Goal: Task Accomplishment & Management: Use online tool/utility

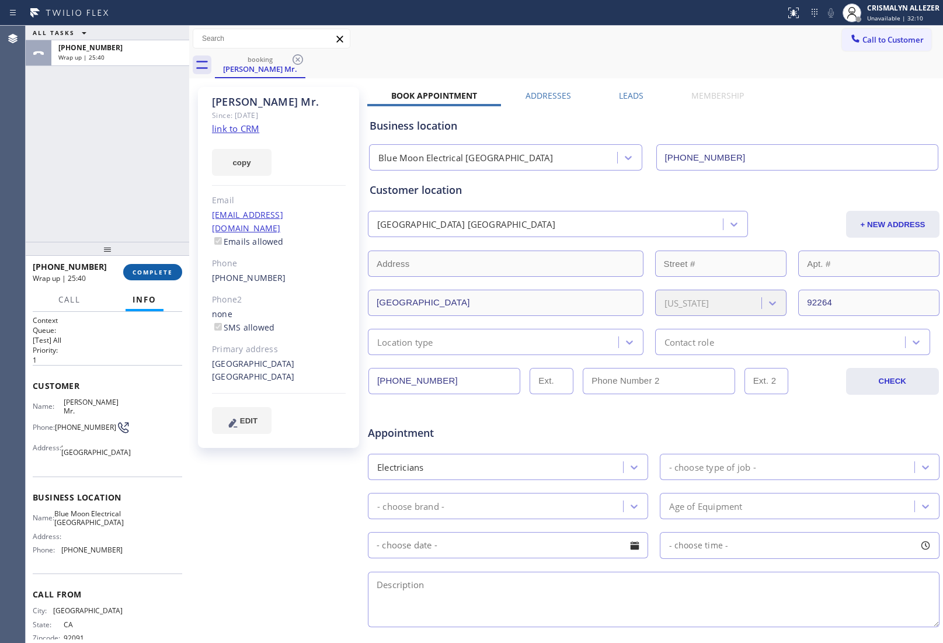
click at [144, 270] on span "COMPLETE" at bounding box center [153, 272] width 40 height 8
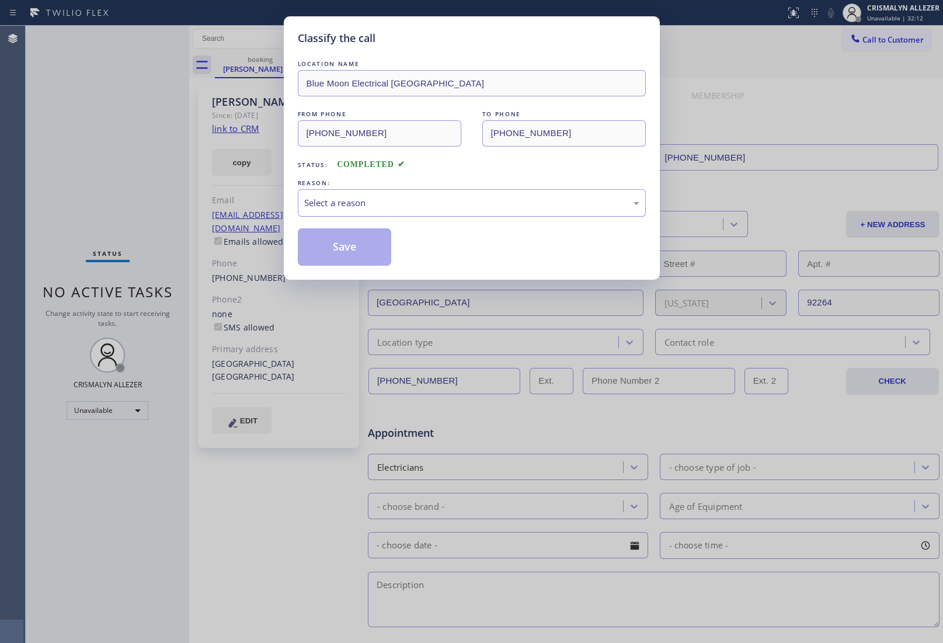
click at [468, 202] on div "Select a reason" at bounding box center [471, 202] width 335 height 13
drag, startPoint x: 345, startPoint y: 230, endPoint x: 347, endPoint y: 241, distance: 11.3
click at [353, 258] on button "Save" at bounding box center [345, 246] width 94 height 37
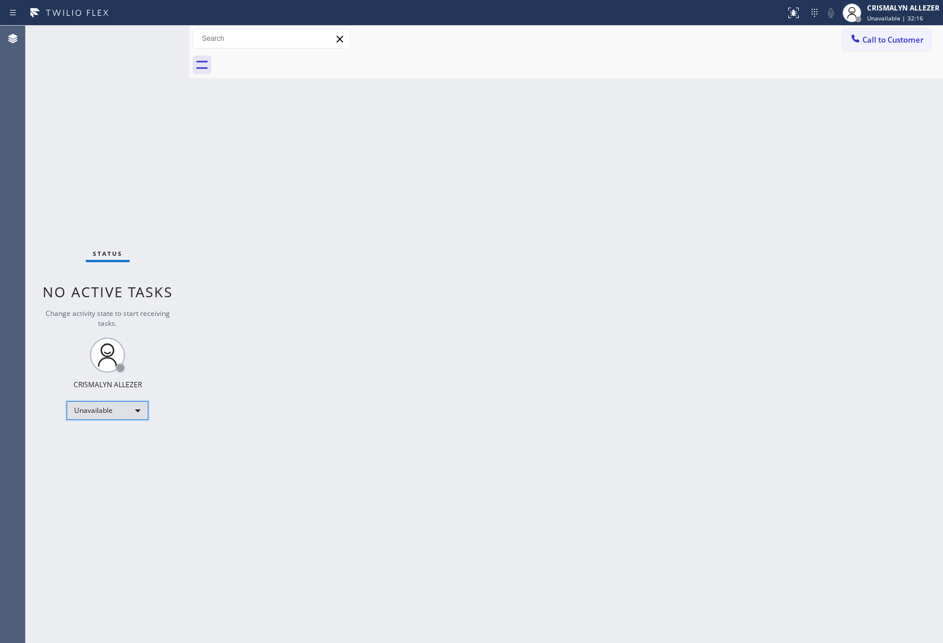
click at [133, 412] on div "Unavailable" at bounding box center [108, 410] width 82 height 19
click at [118, 443] on li "Available" at bounding box center [106, 441] width 79 height 14
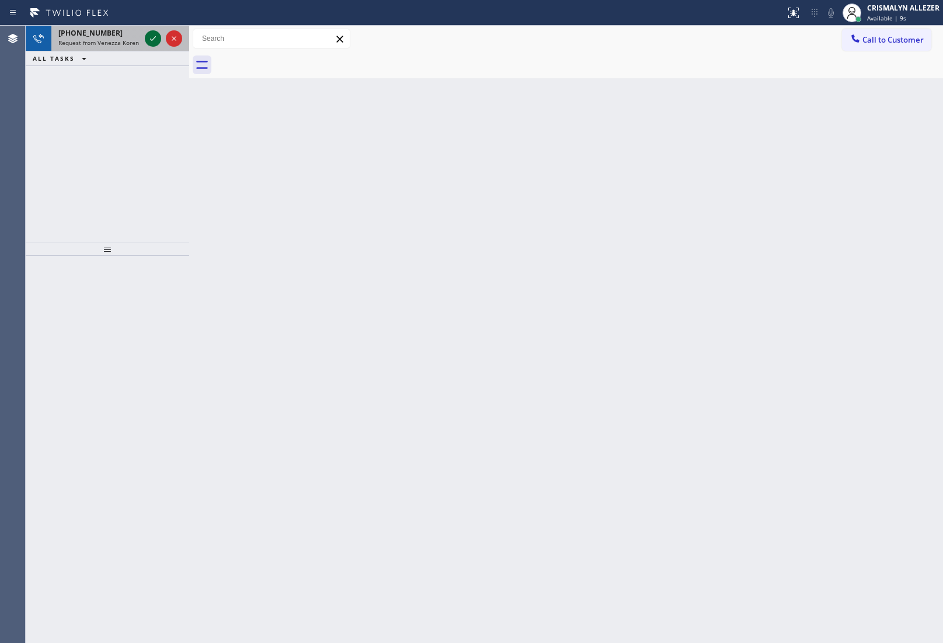
click at [155, 44] on icon at bounding box center [153, 39] width 14 height 14
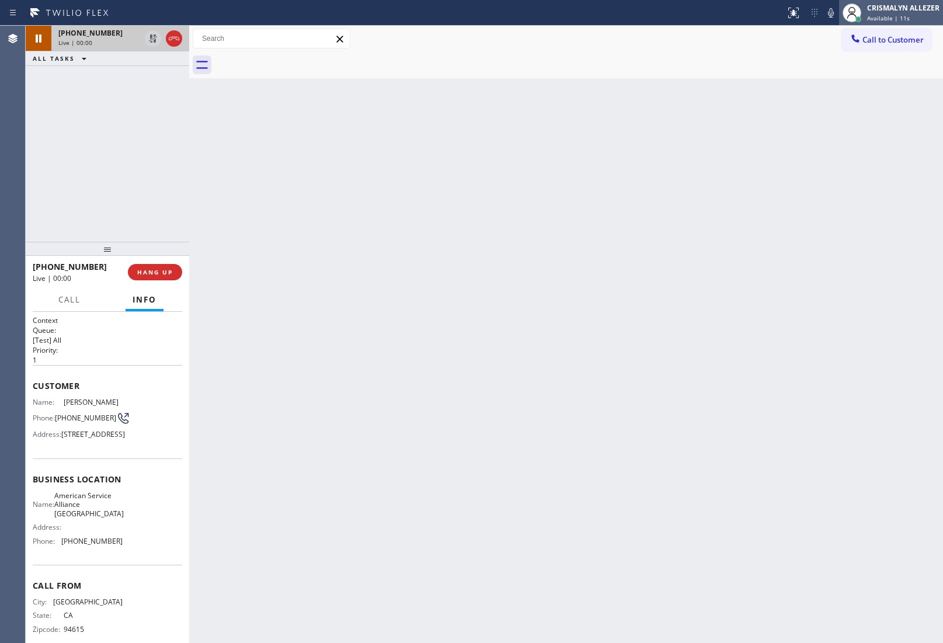
click at [912, 16] on div "Available | 11s" at bounding box center [903, 18] width 72 height 8
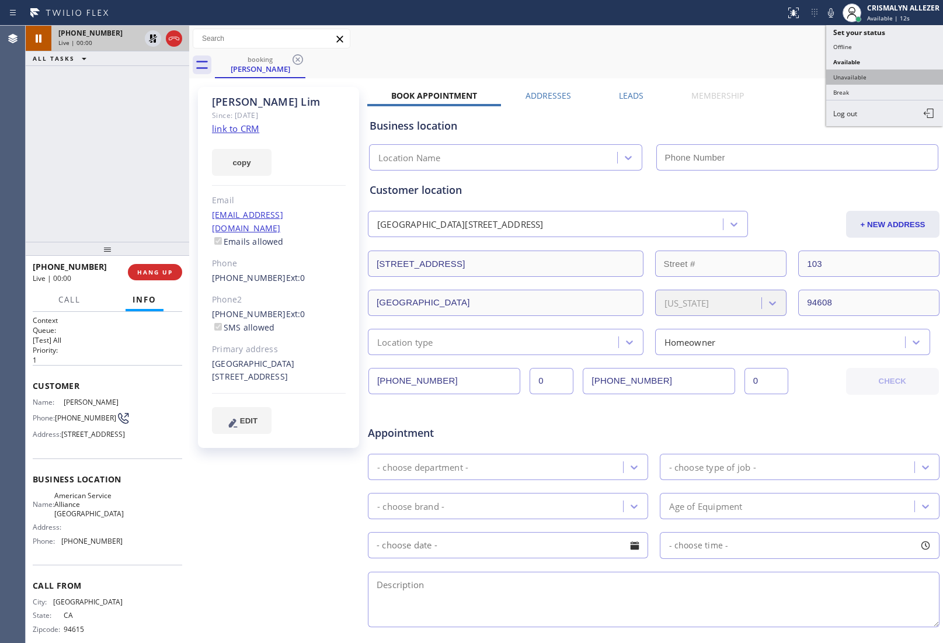
type input "[PHONE_NUMBER]"
click at [881, 76] on button "Unavailable" at bounding box center [884, 76] width 117 height 15
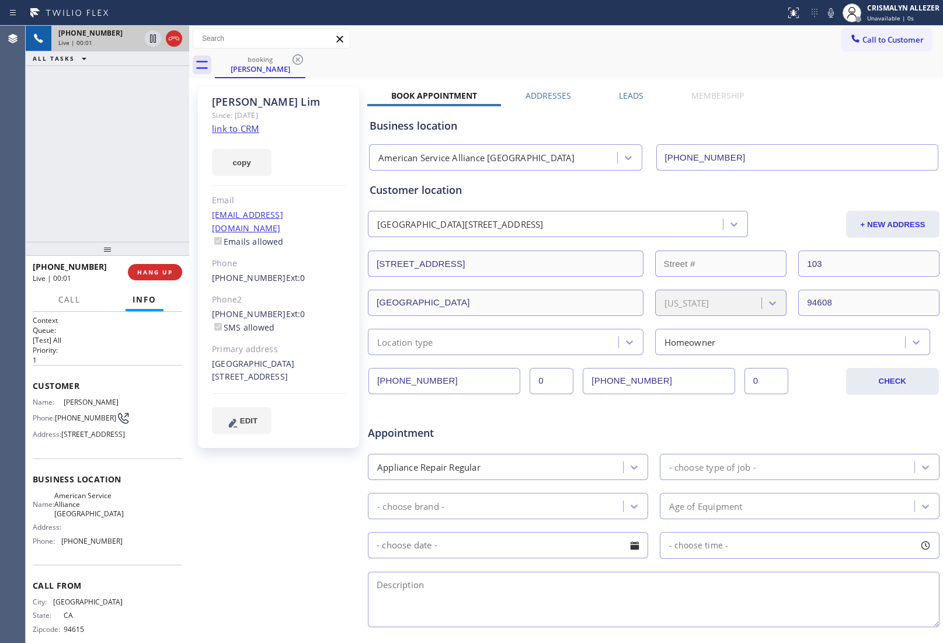
click at [254, 124] on link "link to CRM" at bounding box center [235, 129] width 47 height 12
click at [156, 272] on span "HANG UP" at bounding box center [155, 272] width 36 height 8
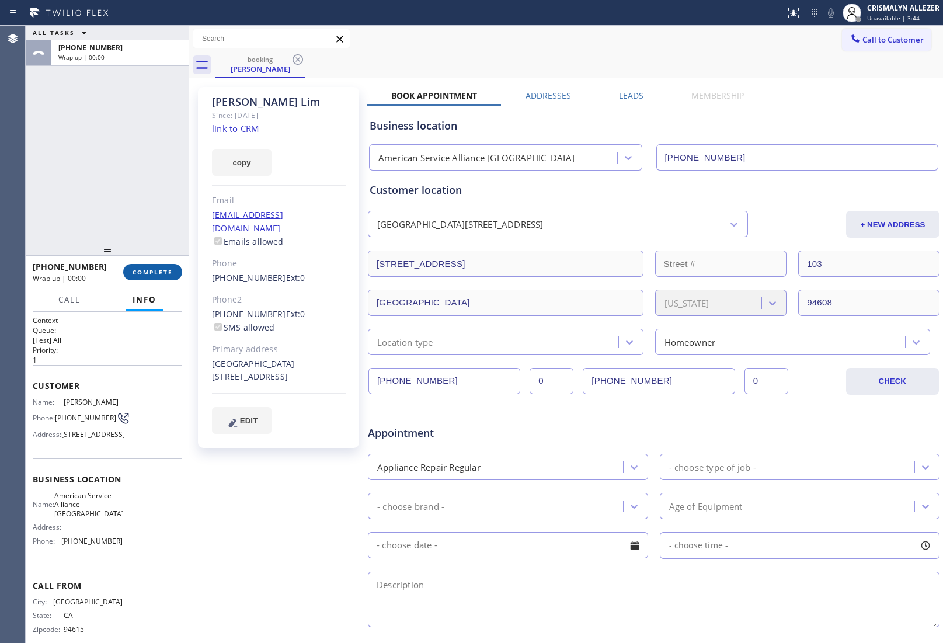
click at [156, 272] on span "COMPLETE" at bounding box center [153, 272] width 40 height 8
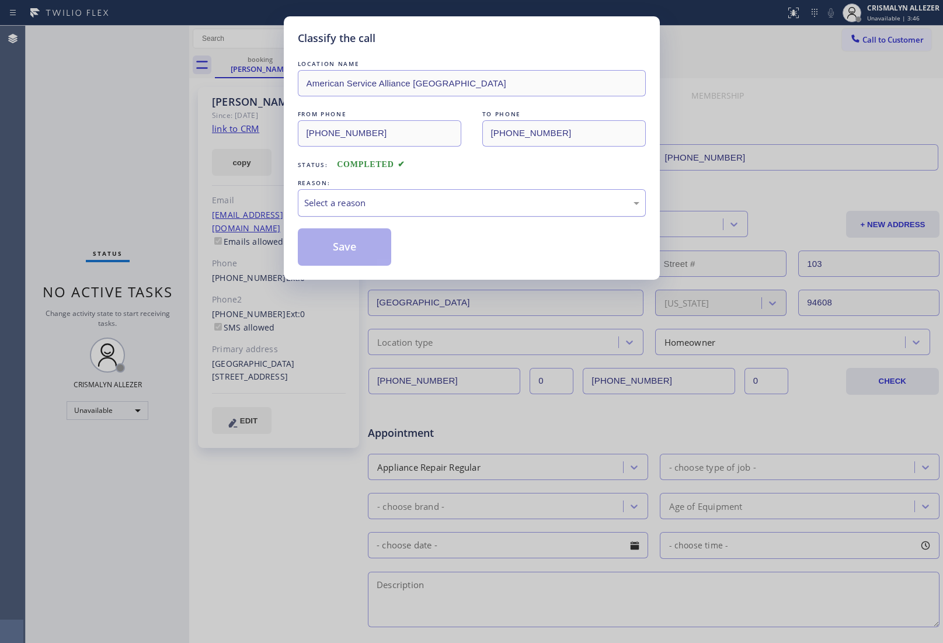
click at [462, 208] on div "Select a reason" at bounding box center [471, 202] width 335 height 13
click at [343, 253] on button "Save" at bounding box center [345, 246] width 94 height 37
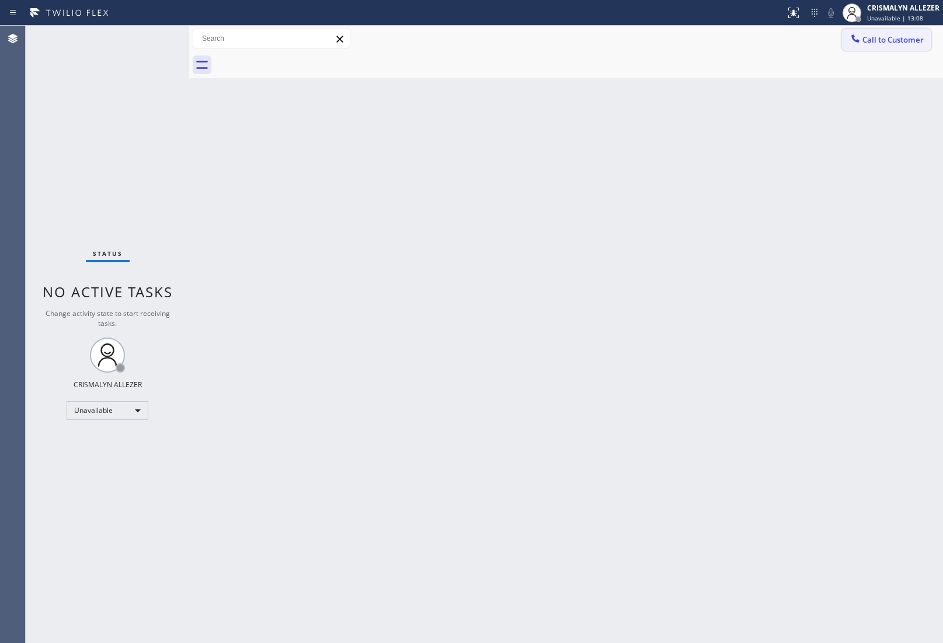
click at [873, 44] on span "Call to Customer" at bounding box center [893, 39] width 61 height 11
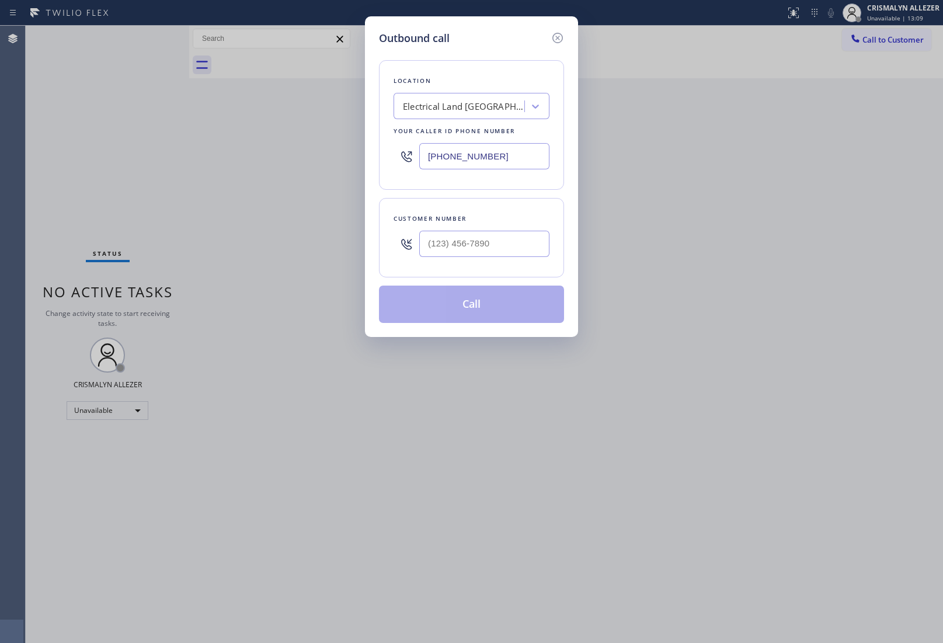
drag, startPoint x: 539, startPoint y: 158, endPoint x: 255, endPoint y: 172, distance: 284.2
click at [124, 168] on div "Outbound call Location Electrical Land [GEOGRAPHIC_DATA] Your caller id phone n…" at bounding box center [471, 321] width 943 height 643
paste input "488"
type input "[PHONE_NUMBER]"
click at [319, 186] on div "Outbound call Location Blue Moon Electrical [GEOGRAPHIC_DATA] Your caller id ph…" at bounding box center [471, 321] width 943 height 643
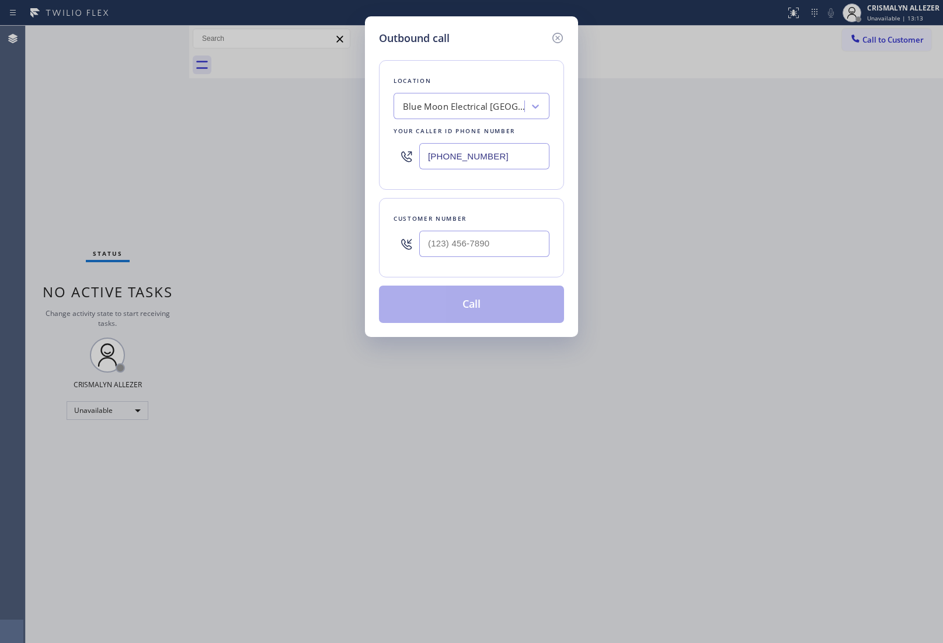
click at [509, 232] on div at bounding box center [484, 244] width 130 height 38
click at [507, 251] on input "(___) ___-____" at bounding box center [484, 244] width 130 height 26
paste input "310) 570-3210"
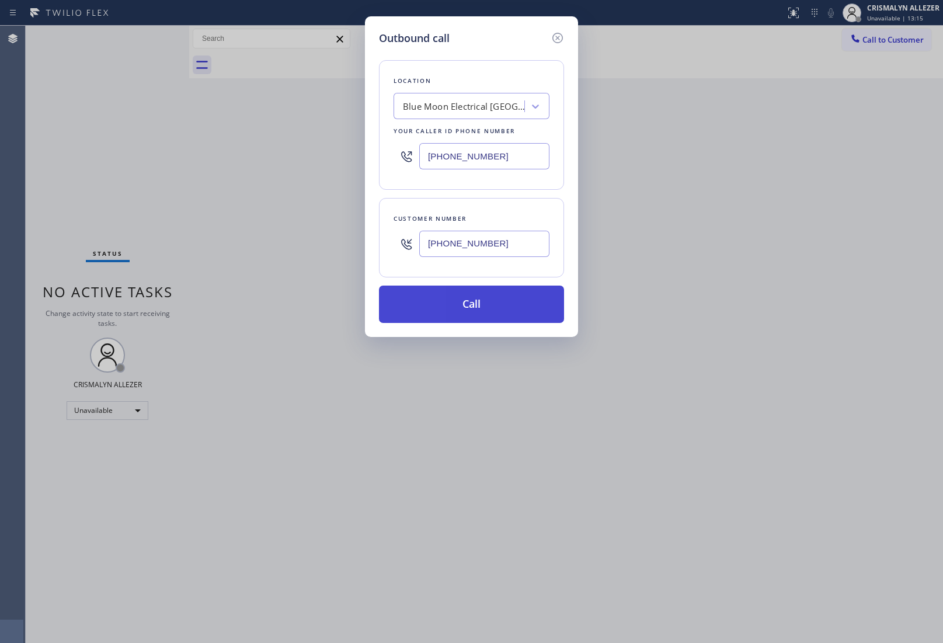
type input "[PHONE_NUMBER]"
click at [479, 304] on button "Call" at bounding box center [471, 304] width 185 height 37
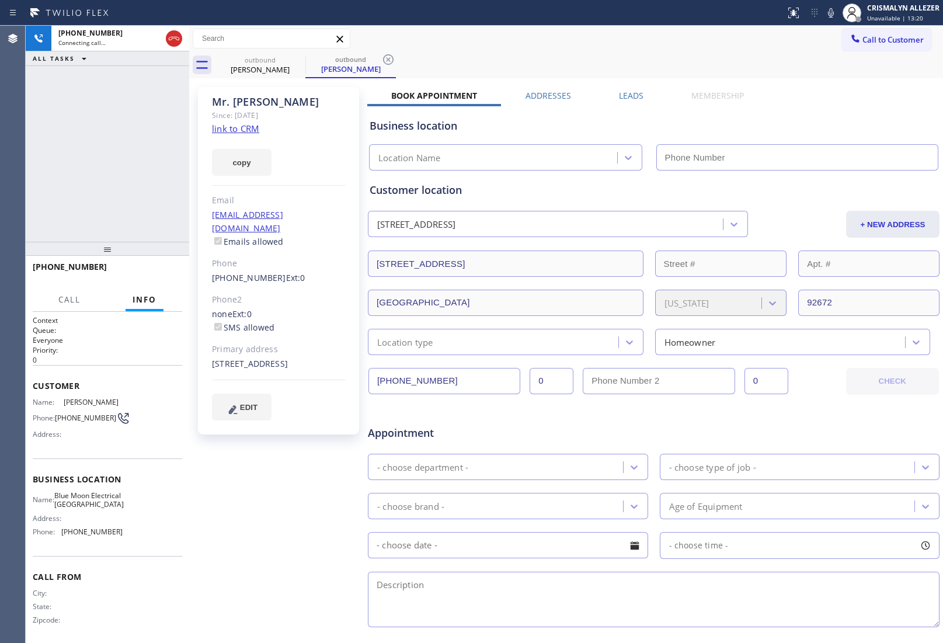
type input "[PHONE_NUMBER]"
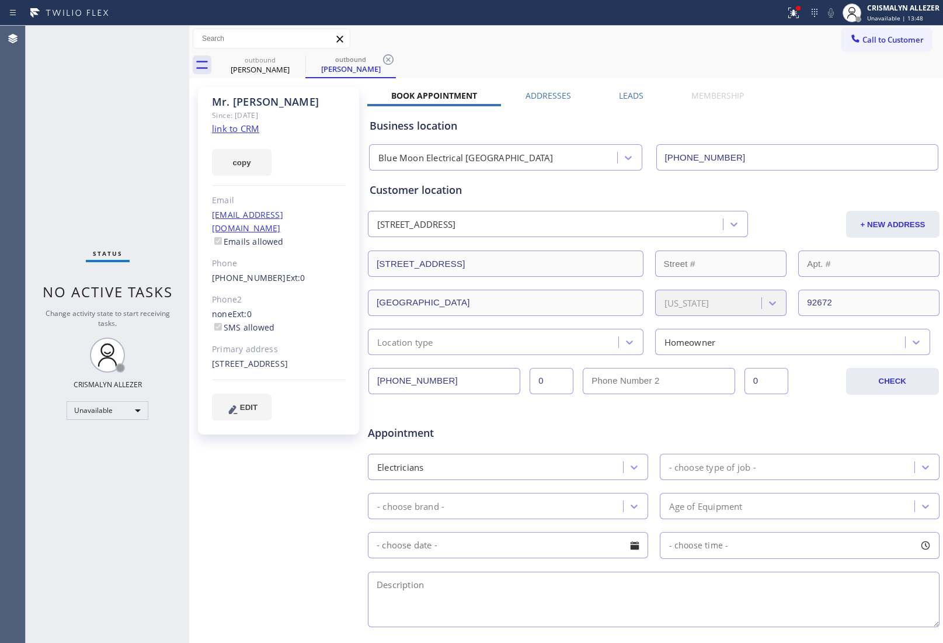
click at [765, 97] on div "Book Appointment Addresses Leads Membership Business location Blue Moon Electri…" at bounding box center [653, 464] width 573 height 748
click at [383, 60] on icon at bounding box center [388, 60] width 14 height 14
drag, startPoint x: 208, startPoint y: 262, endPoint x: 270, endPoint y: 267, distance: 61.5
click at [270, 267] on div "[PERSON_NAME] Since: [DATE] link to CRM copy Email [EMAIL_ADDRESS][DOMAIN_NAME]…" at bounding box center [278, 260] width 161 height 347
copy link "[PHONE_NUMBER]"
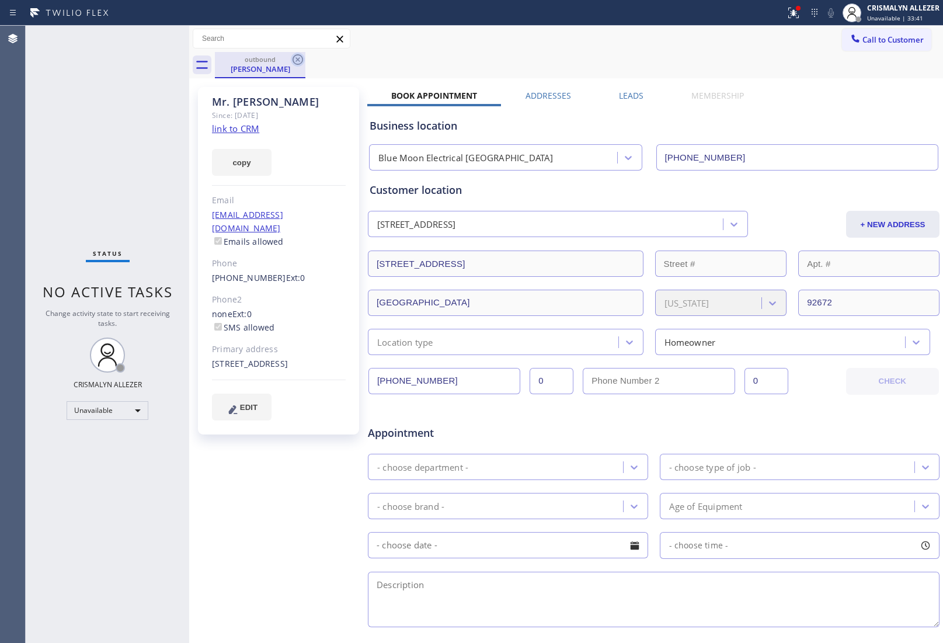
click at [299, 57] on icon at bounding box center [298, 60] width 14 height 14
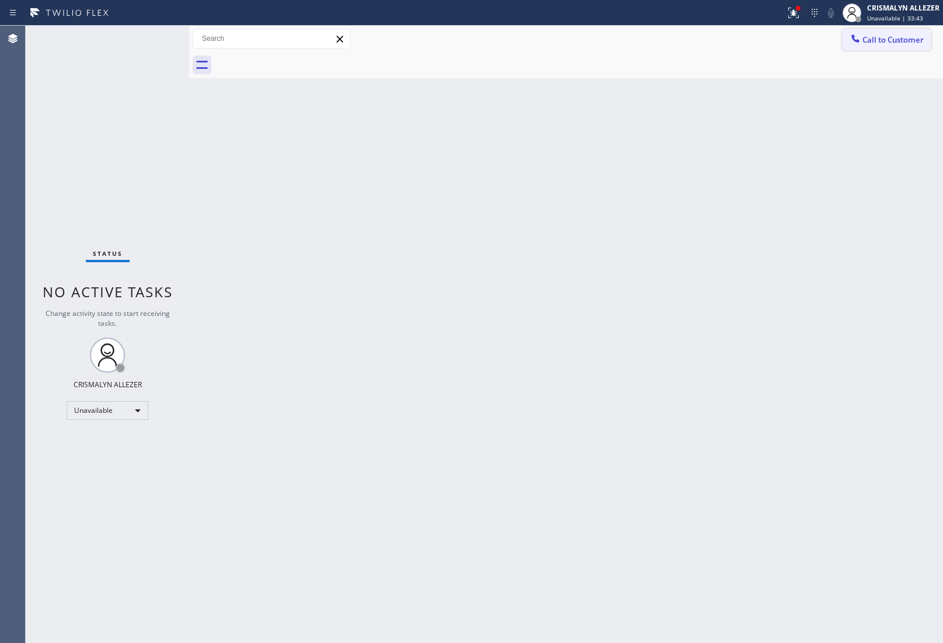
click at [891, 45] on button "Call to Customer" at bounding box center [886, 40] width 89 height 22
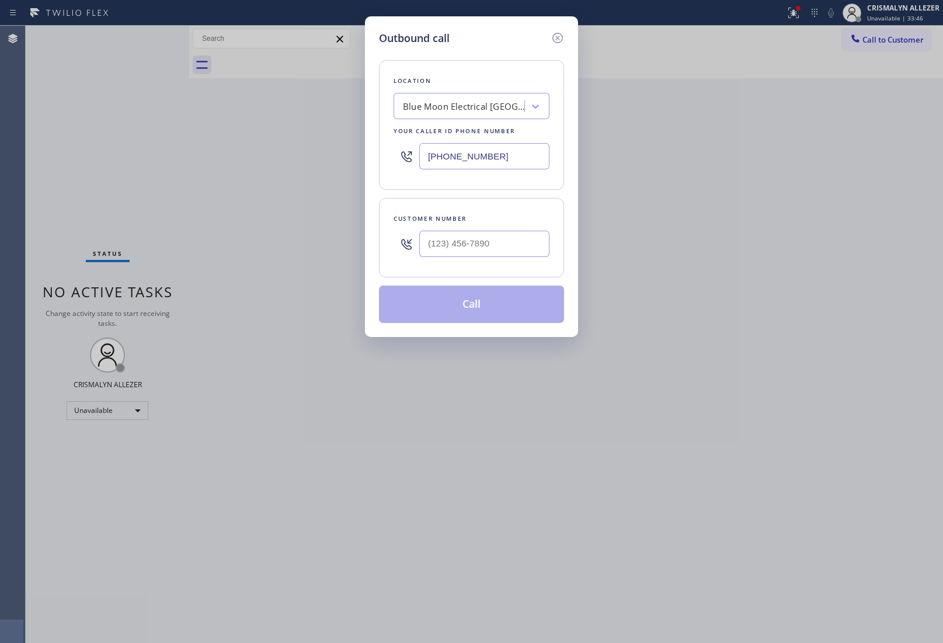
paste input "818) 446-1367"
drag, startPoint x: 518, startPoint y: 153, endPoint x: 366, endPoint y: 269, distance: 191.7
click at [246, 175] on div "Outbound call Location Blue Moon Electrical [GEOGRAPHIC_DATA] Your caller id ph…" at bounding box center [471, 321] width 943 height 643
type input "[PHONE_NUMBER]"
click at [489, 244] on input "(___) ___-____" at bounding box center [484, 244] width 130 height 26
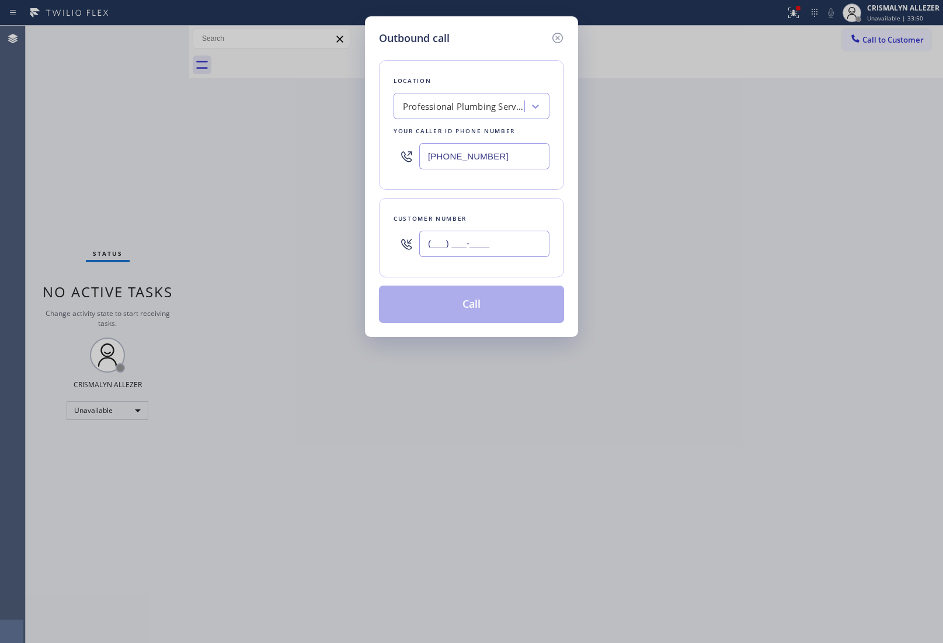
paste input "818) 605-2559"
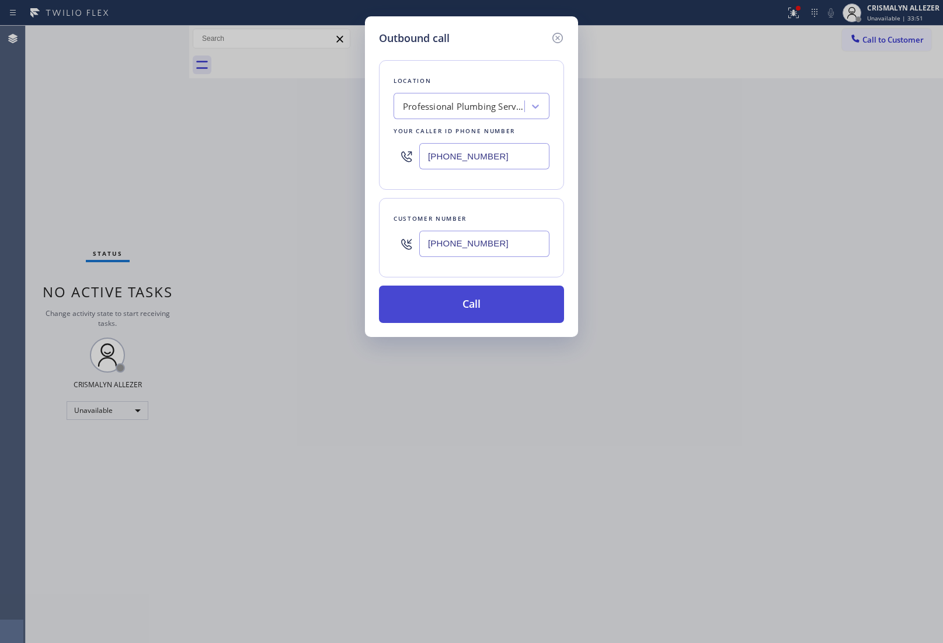
type input "[PHONE_NUMBER]"
click at [472, 304] on button "Call" at bounding box center [471, 304] width 185 height 37
click at [492, 311] on button "Call" at bounding box center [471, 304] width 185 height 37
click at [483, 316] on button "Call" at bounding box center [471, 304] width 185 height 37
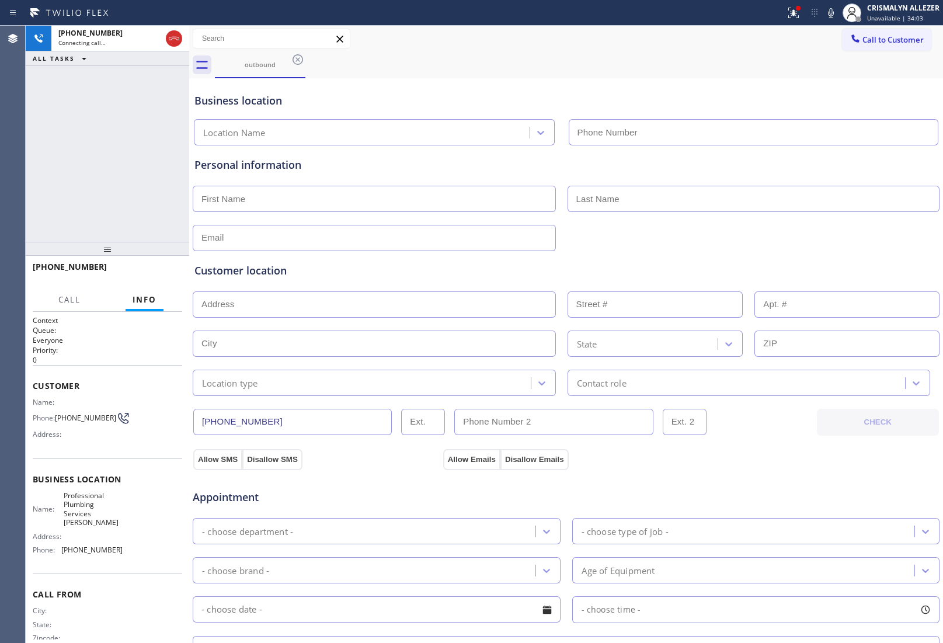
type input "[PHONE_NUMBER]"
click at [149, 270] on span "HANG UP" at bounding box center [155, 272] width 36 height 8
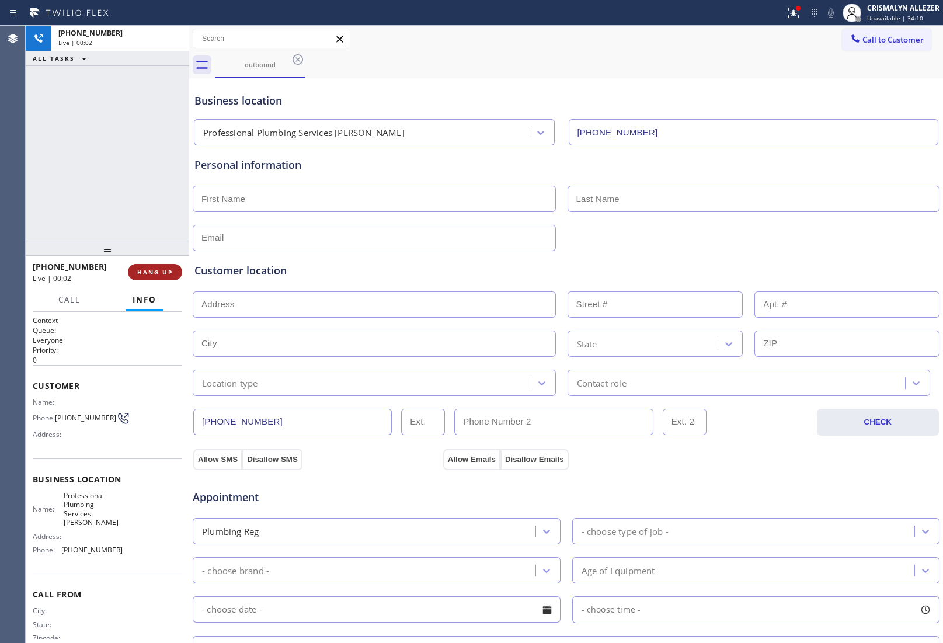
click at [149, 273] on span "HANG UP" at bounding box center [155, 272] width 36 height 8
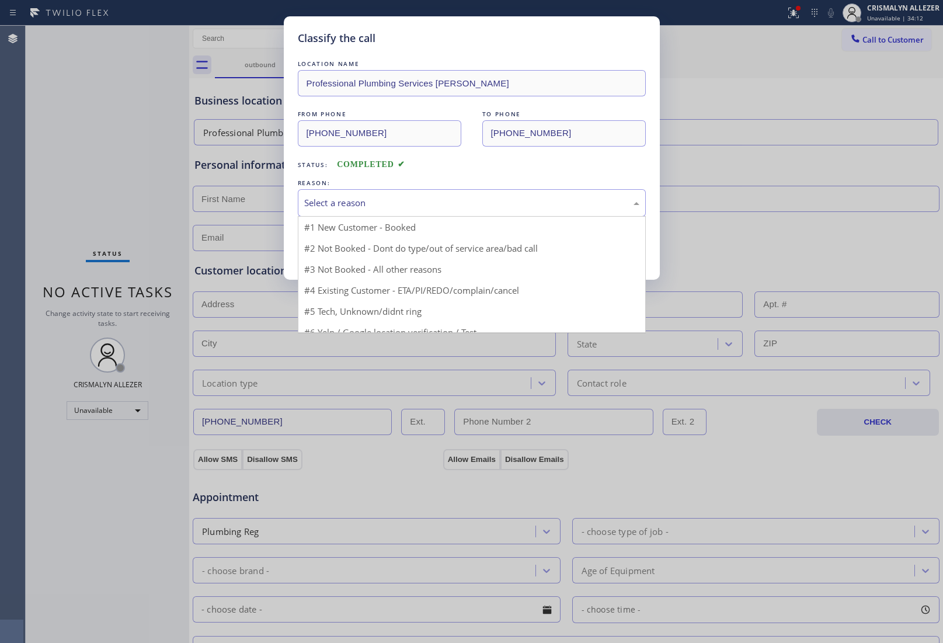
click at [422, 202] on div "Select a reason" at bounding box center [471, 202] width 335 height 13
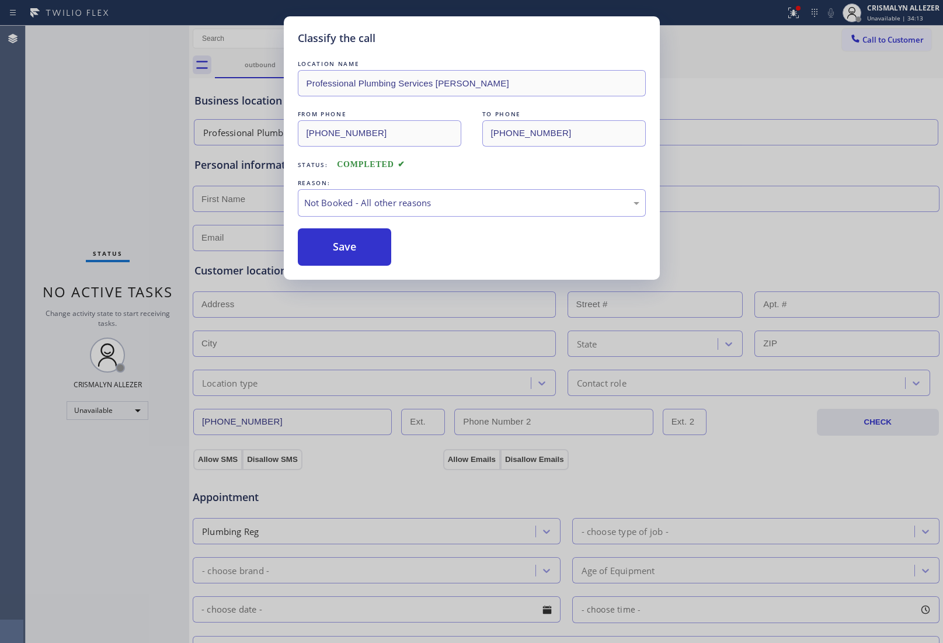
click at [347, 252] on button "Save" at bounding box center [345, 246] width 94 height 37
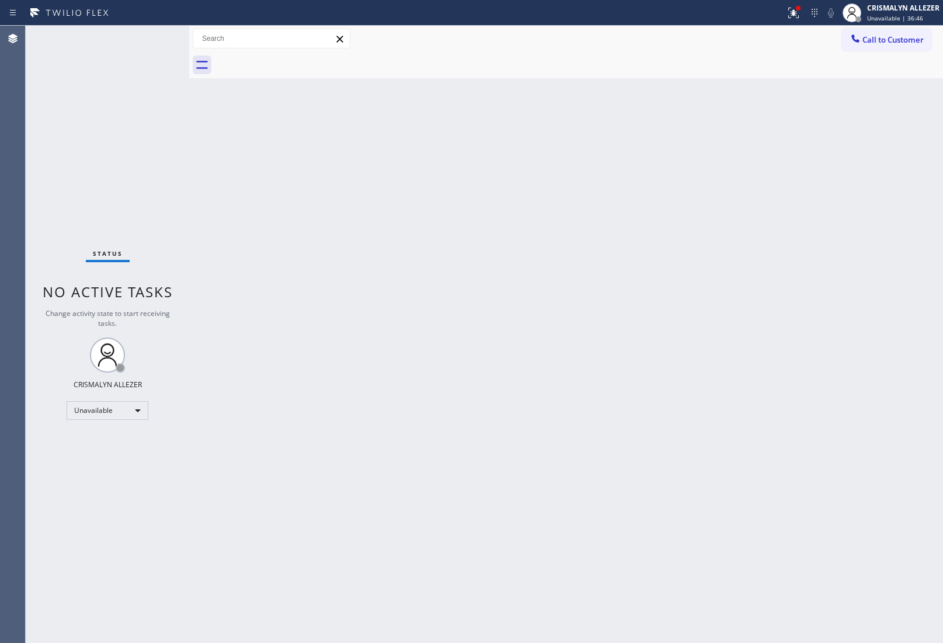
drag, startPoint x: 805, startPoint y: 373, endPoint x: 734, endPoint y: 375, distance: 70.7
click at [807, 373] on div "Back to Dashboard Change Sender ID Customers Technicians Select a contact Outbo…" at bounding box center [566, 334] width 754 height 617
click at [141, 404] on div "Unavailable" at bounding box center [108, 410] width 82 height 19
click at [105, 473] on li "Break" at bounding box center [106, 470] width 79 height 14
click at [142, 412] on div "Unavailable" at bounding box center [108, 410] width 82 height 19
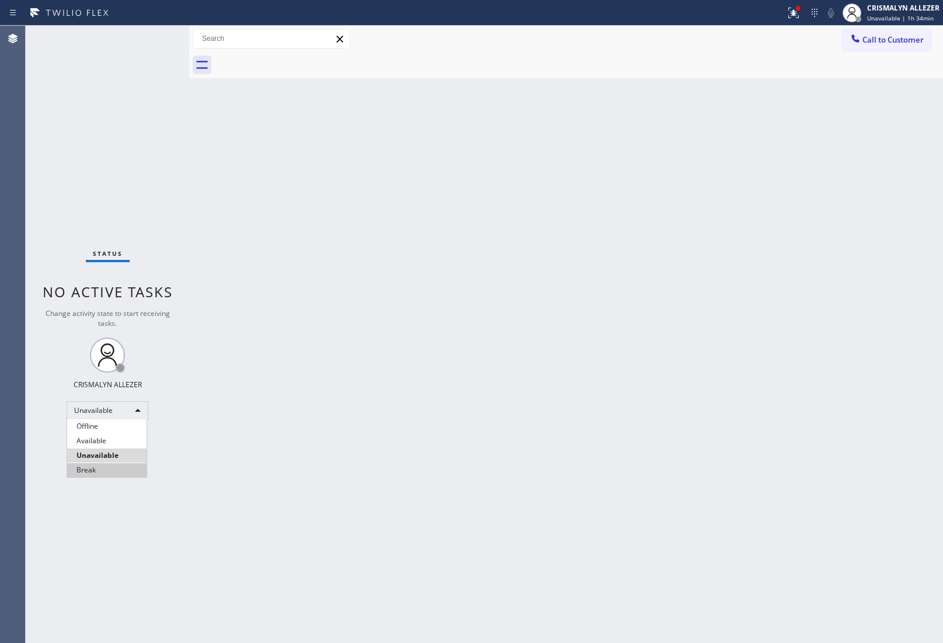
click at [116, 468] on li "Break" at bounding box center [106, 470] width 79 height 14
click at [806, 381] on div "Back to Dashboard Change Sender ID Customers Technicians Select a contact Outbo…" at bounding box center [566, 334] width 754 height 617
click at [143, 412] on div "Break" at bounding box center [108, 410] width 82 height 19
click at [116, 456] on li "Unavailable" at bounding box center [106, 456] width 79 height 14
click at [877, 39] on span "Call to Customer" at bounding box center [893, 39] width 61 height 11
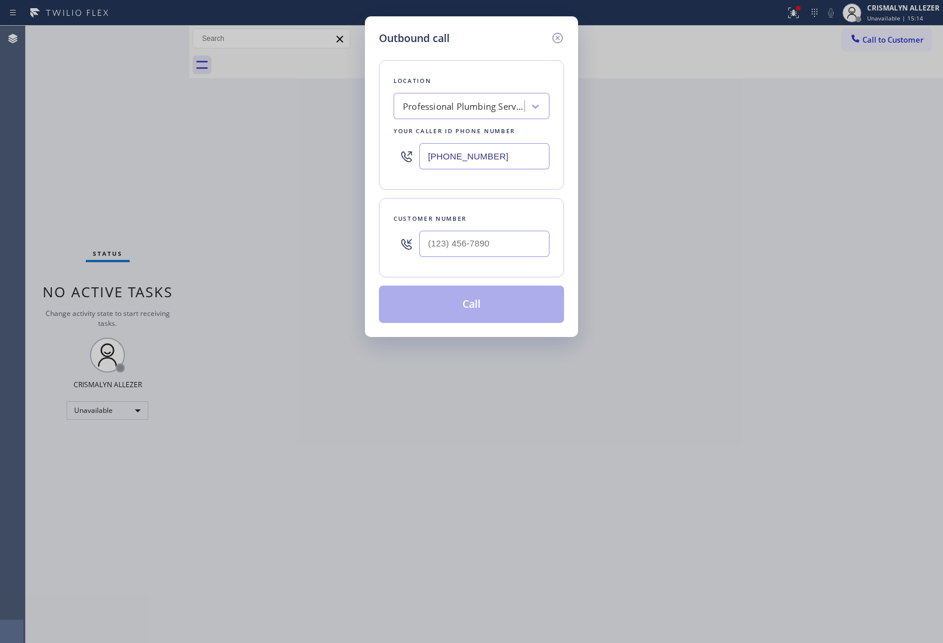
drag, startPoint x: 523, startPoint y: 155, endPoint x: 336, endPoint y: 164, distance: 186.5
click at [351, 164] on div "Outbound call Location Professional Plumbing Services [PERSON_NAME] Your caller…" at bounding box center [471, 321] width 943 height 643
paste input "714) 583-6969"
type input "[PHONE_NUMBER]"
click at [509, 235] on input "(___) ___-____" at bounding box center [484, 244] width 130 height 26
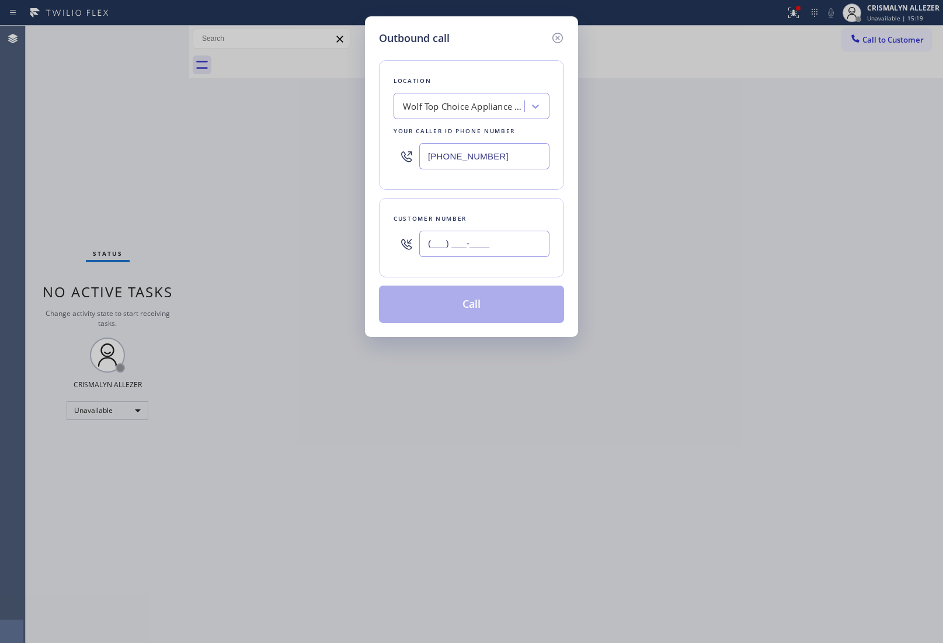
paste input "714) 518-7961"
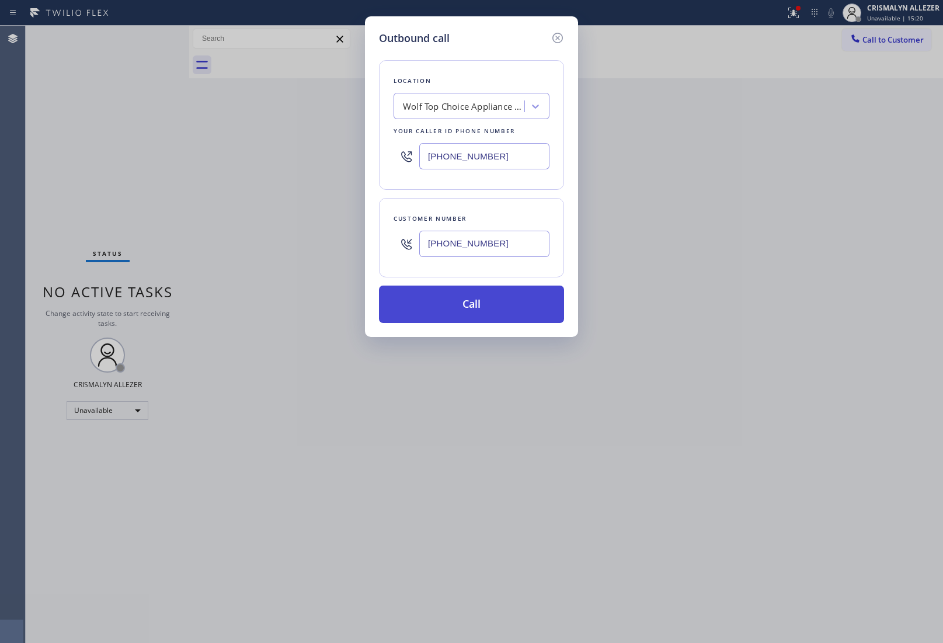
type input "[PHONE_NUMBER]"
click at [478, 316] on button "Call" at bounding box center [471, 304] width 185 height 37
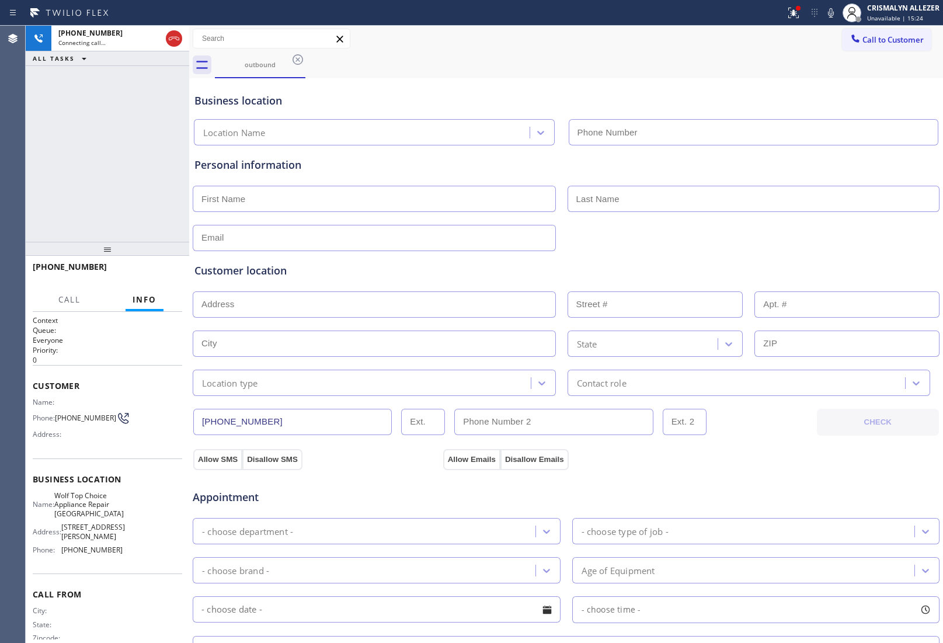
type input "[PHONE_NUMBER]"
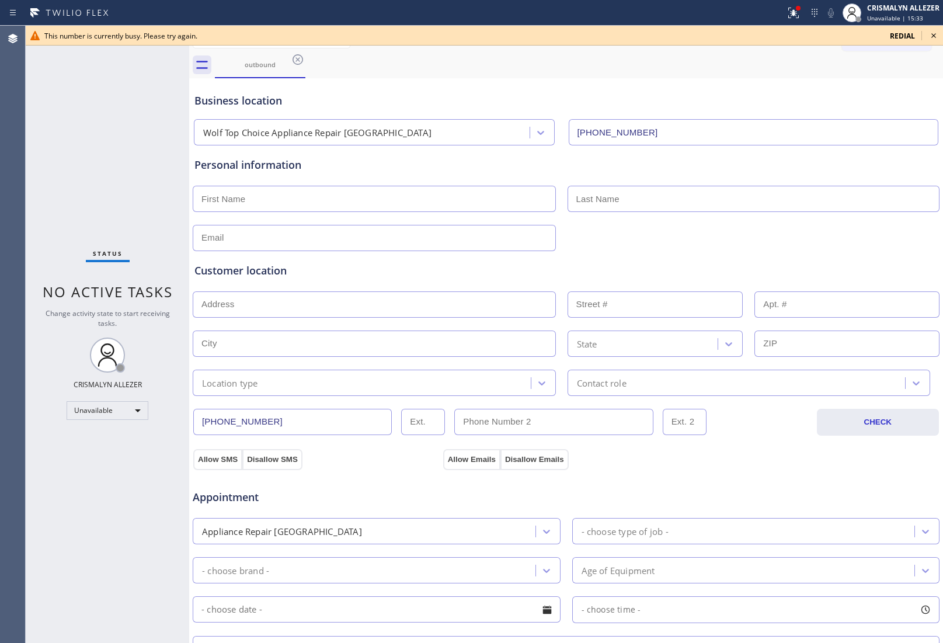
click at [936, 33] on icon at bounding box center [934, 36] width 14 height 14
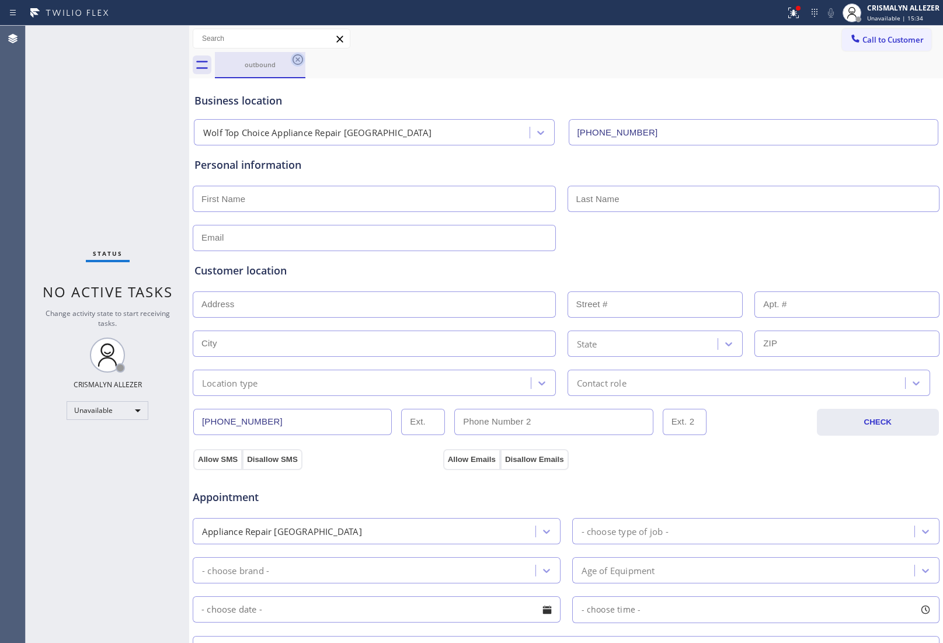
click at [298, 61] on icon at bounding box center [298, 60] width 14 height 14
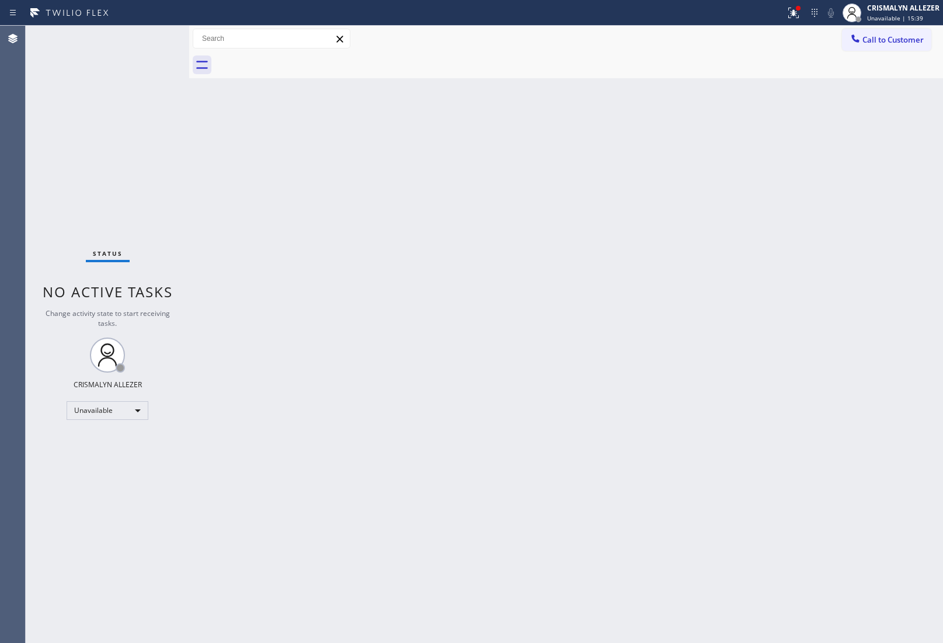
click at [903, 44] on span "Call to Customer" at bounding box center [893, 39] width 61 height 11
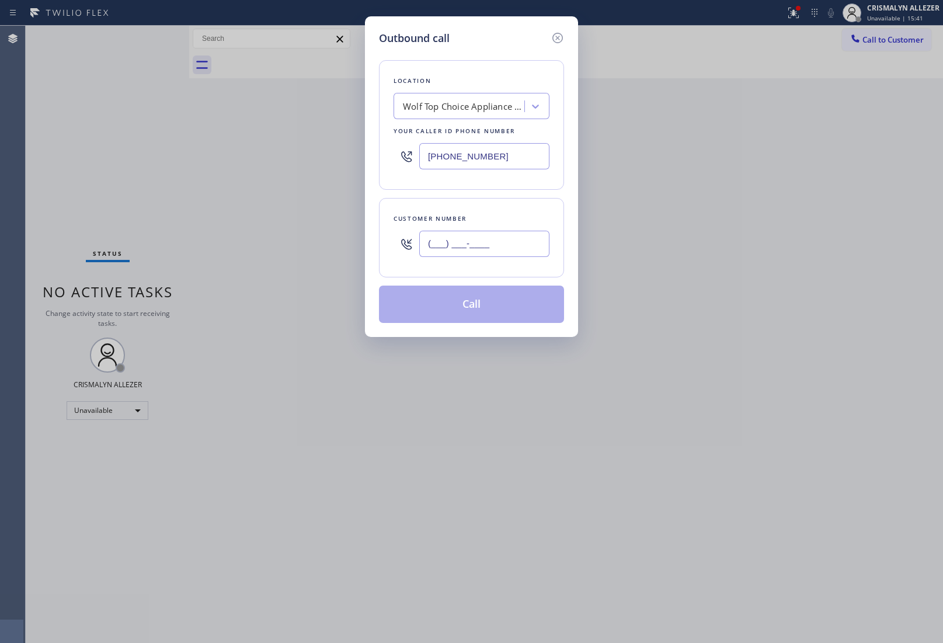
click at [511, 247] on input "(___) ___-____" at bounding box center [484, 244] width 130 height 26
paste input "714) 518-7961"
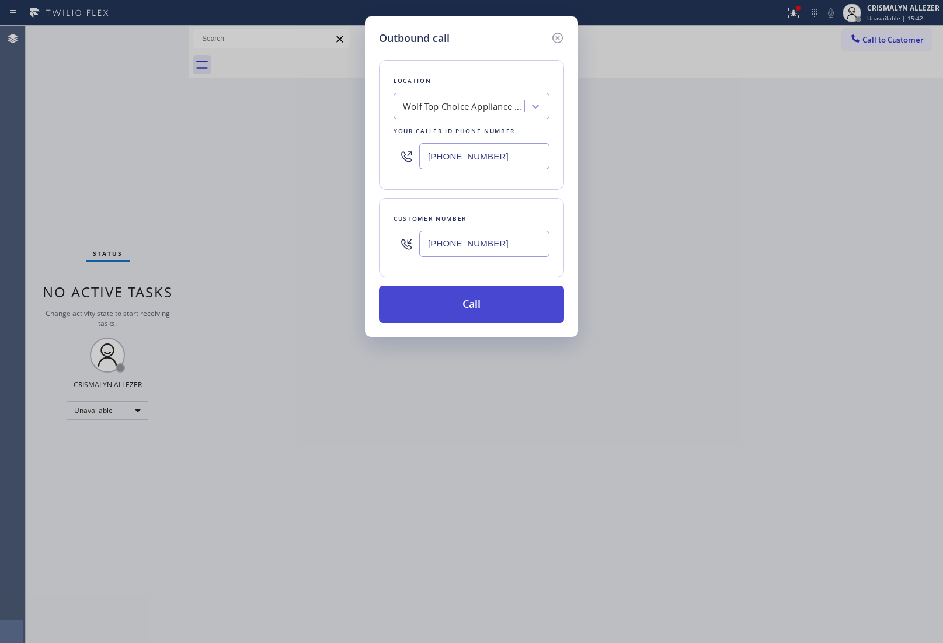
type input "[PHONE_NUMBER]"
click at [471, 307] on button "Call" at bounding box center [471, 304] width 185 height 37
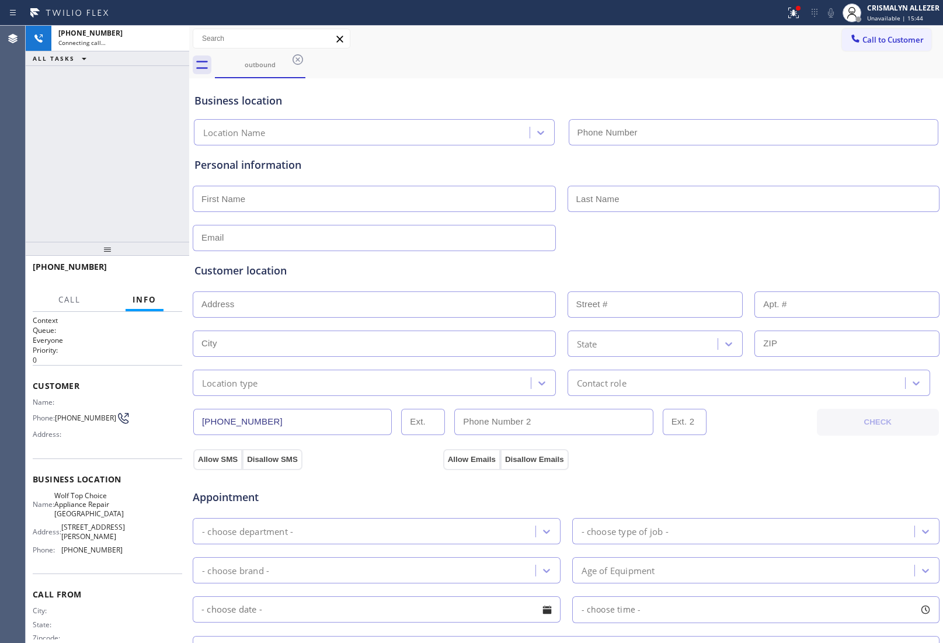
type input "[PHONE_NUMBER]"
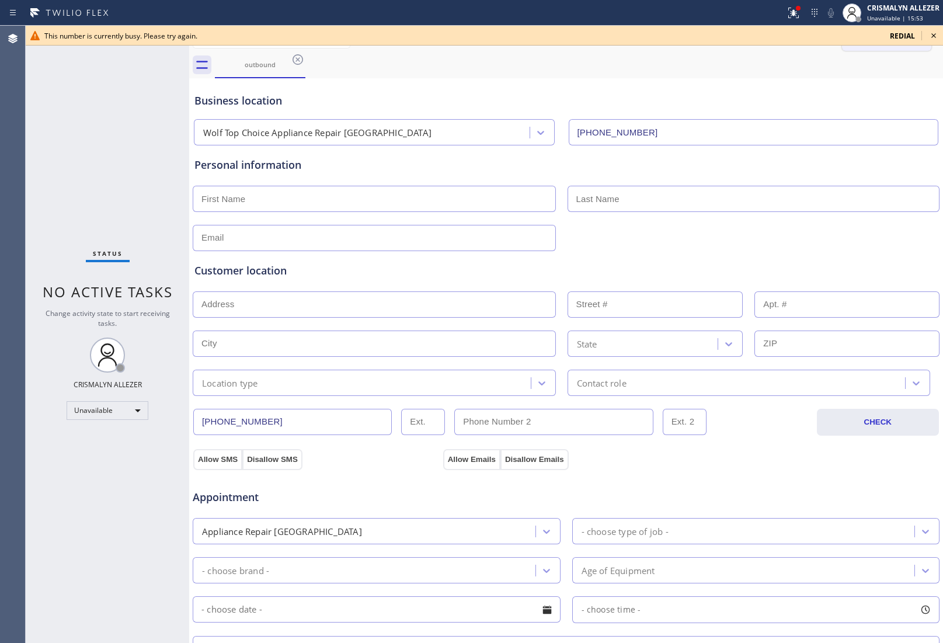
drag, startPoint x: 934, startPoint y: 34, endPoint x: 918, endPoint y: 44, distance: 19.1
click at [934, 34] on icon at bounding box center [934, 36] width 14 height 14
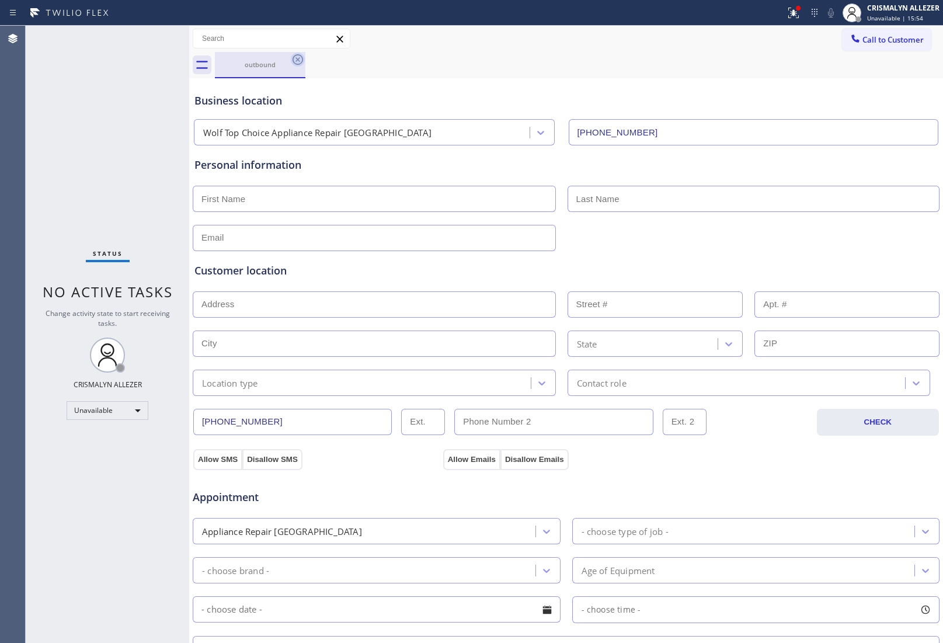
click at [295, 54] on icon at bounding box center [298, 60] width 14 height 14
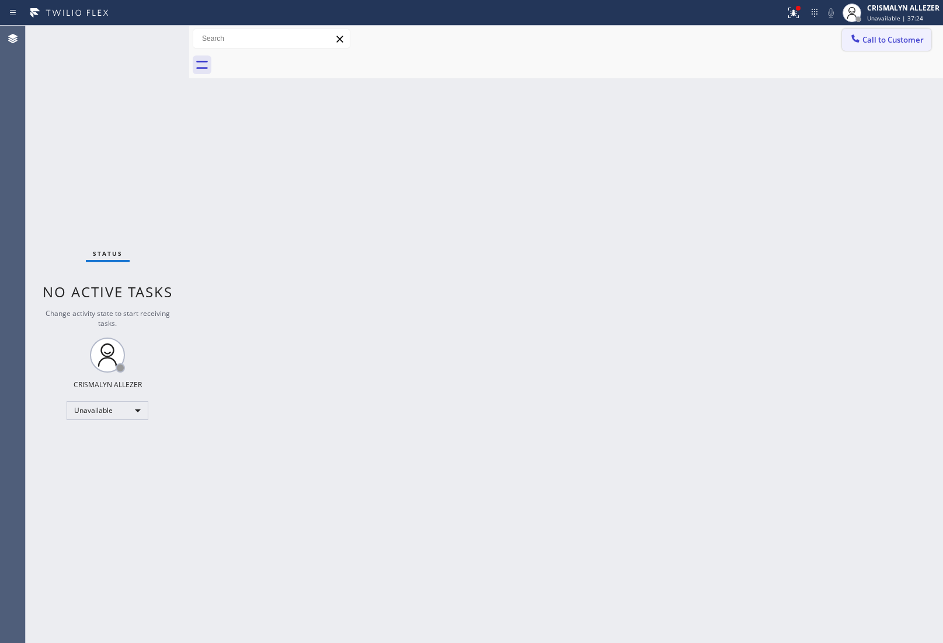
click at [892, 47] on button "Call to Customer" at bounding box center [886, 40] width 89 height 22
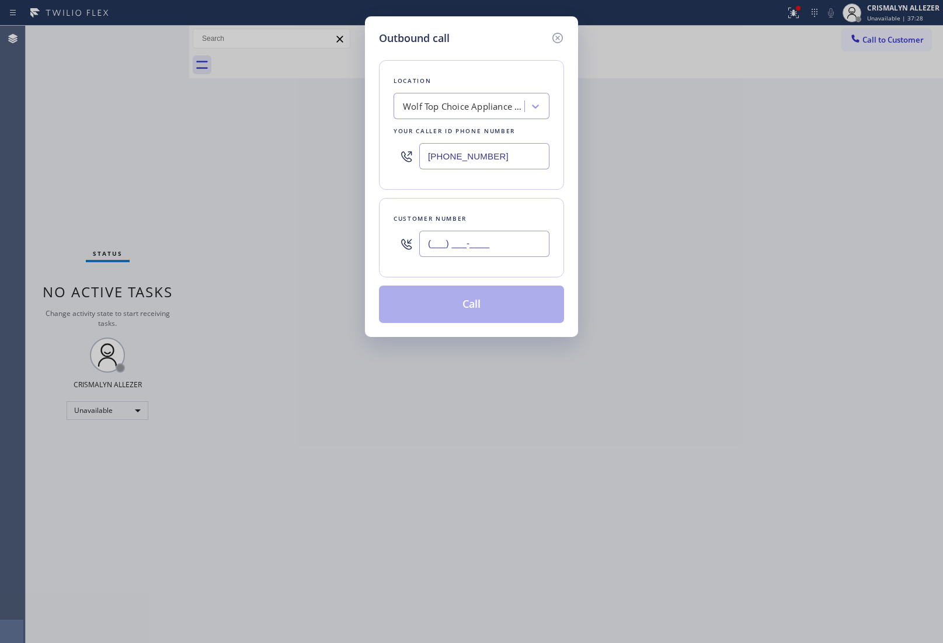
click at [516, 249] on input "(___) ___-____" at bounding box center [484, 244] width 130 height 26
paste input "714) 518-7961"
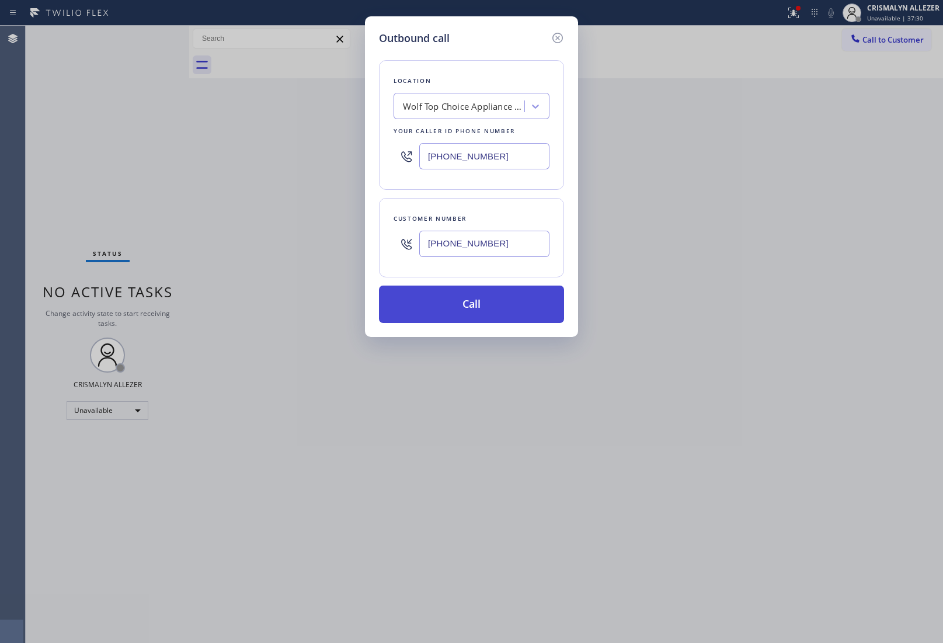
type input "[PHONE_NUMBER]"
click at [471, 311] on button "Call" at bounding box center [471, 304] width 185 height 37
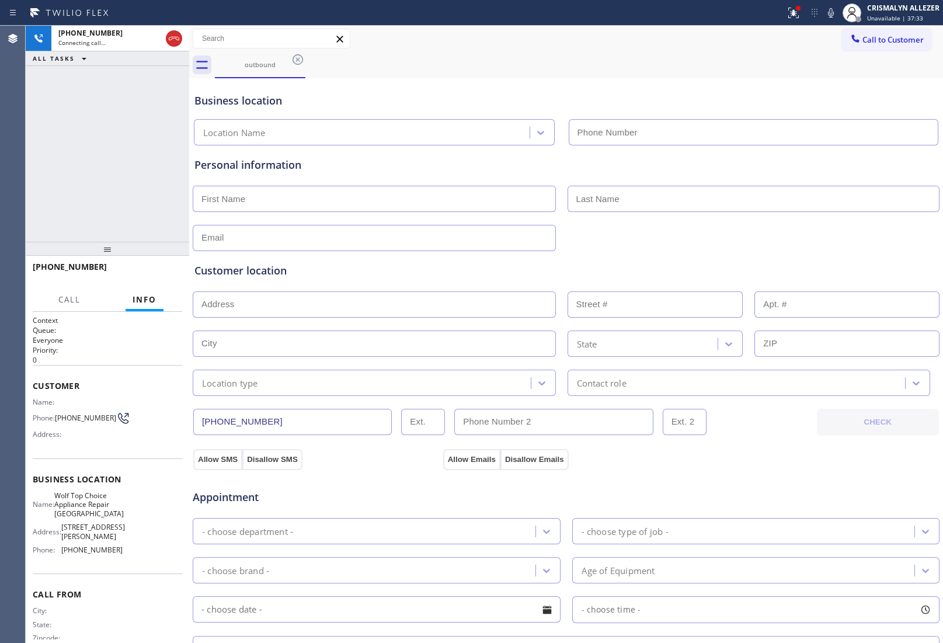
type input "[PHONE_NUMBER]"
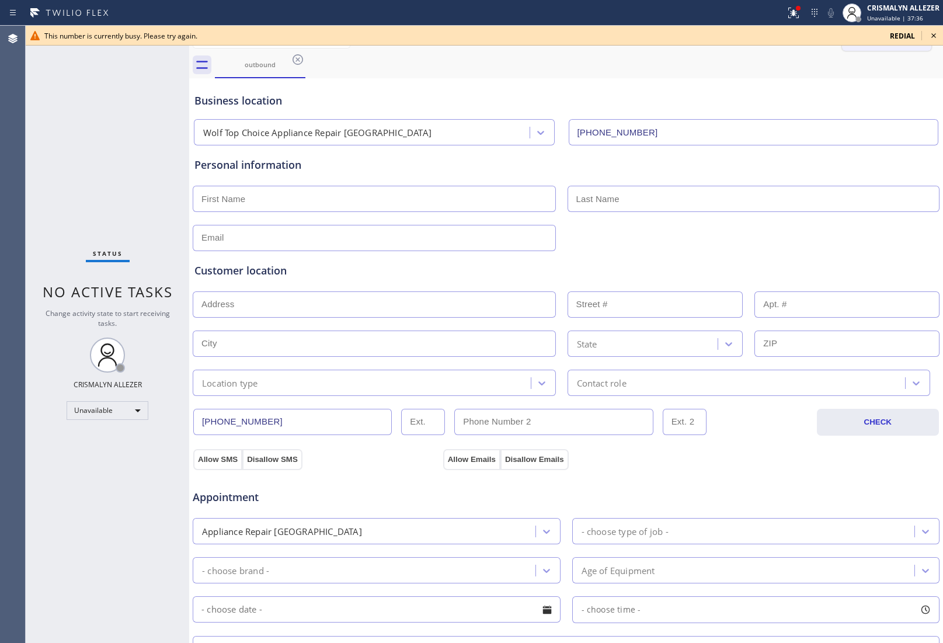
drag, startPoint x: 936, startPoint y: 35, endPoint x: 884, endPoint y: 41, distance: 52.3
click at [936, 35] on icon at bounding box center [934, 36] width 14 height 14
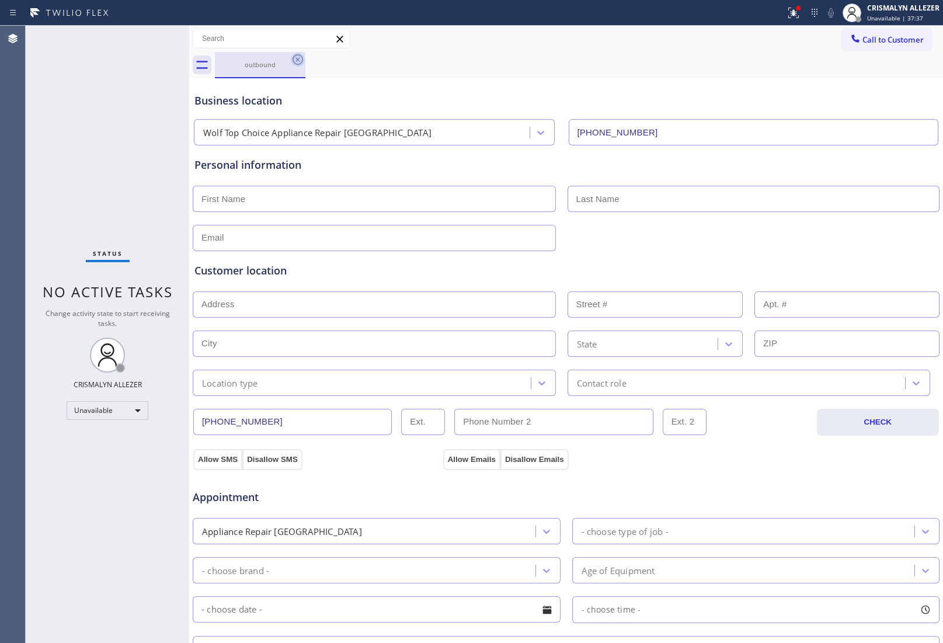
click at [296, 60] on icon at bounding box center [298, 60] width 14 height 14
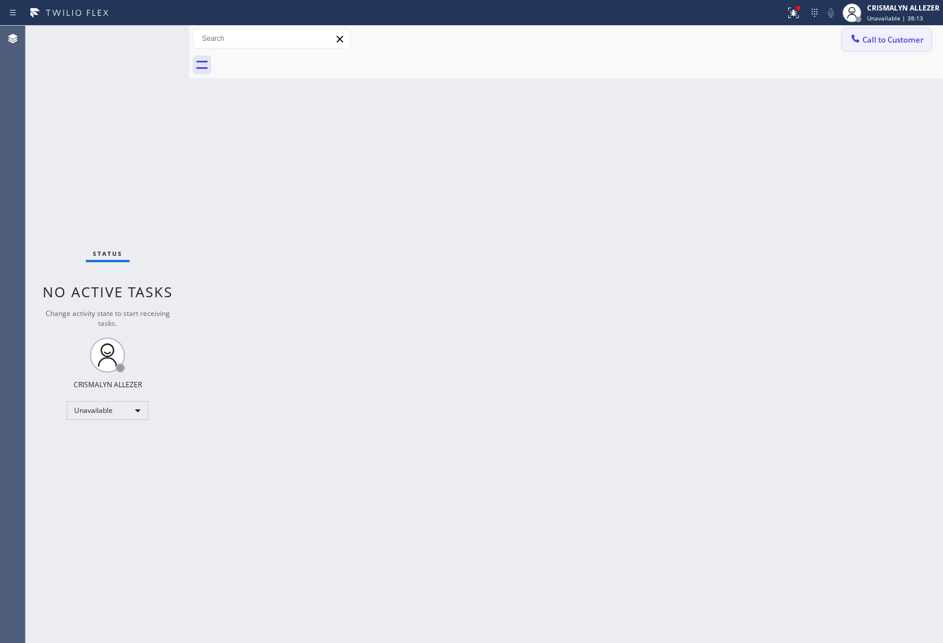
drag, startPoint x: 885, startPoint y: 33, endPoint x: 872, endPoint y: 39, distance: 13.9
click at [882, 35] on button "Call to Customer" at bounding box center [886, 40] width 89 height 22
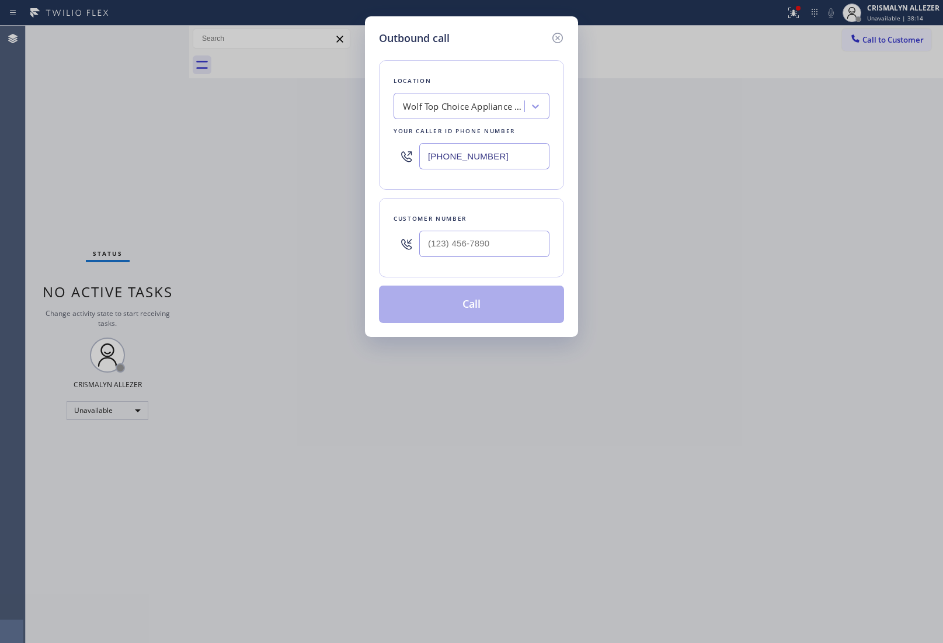
drag, startPoint x: 430, startPoint y: 152, endPoint x: 272, endPoint y: 148, distance: 158.3
click at [272, 148] on div "Outbound call Location Wolf Top Choice Appliance Repair [GEOGRAPHIC_DATA] Your …" at bounding box center [471, 321] width 943 height 643
paste input "818) 210-3793"
type input "[PHONE_NUMBER]"
click at [496, 252] on input "(___) ___-____" at bounding box center [484, 244] width 130 height 26
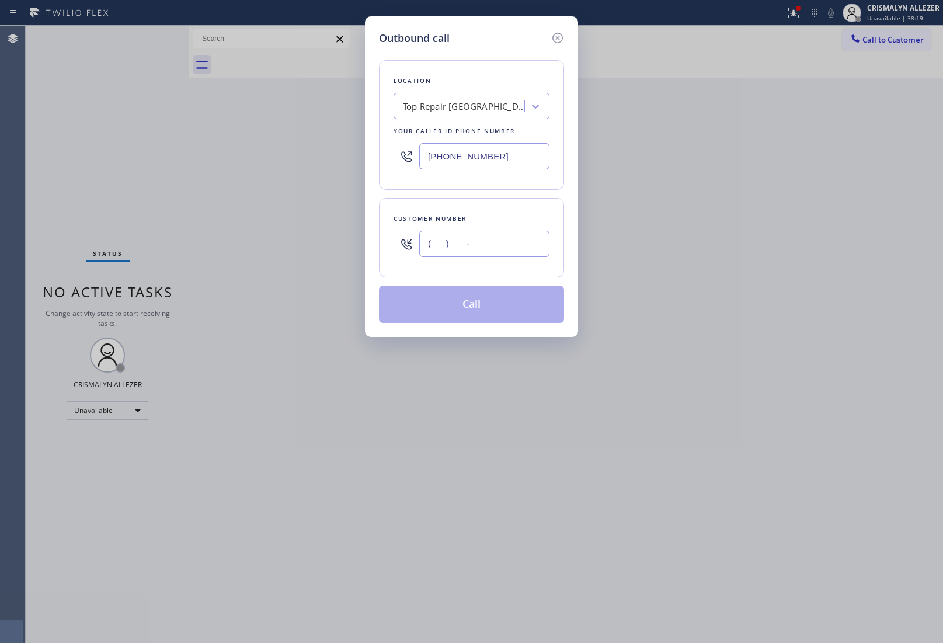
paste input "213) 820-2334"
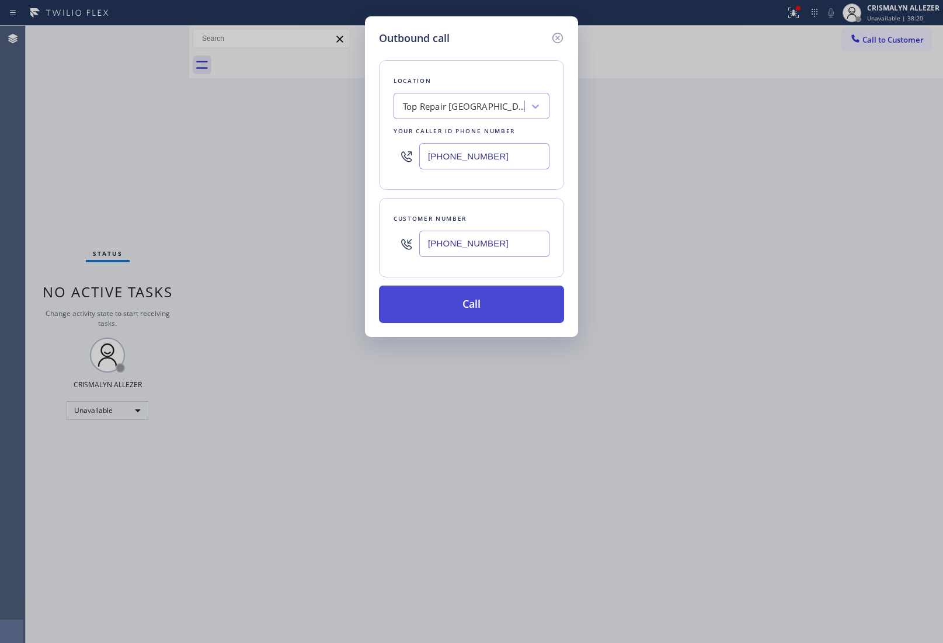
type input "[PHONE_NUMBER]"
click at [472, 311] on button "Call" at bounding box center [471, 304] width 185 height 37
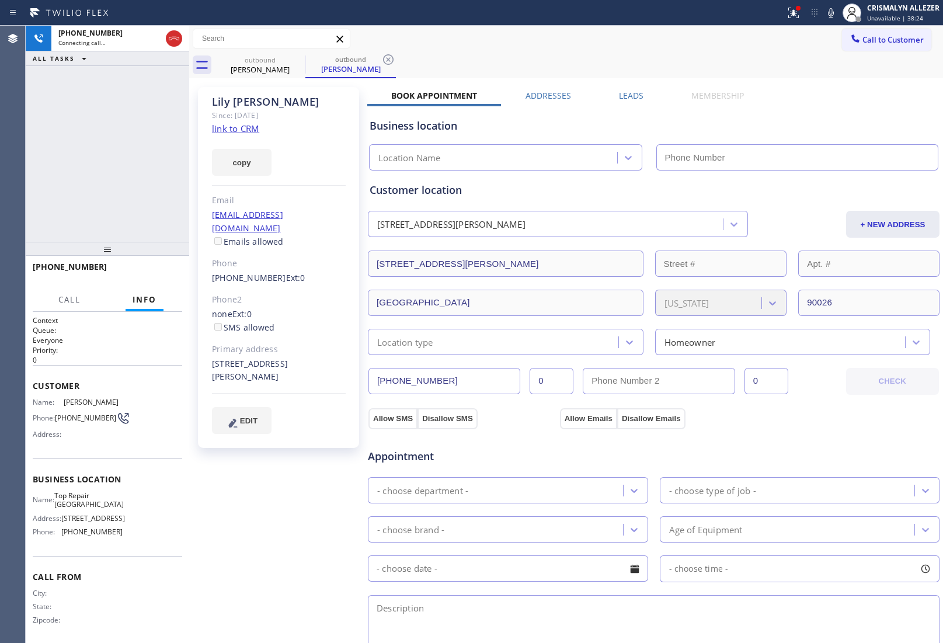
click at [240, 128] on link "link to CRM" at bounding box center [235, 129] width 47 height 12
type input "[PHONE_NUMBER]"
click at [155, 270] on span "HANG UP" at bounding box center [155, 272] width 36 height 8
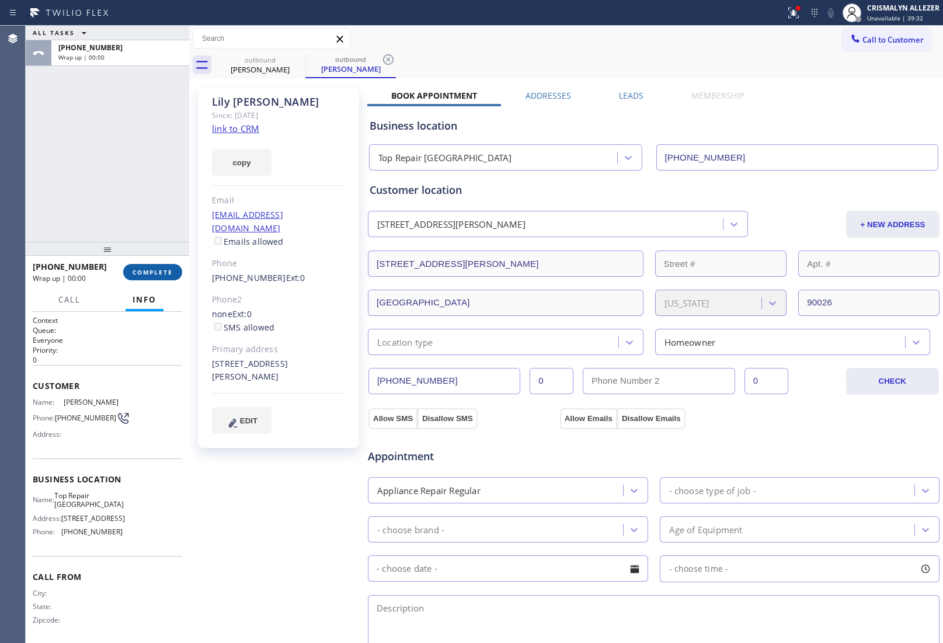
click at [155, 270] on span "COMPLETE" at bounding box center [153, 272] width 40 height 8
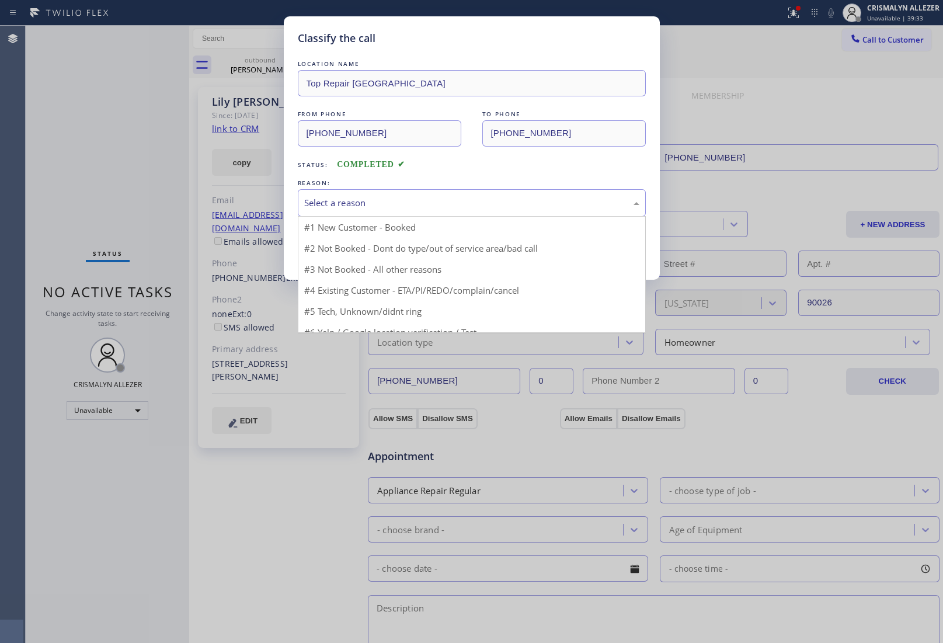
click at [443, 206] on div "Select a reason" at bounding box center [471, 202] width 335 height 13
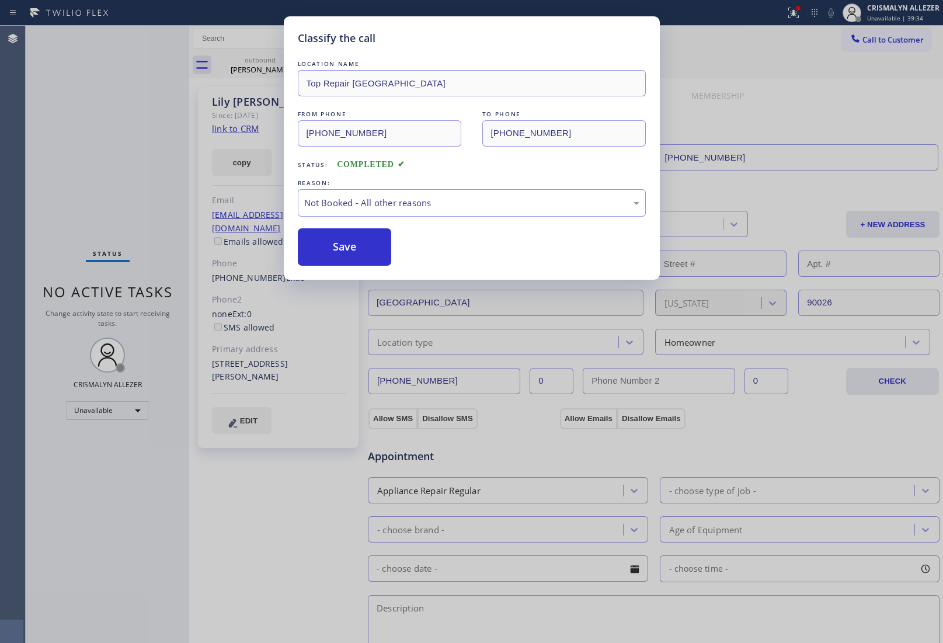
click at [352, 254] on button "Save" at bounding box center [345, 246] width 94 height 37
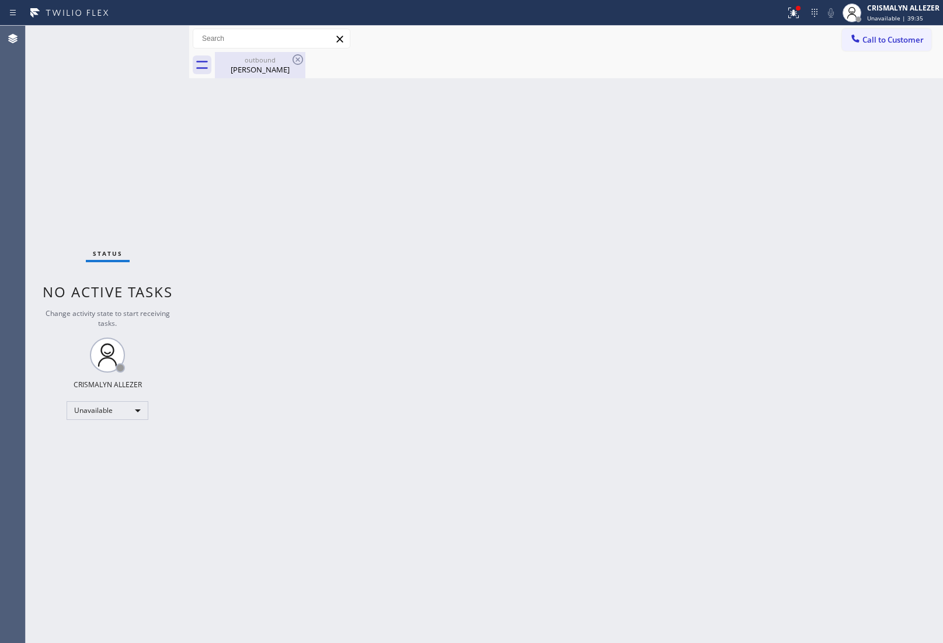
click at [266, 72] on div "[PERSON_NAME]" at bounding box center [260, 69] width 88 height 11
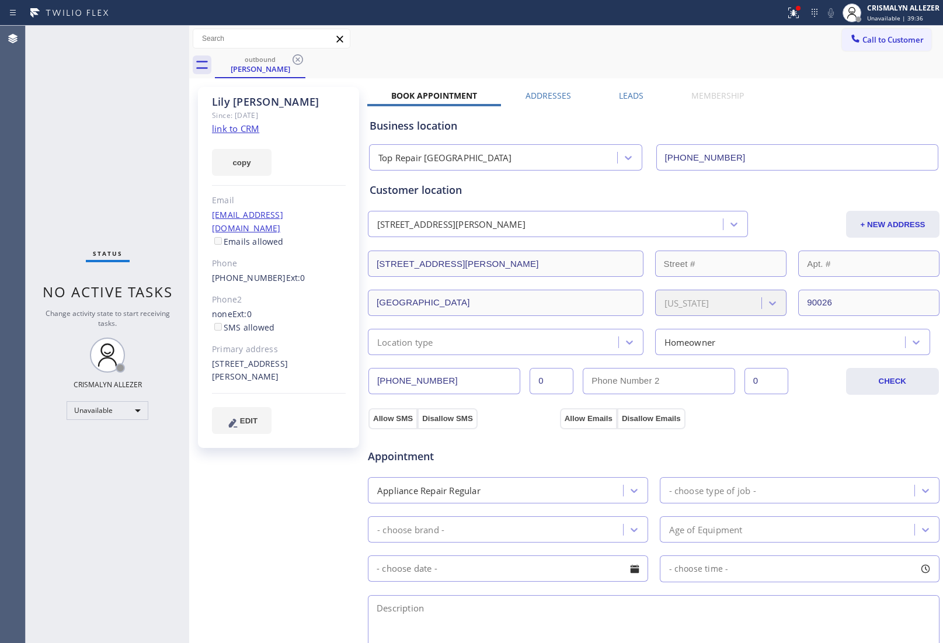
click at [638, 95] on label "Leads" at bounding box center [631, 95] width 25 height 11
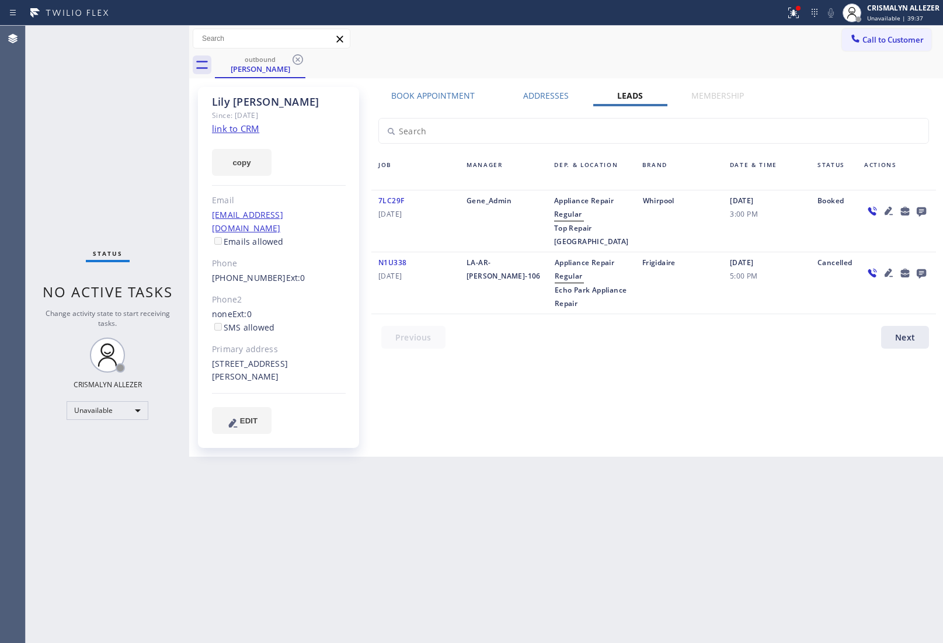
click at [921, 214] on icon at bounding box center [921, 211] width 9 height 9
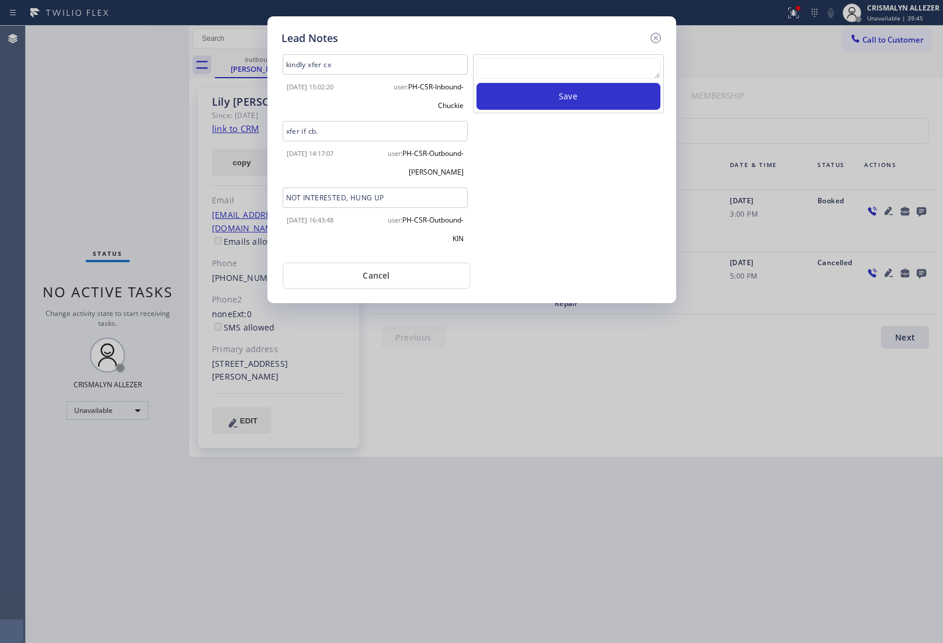
click at [572, 76] on textarea at bounding box center [569, 68] width 184 height 21
paste textarea "ALL GOOD FOR NOW"
type textarea "ALL GOOD FOR NOW"
click at [565, 100] on button "Save" at bounding box center [569, 96] width 184 height 27
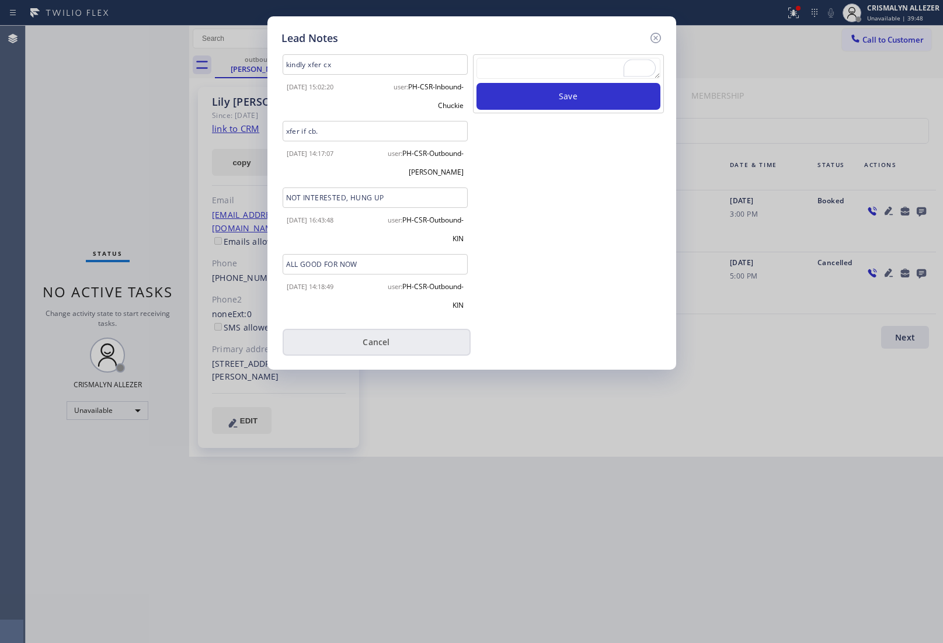
click at [374, 336] on button "Cancel" at bounding box center [377, 342] width 188 height 27
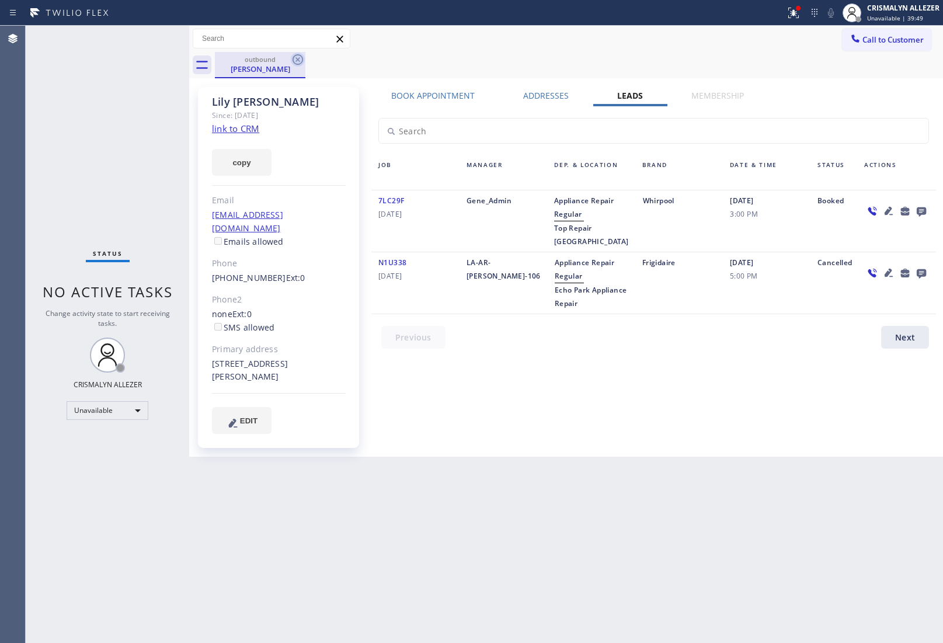
click at [298, 56] on icon at bounding box center [298, 60] width 14 height 14
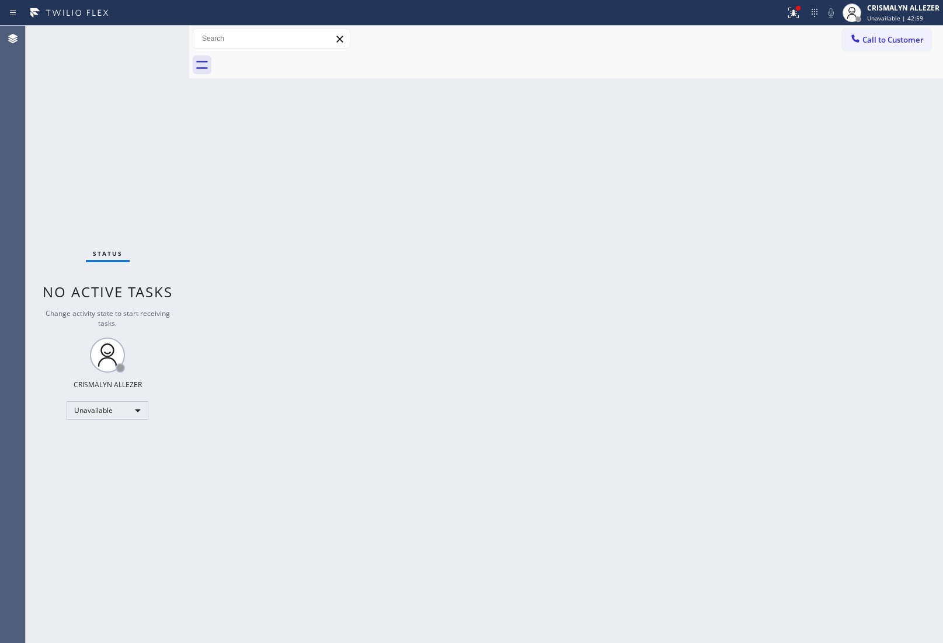
click at [879, 44] on span "Call to Customer" at bounding box center [893, 39] width 61 height 11
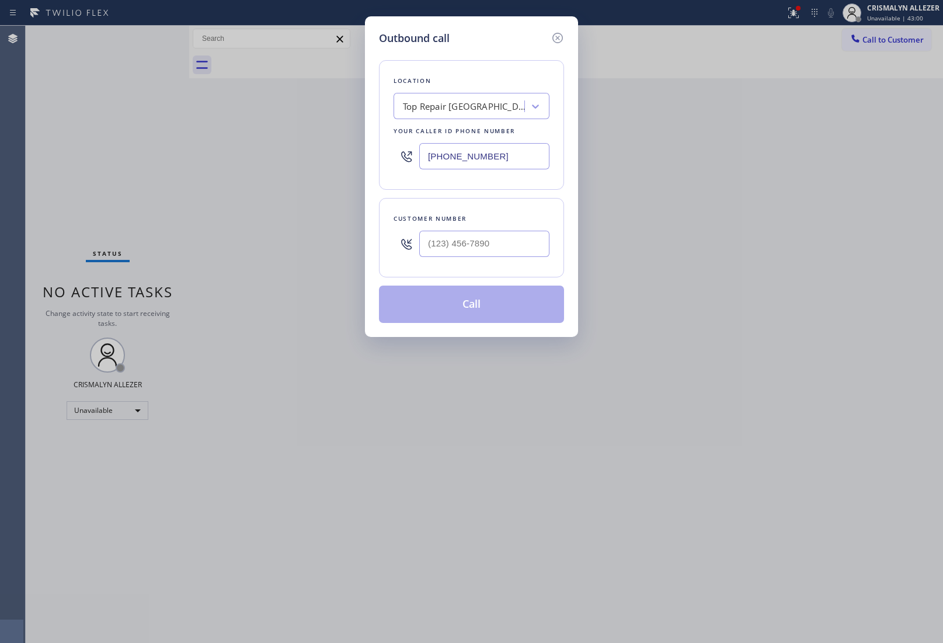
drag, startPoint x: 533, startPoint y: 152, endPoint x: 265, endPoint y: 144, distance: 268.2
click at [269, 144] on div "Outbound call Location Top Repair [GEOGRAPHIC_DATA] Your caller id phone number…" at bounding box center [471, 321] width 943 height 643
paste input "760) 388-9556"
type input "[PHONE_NUMBER]"
click at [501, 237] on input "(___) ___-____" at bounding box center [484, 244] width 130 height 26
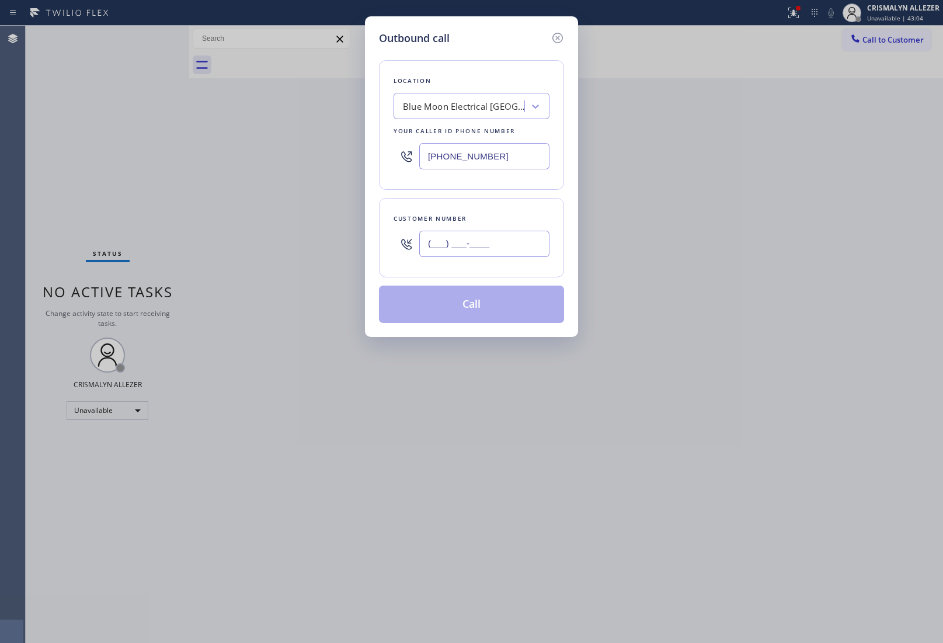
paste input "442) 400-1432"
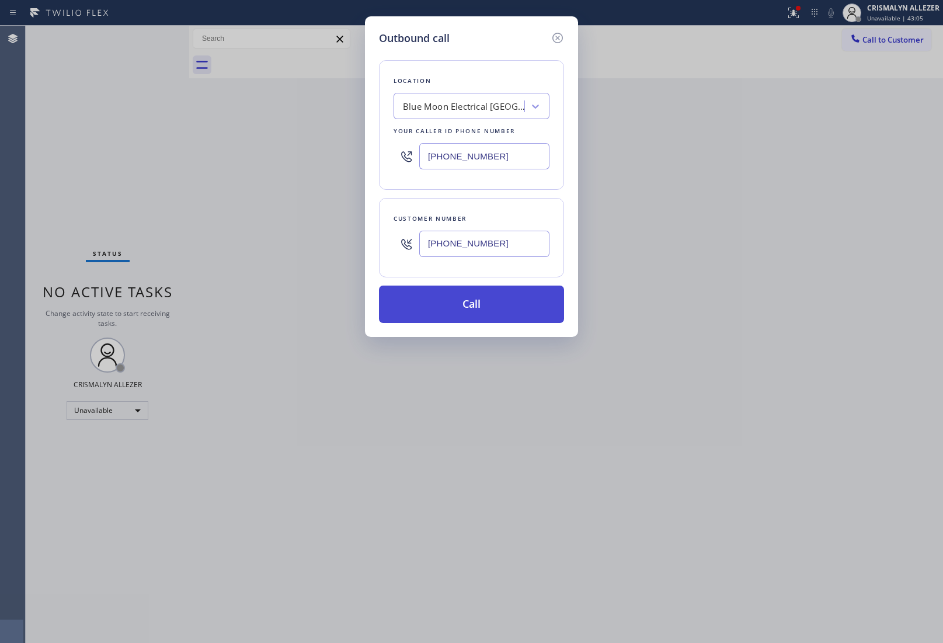
type input "[PHONE_NUMBER]"
click at [475, 317] on button "Call" at bounding box center [471, 304] width 185 height 37
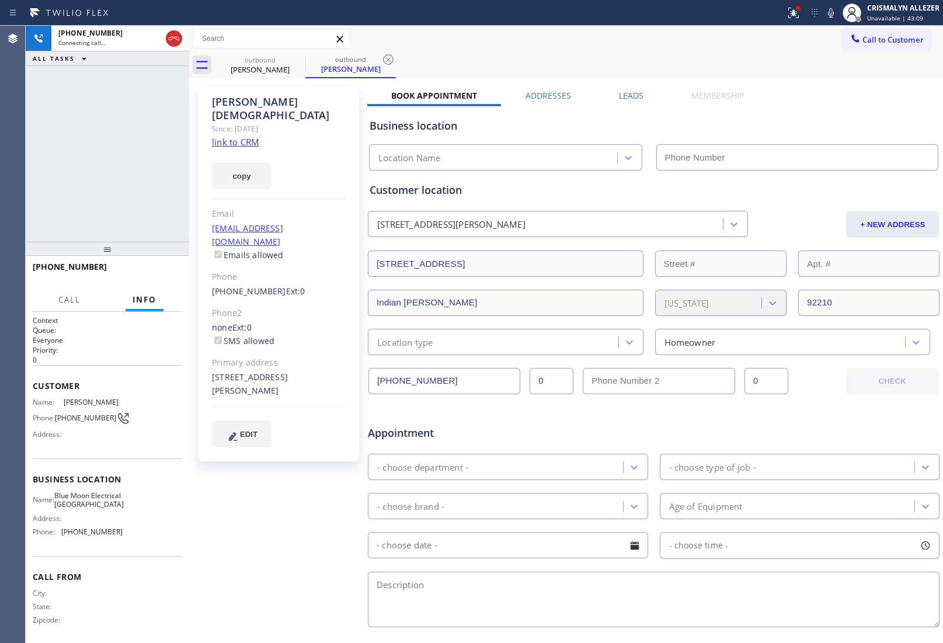
click at [621, 94] on label "Leads" at bounding box center [631, 95] width 25 height 11
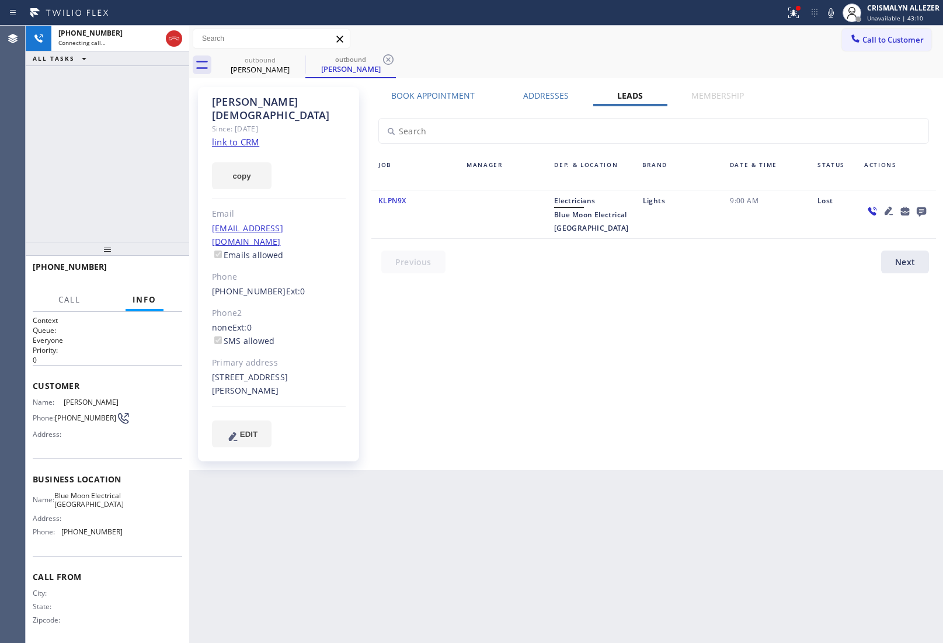
click at [921, 210] on icon at bounding box center [921, 211] width 9 height 9
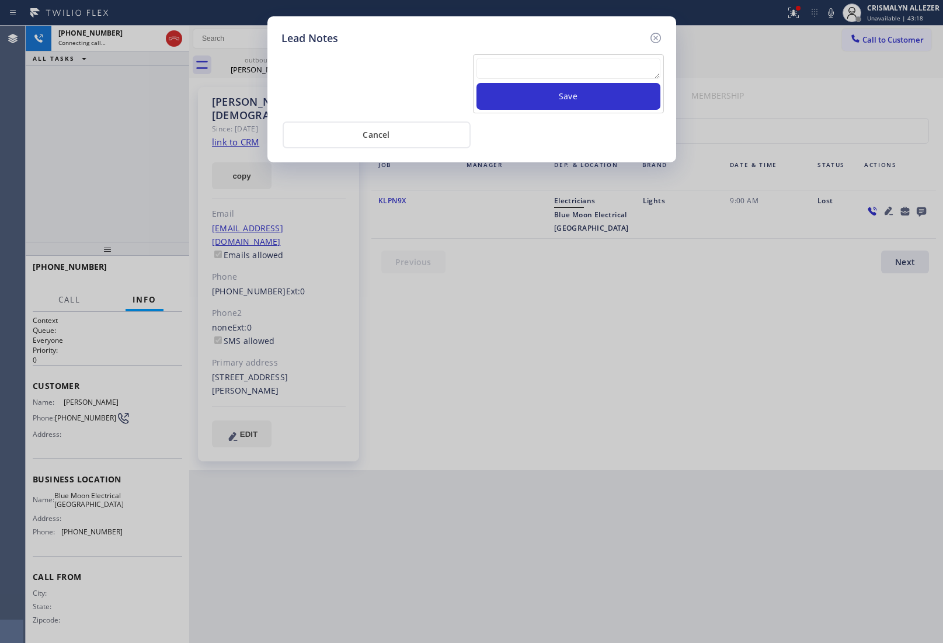
click at [567, 63] on textarea at bounding box center [569, 68] width 184 height 21
paste textarea "no answer | pls xfer here cx cb"
type textarea "no answer | pls xfer here cx cb"
click at [569, 96] on button "Save" at bounding box center [569, 96] width 184 height 27
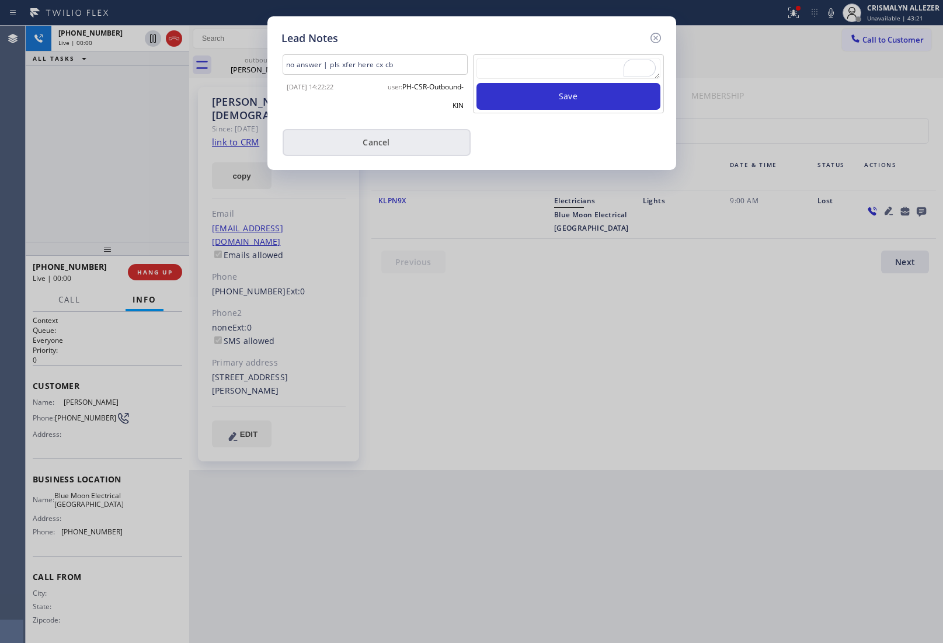
click at [388, 145] on button "Cancel" at bounding box center [377, 142] width 188 height 27
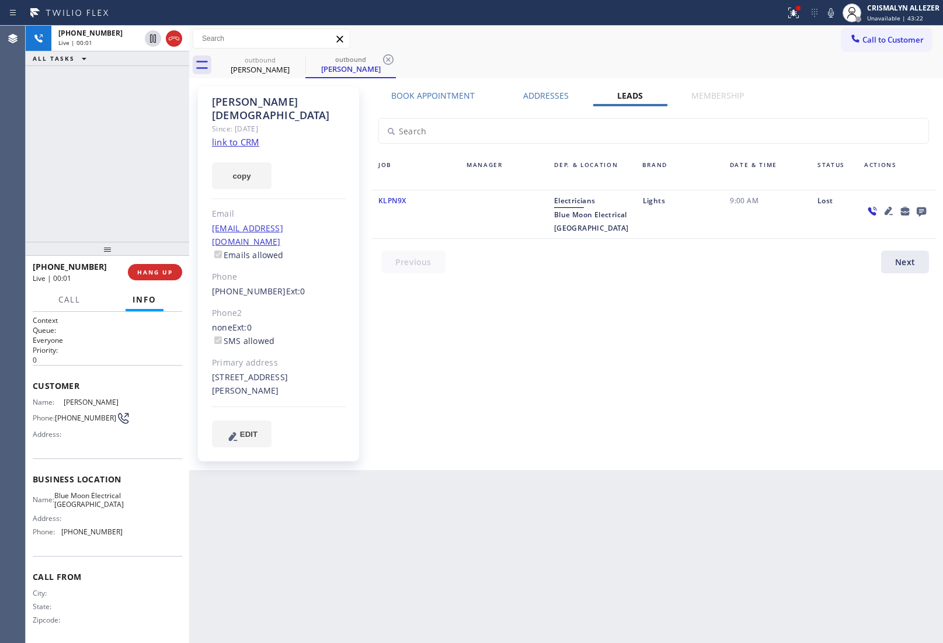
click at [427, 93] on label "Book Appointment" at bounding box center [433, 95] width 84 height 11
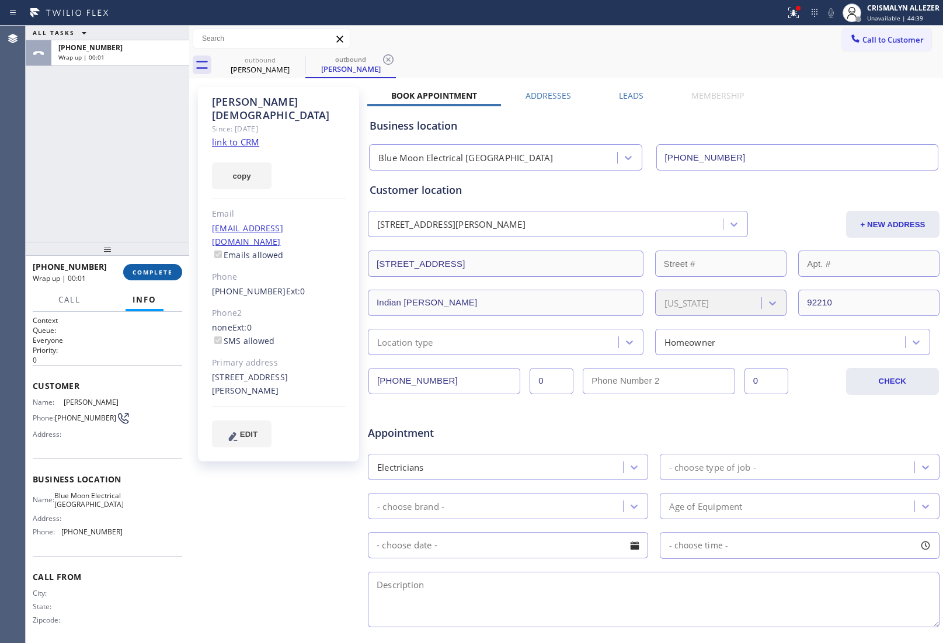
click at [154, 270] on span "COMPLETE" at bounding box center [153, 272] width 40 height 8
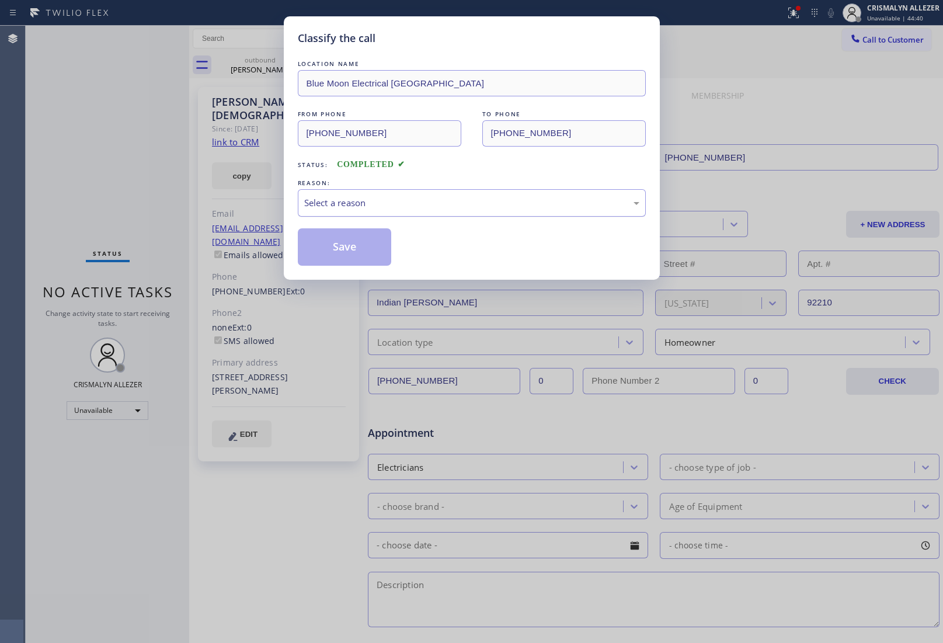
click at [460, 210] on div "Select a reason" at bounding box center [471, 202] width 335 height 13
click at [365, 244] on button "Save" at bounding box center [345, 246] width 94 height 37
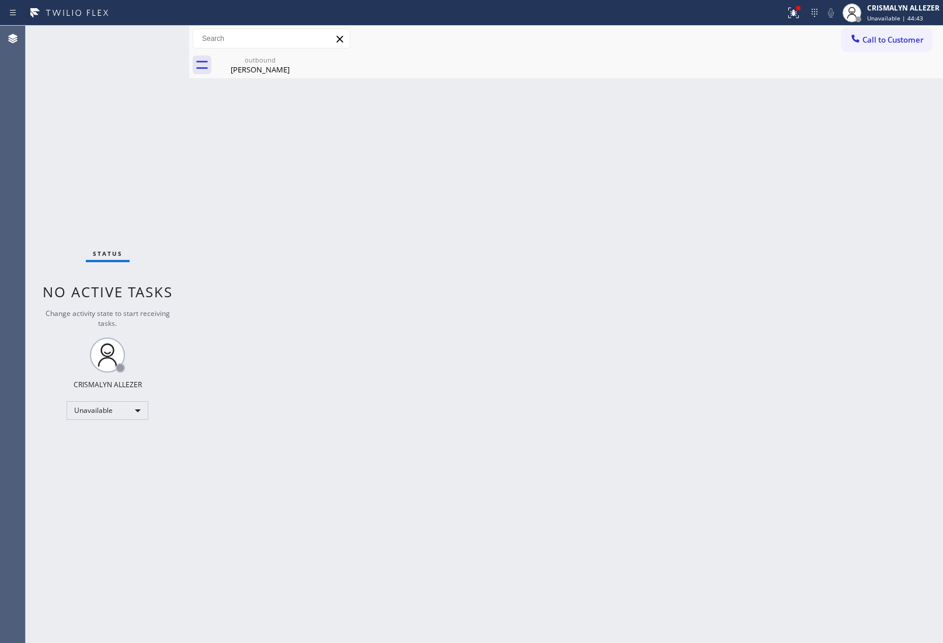
click at [266, 66] on div "[PERSON_NAME]" at bounding box center [260, 69] width 88 height 11
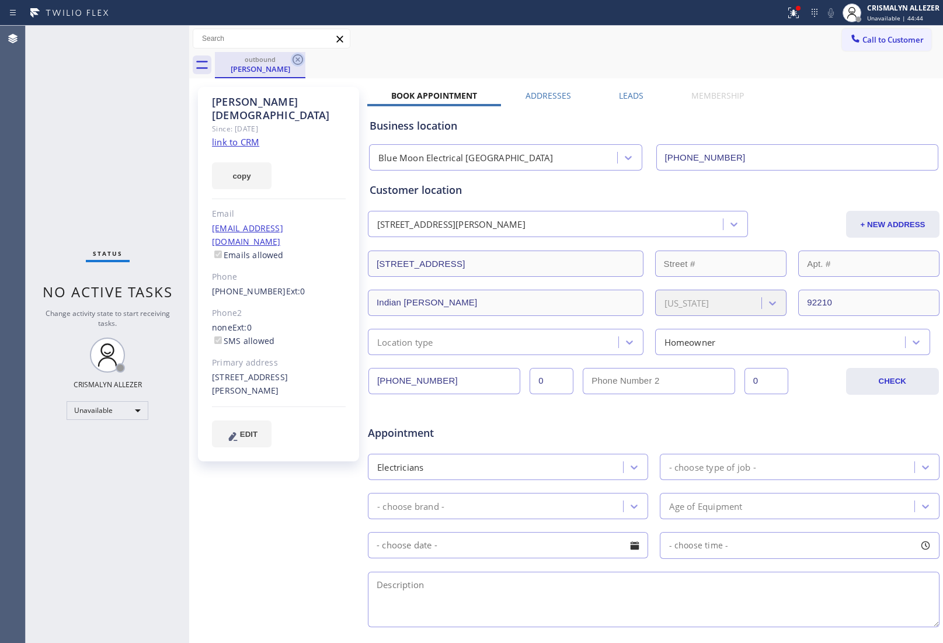
click at [295, 59] on icon at bounding box center [298, 60] width 14 height 14
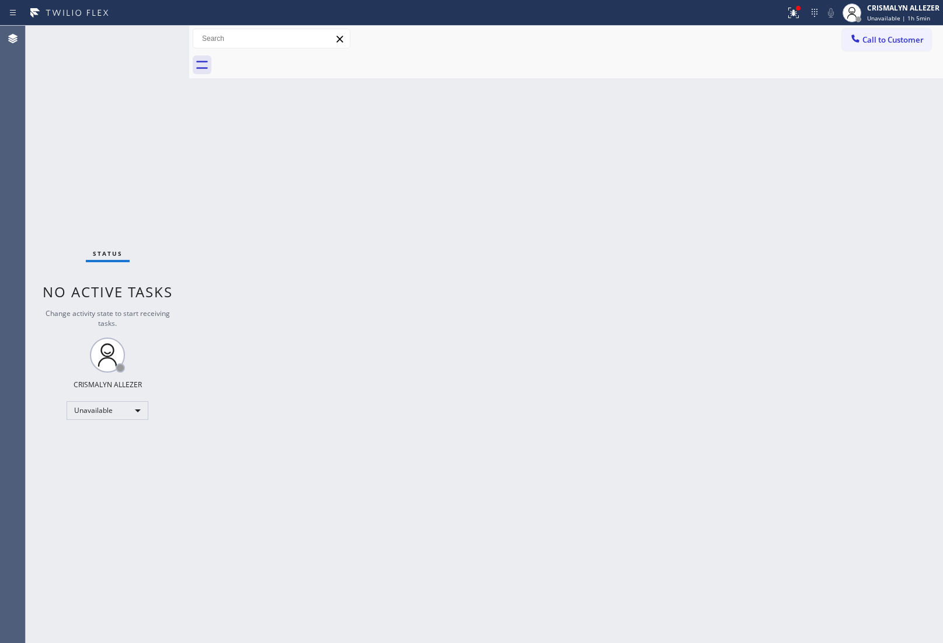
click at [874, 35] on span "Call to Customer" at bounding box center [893, 39] width 61 height 11
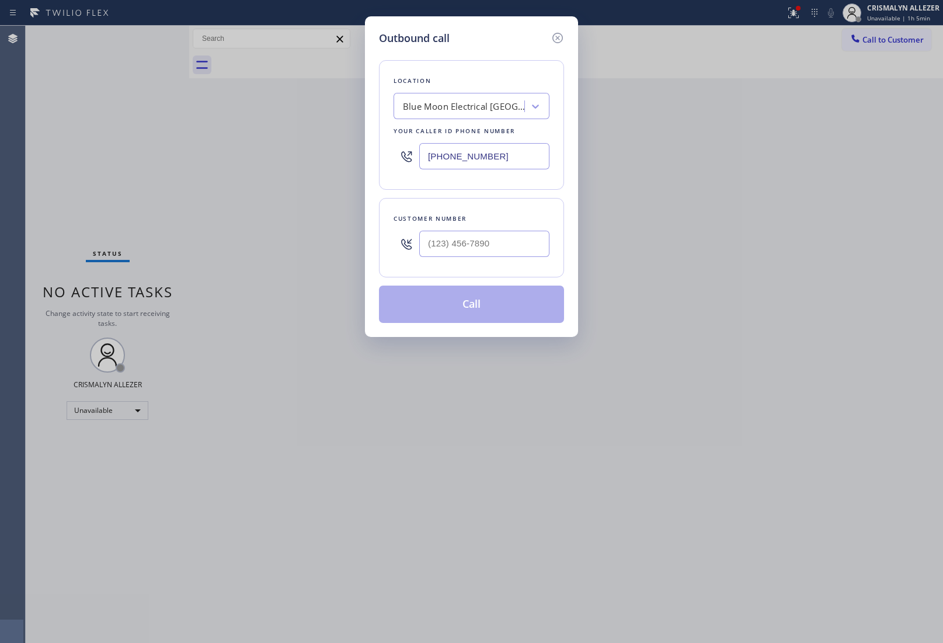
paste input "201-1444"
drag, startPoint x: 468, startPoint y: 157, endPoint x: 308, endPoint y: 152, distance: 160.7
click at [308, 152] on div "Outbound call Location Blue Moon Electrical [GEOGRAPHIC_DATA] Your caller id ph…" at bounding box center [471, 321] width 943 height 643
type input "[PHONE_NUMBER]"
click at [497, 240] on input "(___) ___-____" at bounding box center [484, 244] width 130 height 26
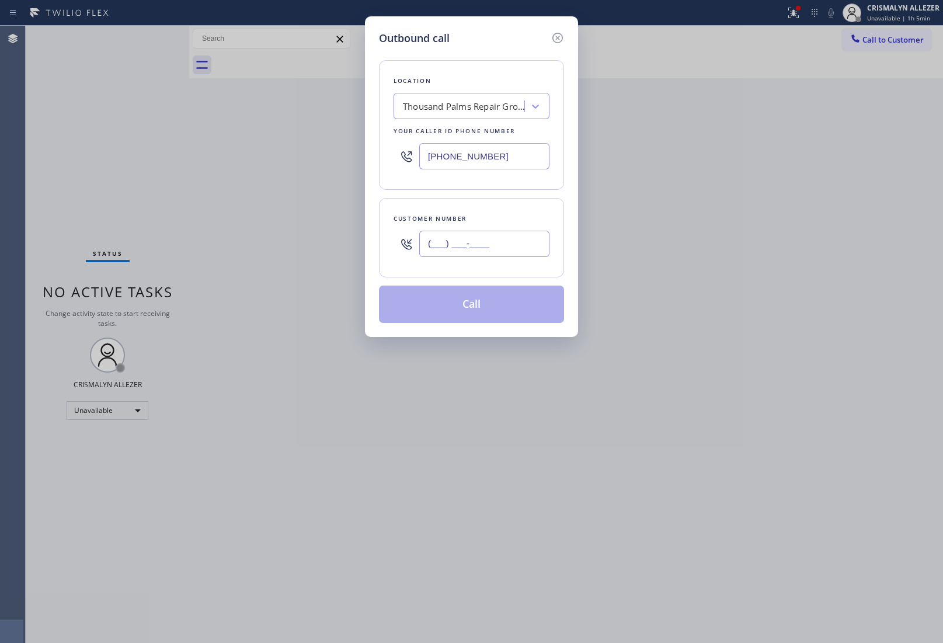
paste input "760) 673-7798"
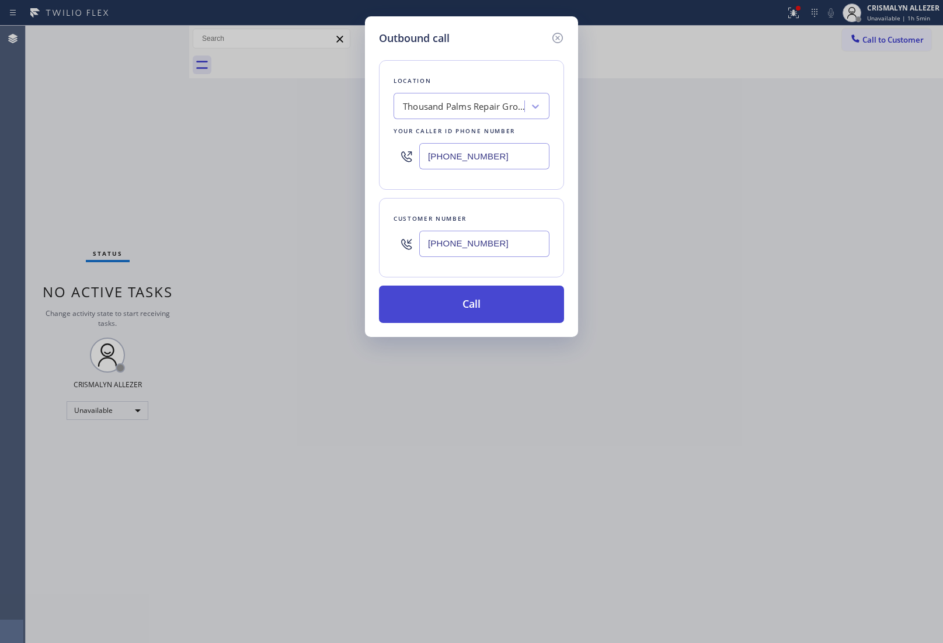
type input "[PHONE_NUMBER]"
click at [468, 308] on button "Call" at bounding box center [471, 304] width 185 height 37
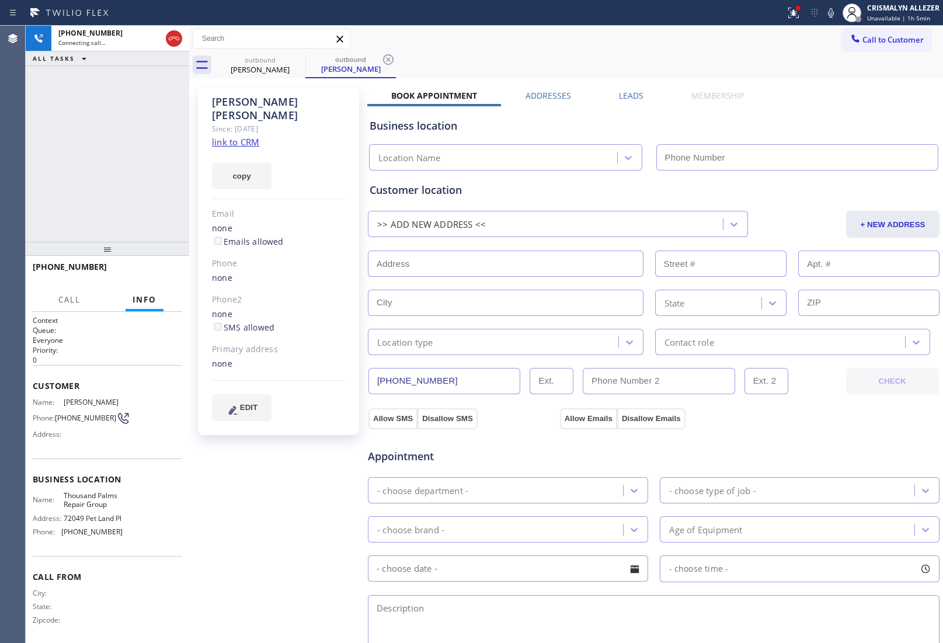
click at [239, 136] on link "link to CRM" at bounding box center [235, 142] width 47 height 12
type input "[PHONE_NUMBER]"
click at [155, 272] on span "HANG UP" at bounding box center [155, 272] width 36 height 8
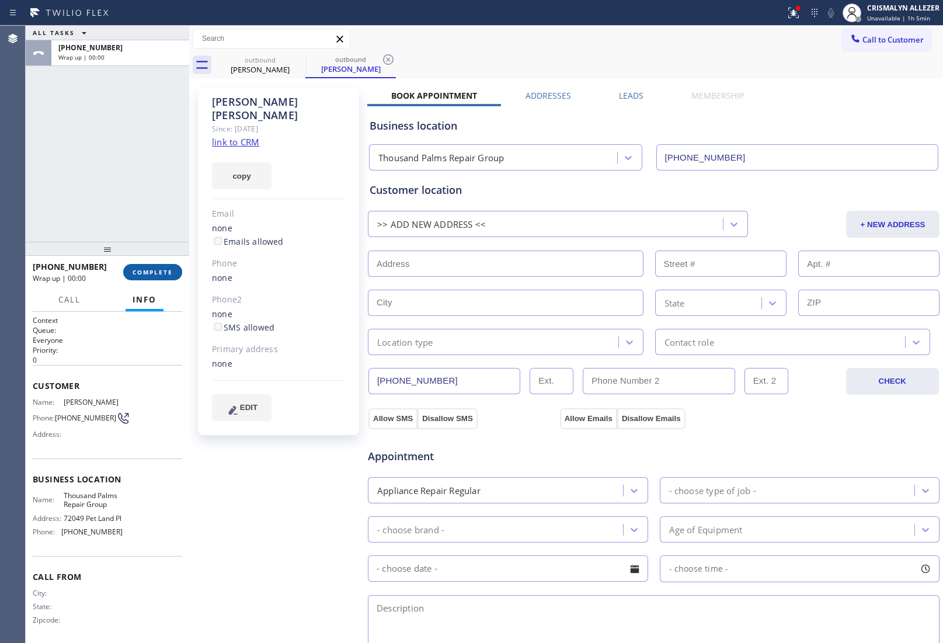
click at [155, 272] on span "COMPLETE" at bounding box center [153, 272] width 40 height 8
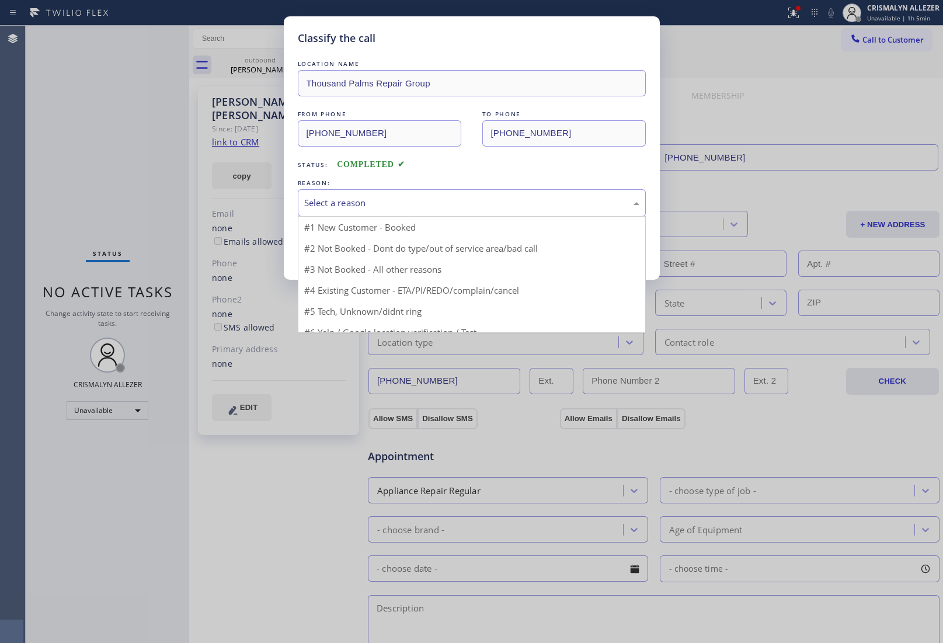
click at [474, 216] on div "Select a reason" at bounding box center [472, 202] width 348 height 27
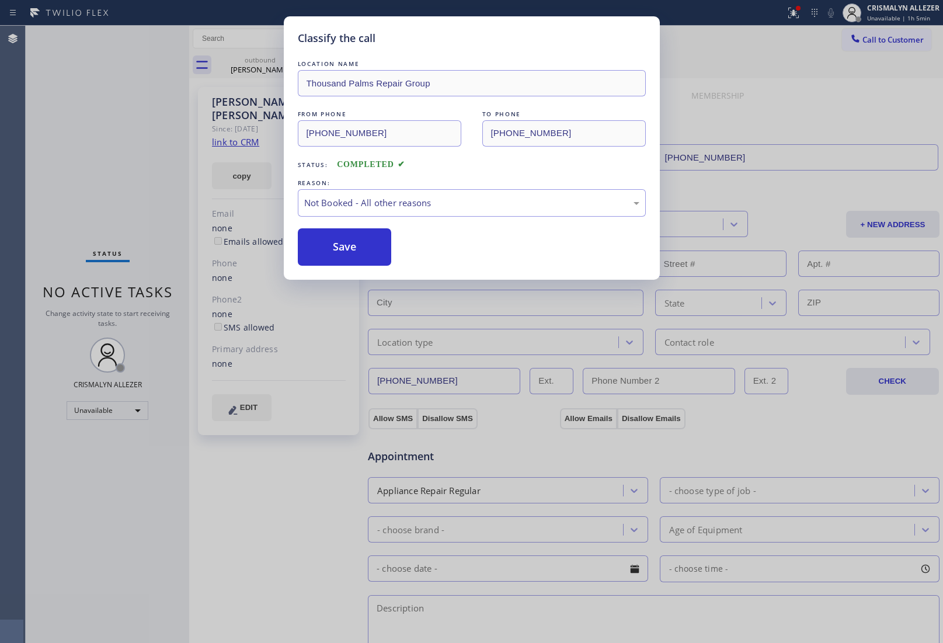
click at [345, 252] on button "Save" at bounding box center [345, 246] width 94 height 37
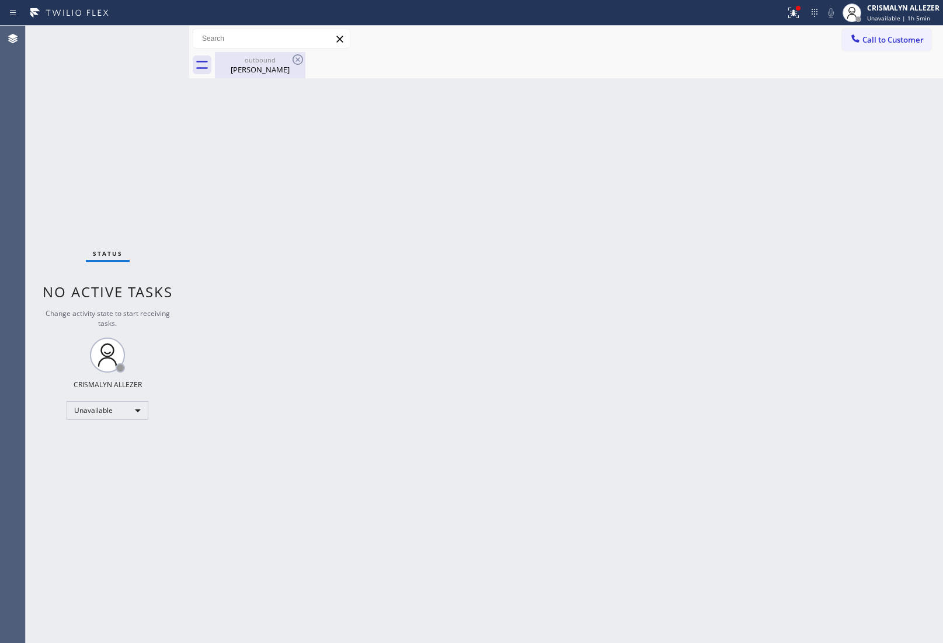
click at [267, 65] on div "[PERSON_NAME]" at bounding box center [260, 69] width 88 height 11
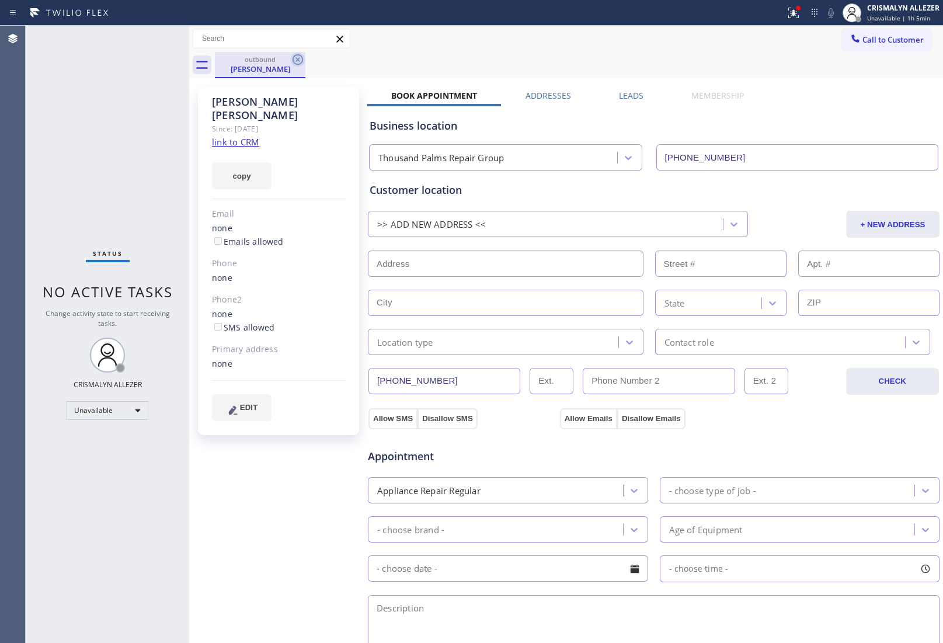
click at [298, 62] on icon at bounding box center [298, 60] width 14 height 14
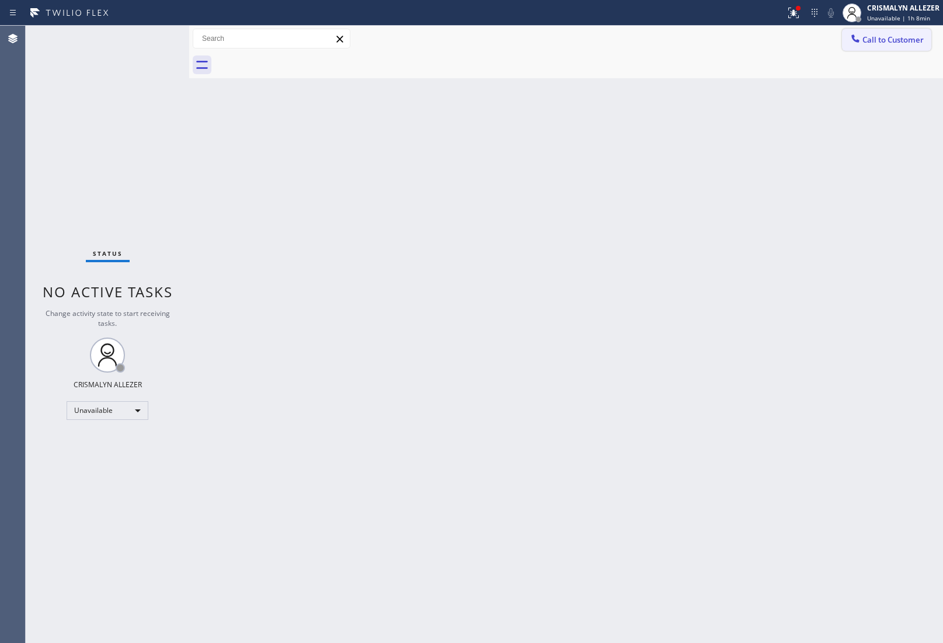
click at [870, 44] on span "Call to Customer" at bounding box center [893, 39] width 61 height 11
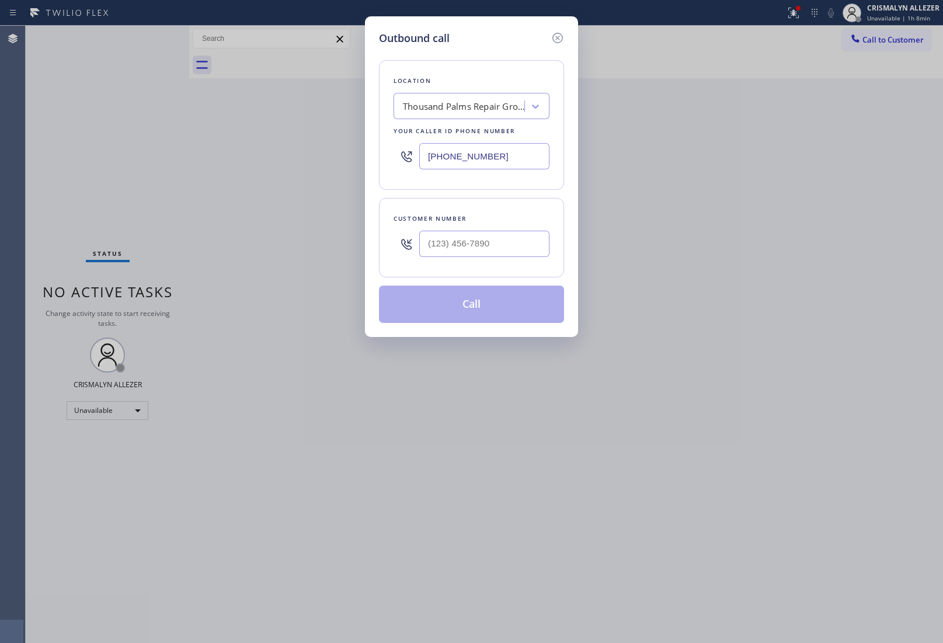
drag, startPoint x: 523, startPoint y: 159, endPoint x: 297, endPoint y: 156, distance: 226.6
click at [314, 156] on div "Outbound call Location Thousand Palms Repair Group Your caller id phone number …" at bounding box center [471, 321] width 943 height 643
paste input "619) 374-7285"
type input "[PHONE_NUMBER]"
click at [475, 249] on input "(___) ___-____" at bounding box center [484, 244] width 130 height 26
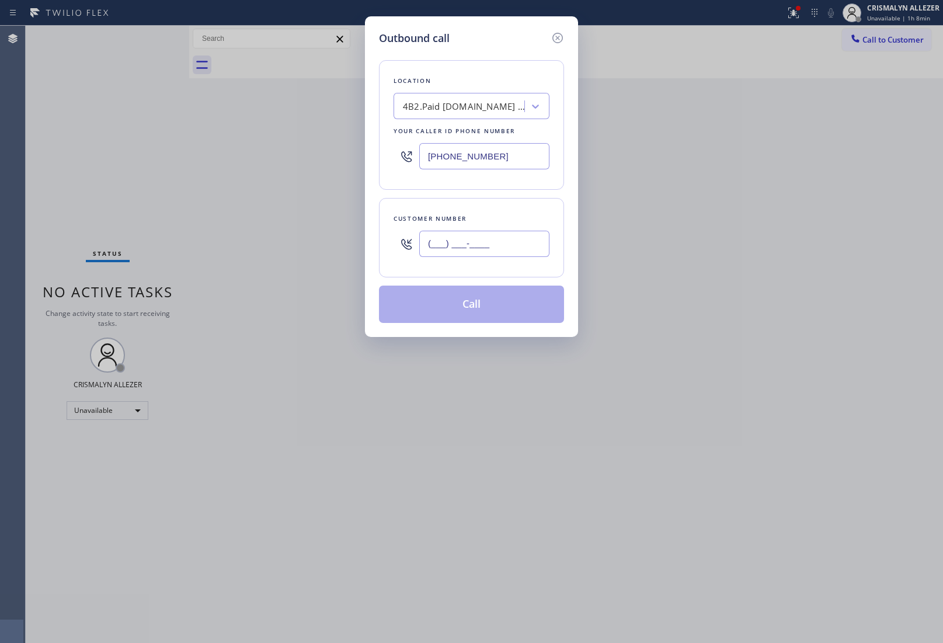
paste input "760) 473-3252"
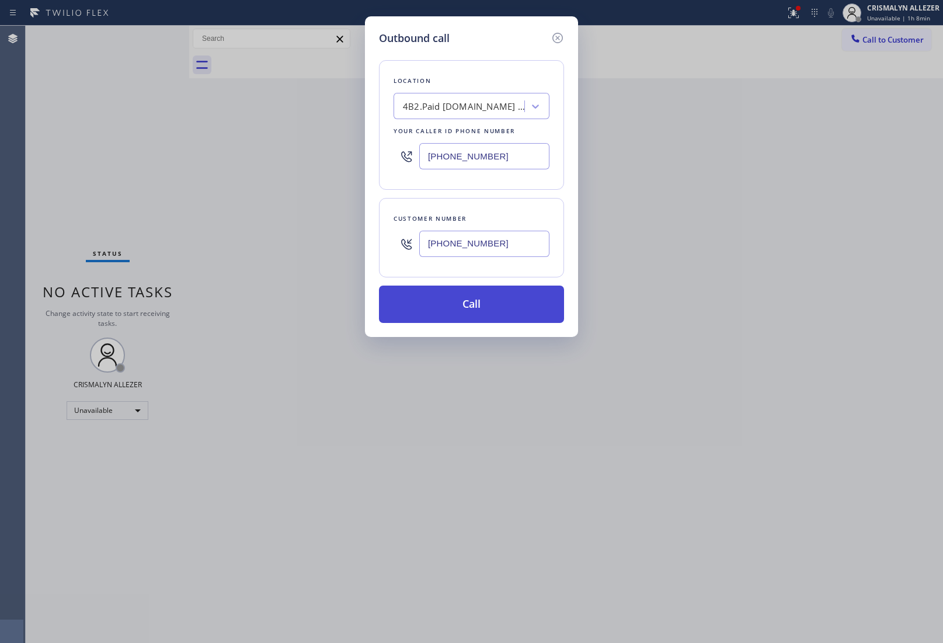
type input "[PHONE_NUMBER]"
click at [477, 296] on button "Call" at bounding box center [471, 304] width 185 height 37
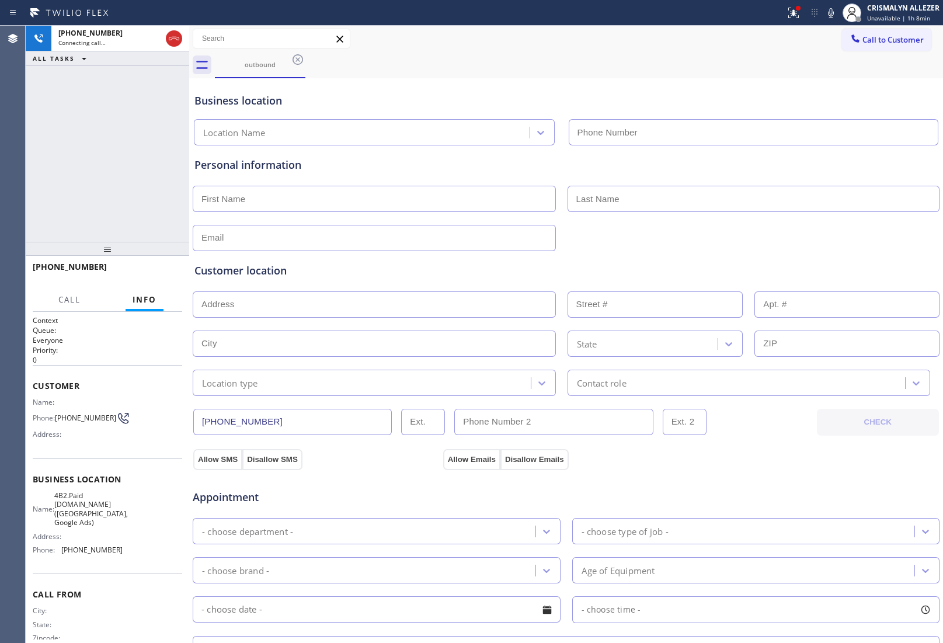
type input "[PHONE_NUMBER]"
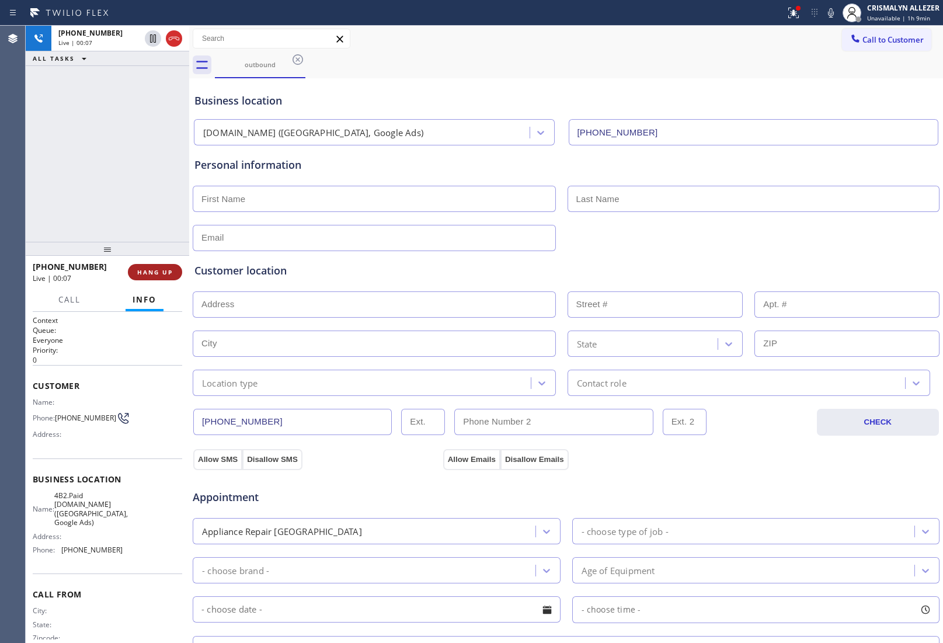
click at [162, 276] on span "HANG UP" at bounding box center [155, 272] width 36 height 8
click at [162, 276] on span "COMPLETE" at bounding box center [153, 272] width 40 height 8
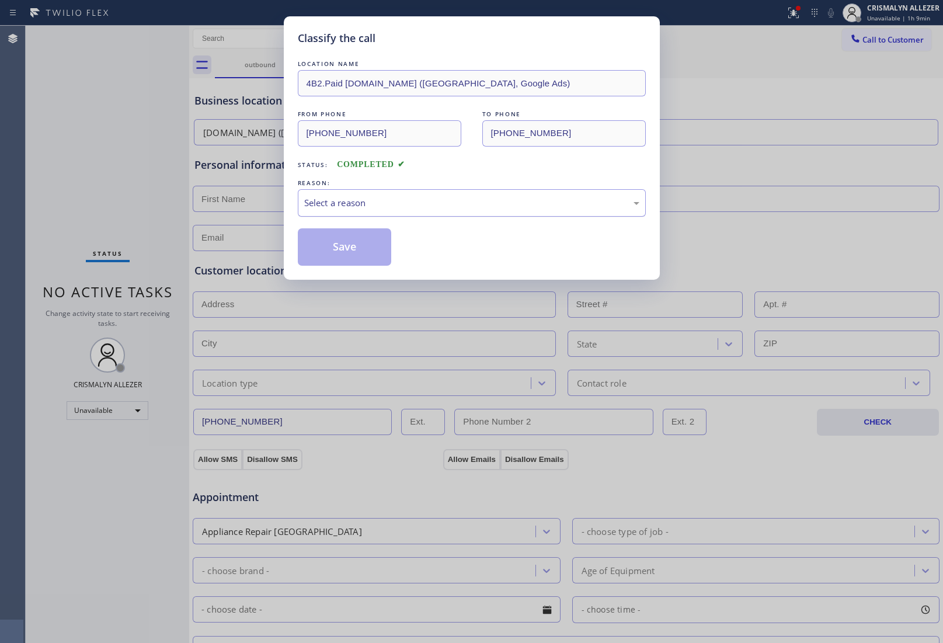
click at [425, 194] on div "Select a reason" at bounding box center [472, 202] width 348 height 27
click at [378, 252] on button "Save" at bounding box center [345, 246] width 94 height 37
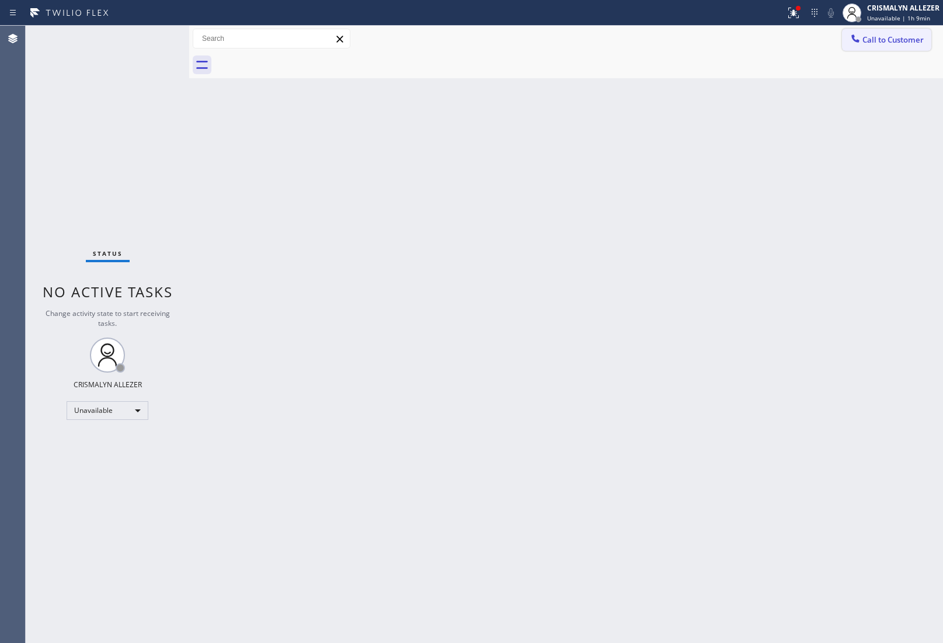
click at [889, 44] on span "Call to Customer" at bounding box center [893, 39] width 61 height 11
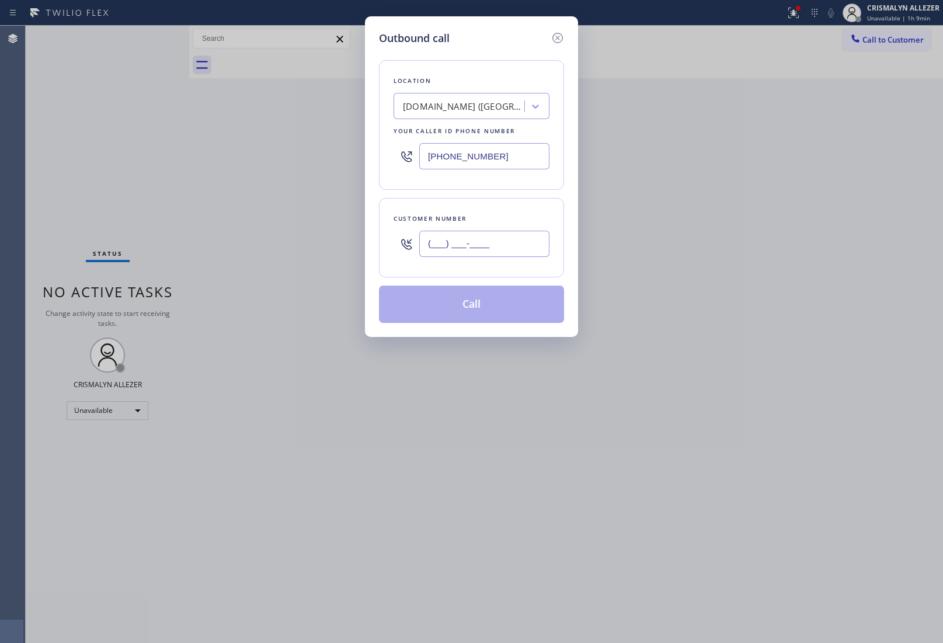
click at [492, 250] on input "(___) ___-____" at bounding box center [484, 244] width 130 height 26
paste input "760) 473-3252"
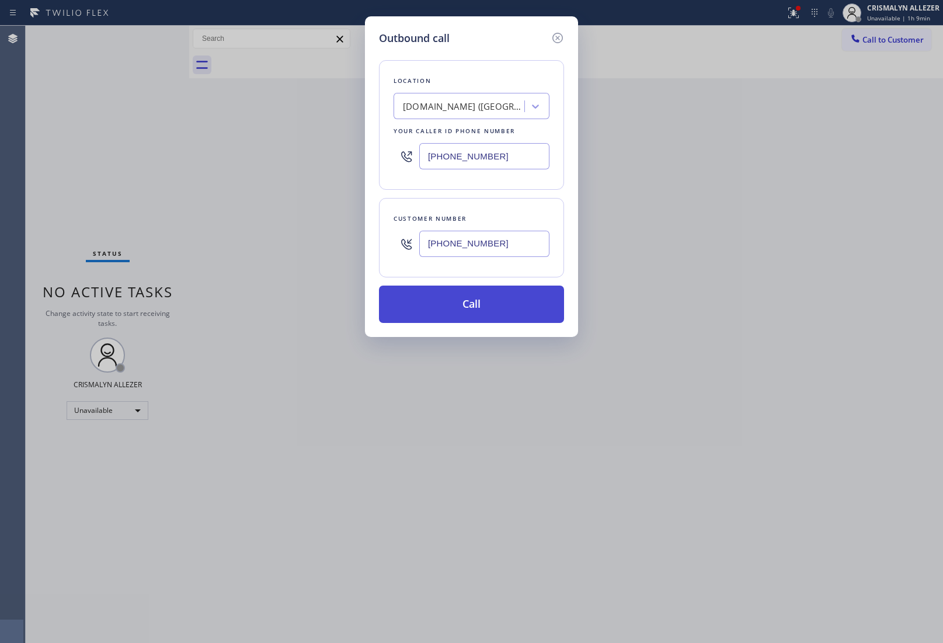
type input "[PHONE_NUMBER]"
click at [479, 304] on button "Call" at bounding box center [471, 304] width 185 height 37
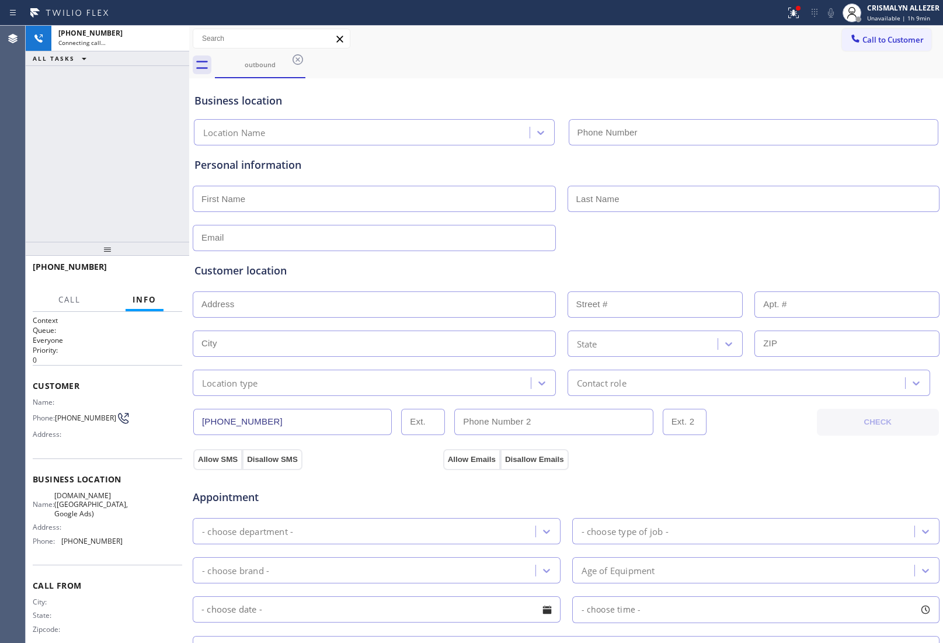
type input "[PHONE_NUMBER]"
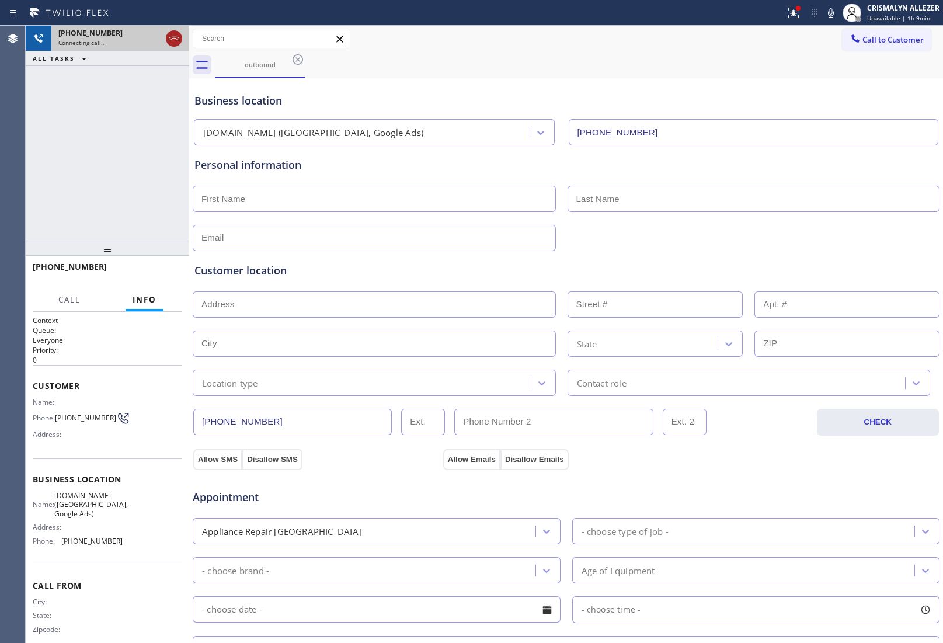
click at [174, 41] on icon at bounding box center [174, 39] width 14 height 14
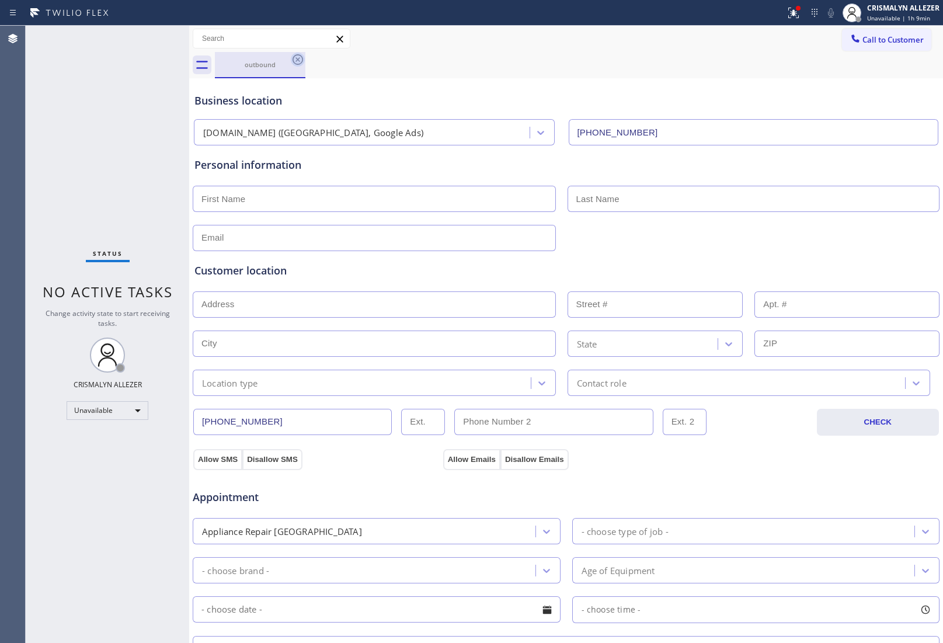
click at [299, 57] on icon at bounding box center [298, 60] width 14 height 14
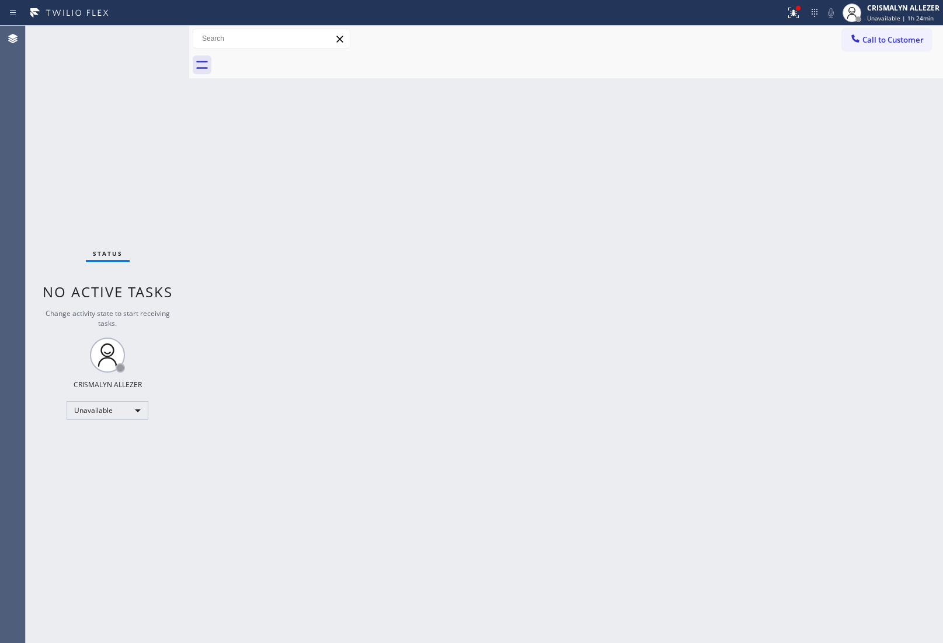
click at [903, 38] on span "Call to Customer" at bounding box center [893, 39] width 61 height 11
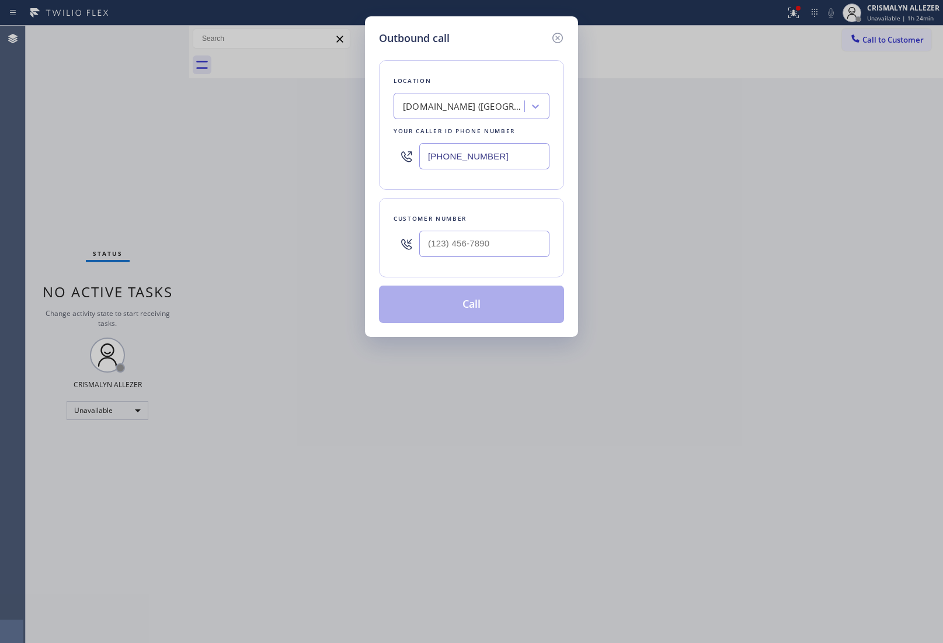
drag, startPoint x: 533, startPoint y: 159, endPoint x: 258, endPoint y: 165, distance: 275.1
click at [286, 165] on div "Outbound call Location [DOMAIN_NAME] ([GEOGRAPHIC_DATA], Google Ads) Your calle…" at bounding box center [471, 321] width 943 height 643
paste input "888) 992-3457"
type input "[PHONE_NUMBER]"
click at [492, 249] on input "(___) ___-____" at bounding box center [484, 244] width 130 height 26
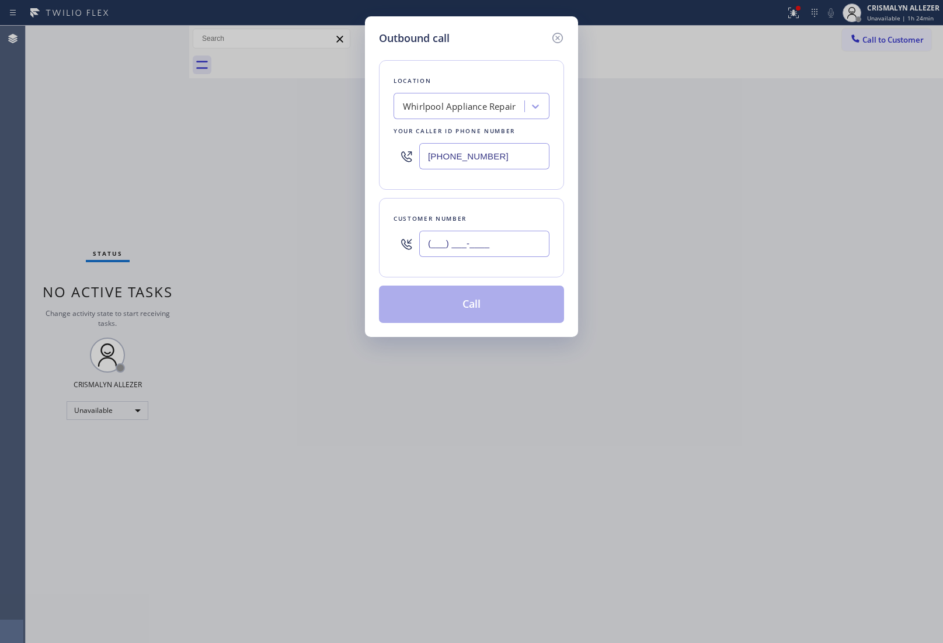
paste input "408) 464-6935"
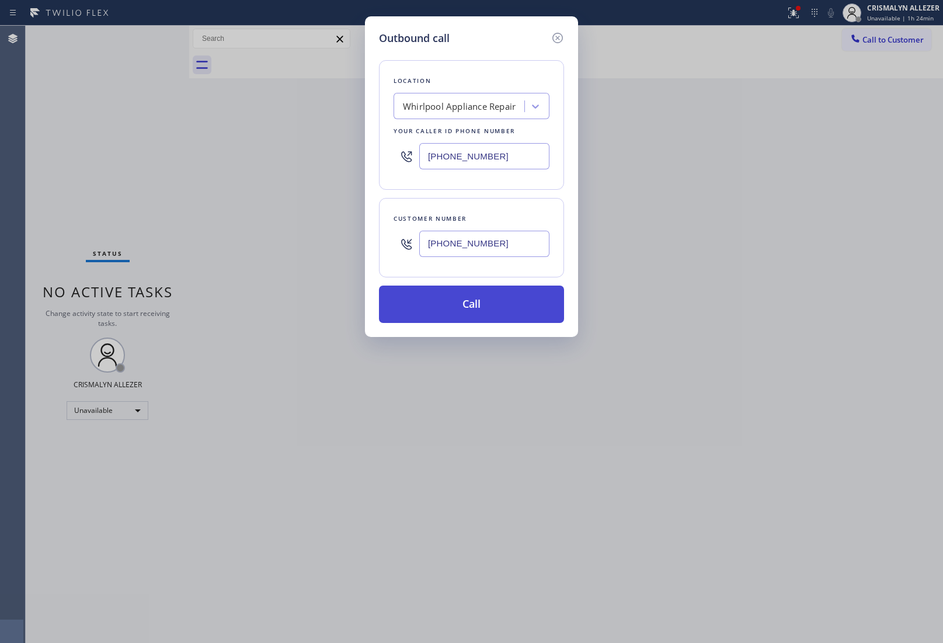
type input "[PHONE_NUMBER]"
click at [465, 321] on button "Call" at bounding box center [471, 304] width 185 height 37
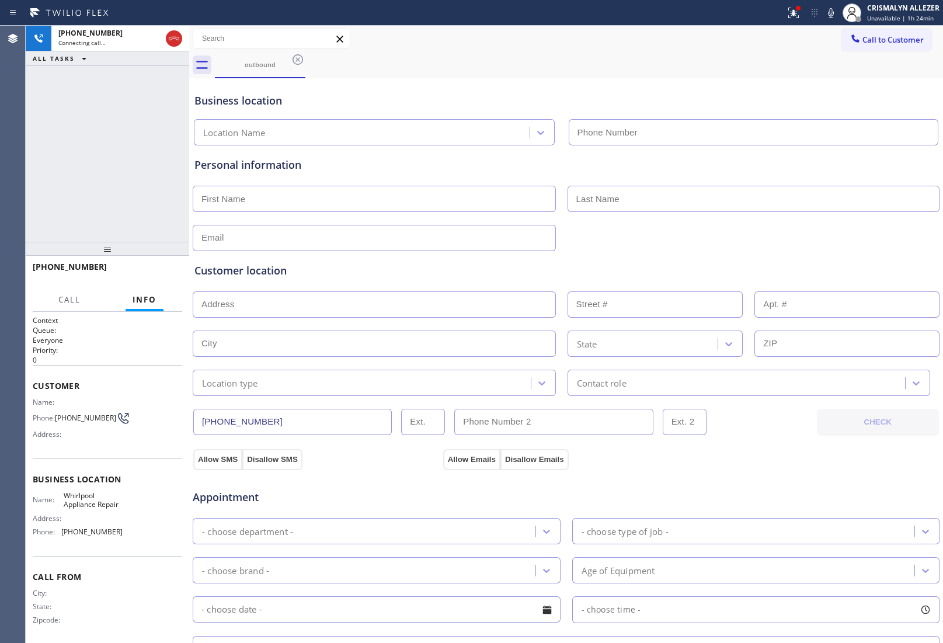
type input "[PHONE_NUMBER]"
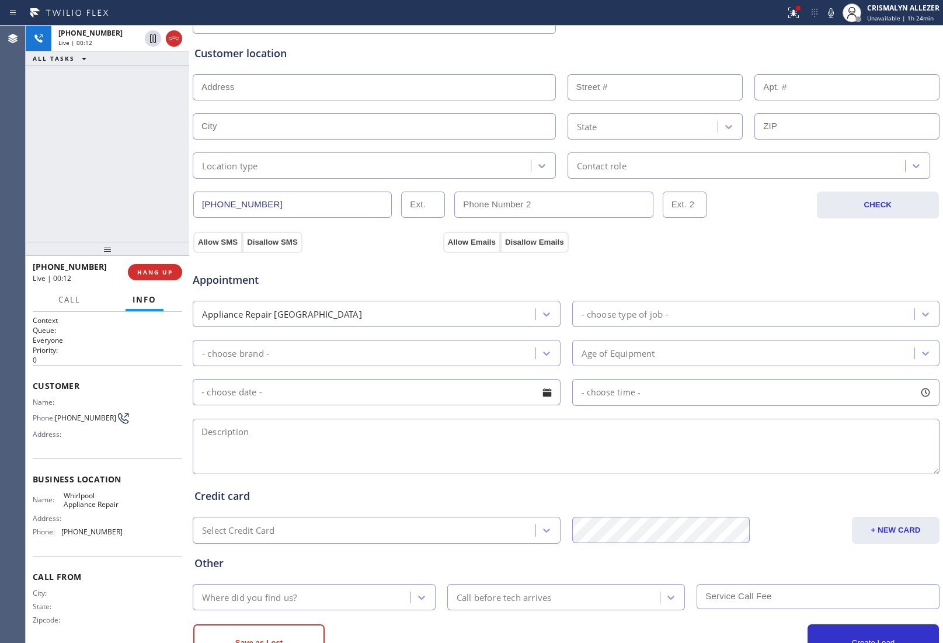
scroll to position [219, 0]
click at [387, 453] on textarea at bounding box center [566, 444] width 747 height 55
click at [157, 269] on span "HANG UP" at bounding box center [155, 272] width 36 height 8
click at [158, 277] on button "HANG UP" at bounding box center [155, 272] width 54 height 16
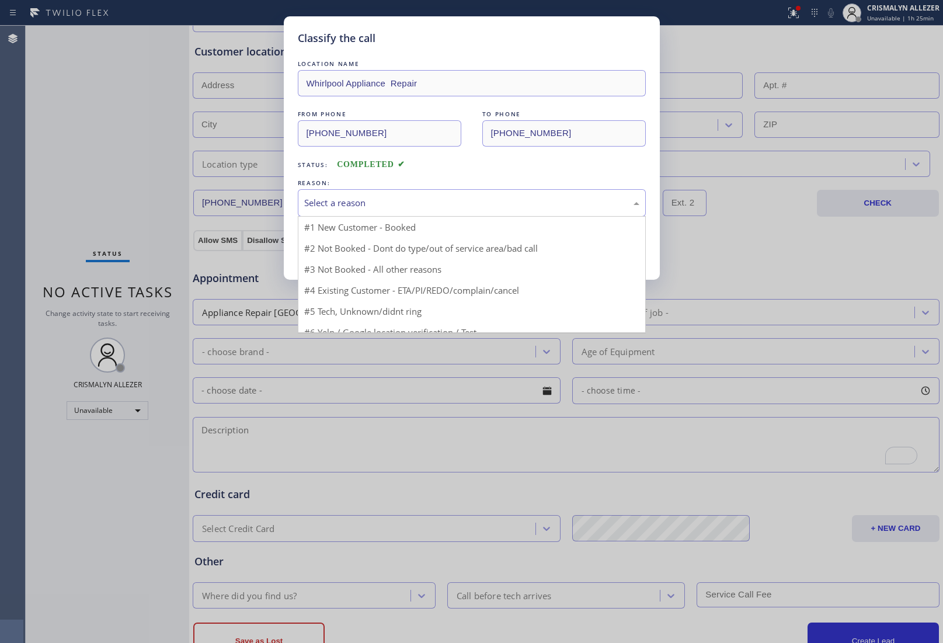
click at [503, 208] on div "Select a reason" at bounding box center [471, 202] width 335 height 13
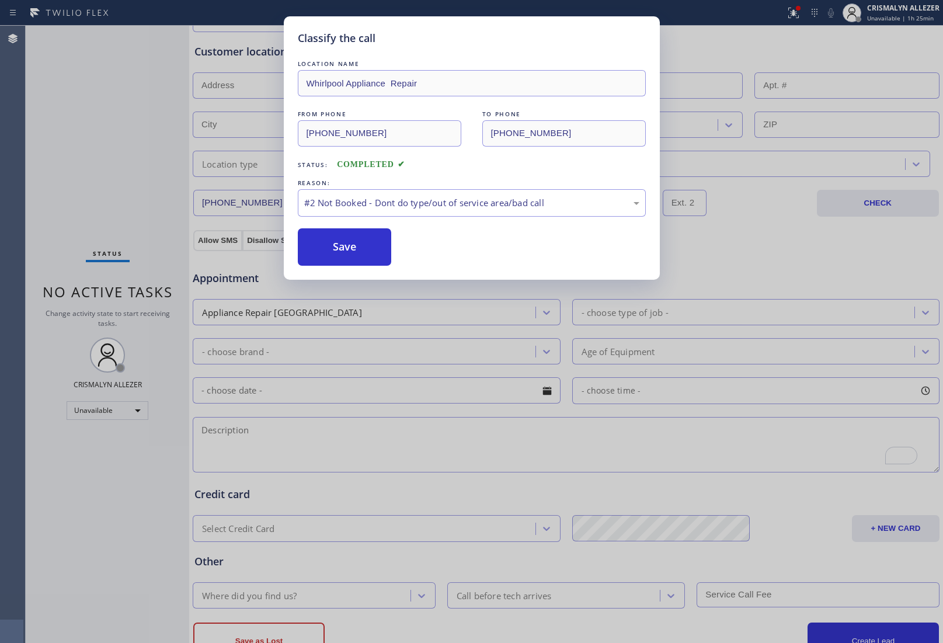
click at [335, 250] on button "Save" at bounding box center [345, 246] width 94 height 37
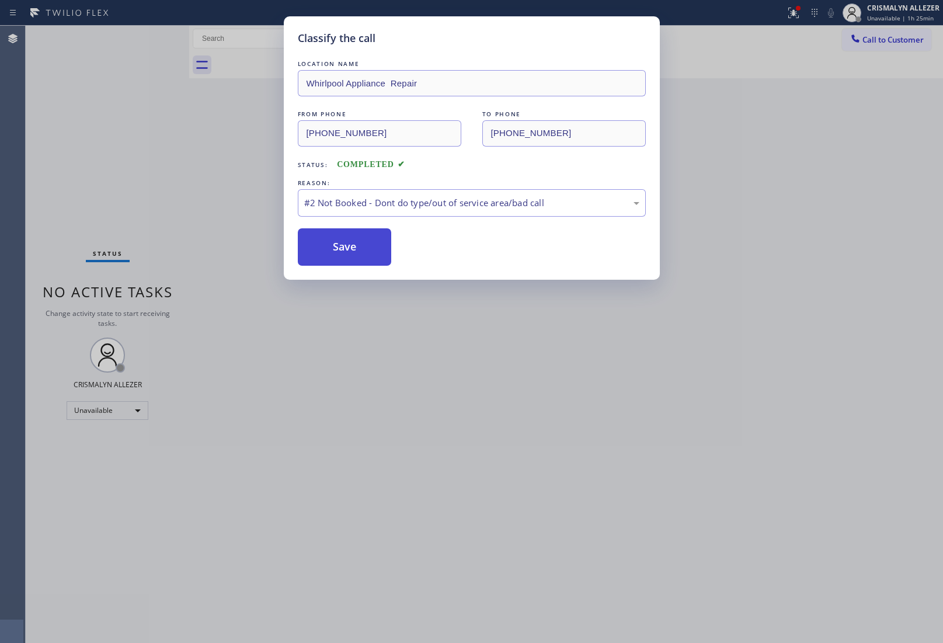
click at [337, 260] on button "Save" at bounding box center [345, 246] width 94 height 37
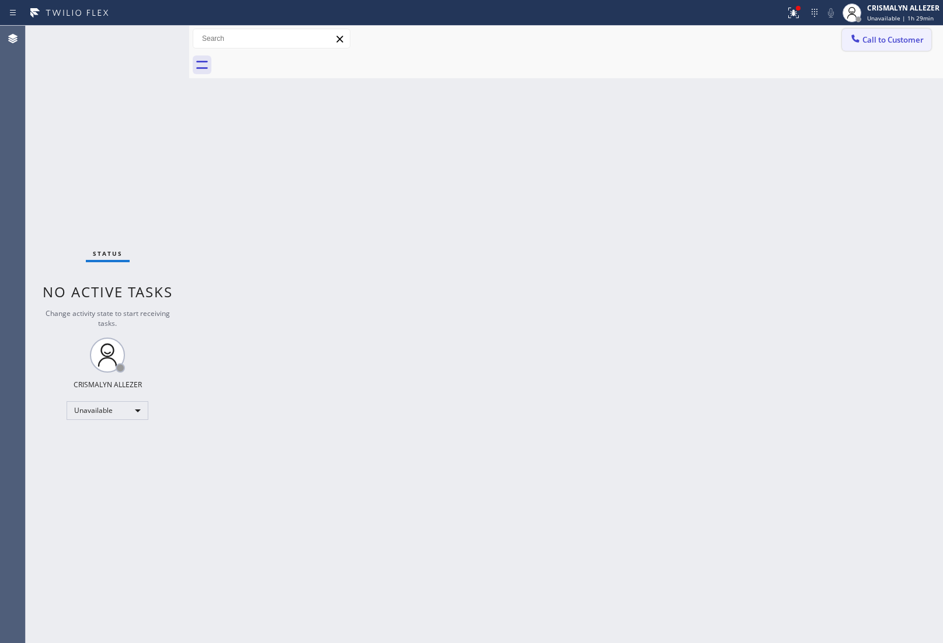
click at [894, 48] on button "Call to Customer" at bounding box center [886, 40] width 89 height 22
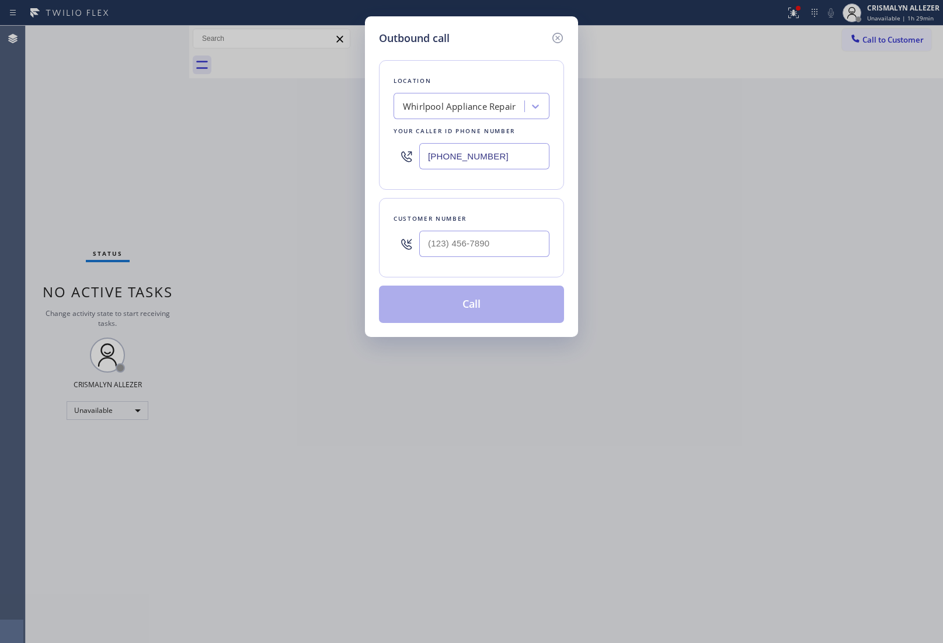
drag, startPoint x: 547, startPoint y: 158, endPoint x: 269, endPoint y: 157, distance: 278.6
click at [269, 157] on div "Outbound call Location Whirlpool Appliance Repair Your caller id phone number […" at bounding box center [471, 321] width 943 height 643
paste input "760) 314-4653"
type input "[PHONE_NUMBER]"
click at [464, 241] on input "(___) ___-____" at bounding box center [484, 244] width 130 height 26
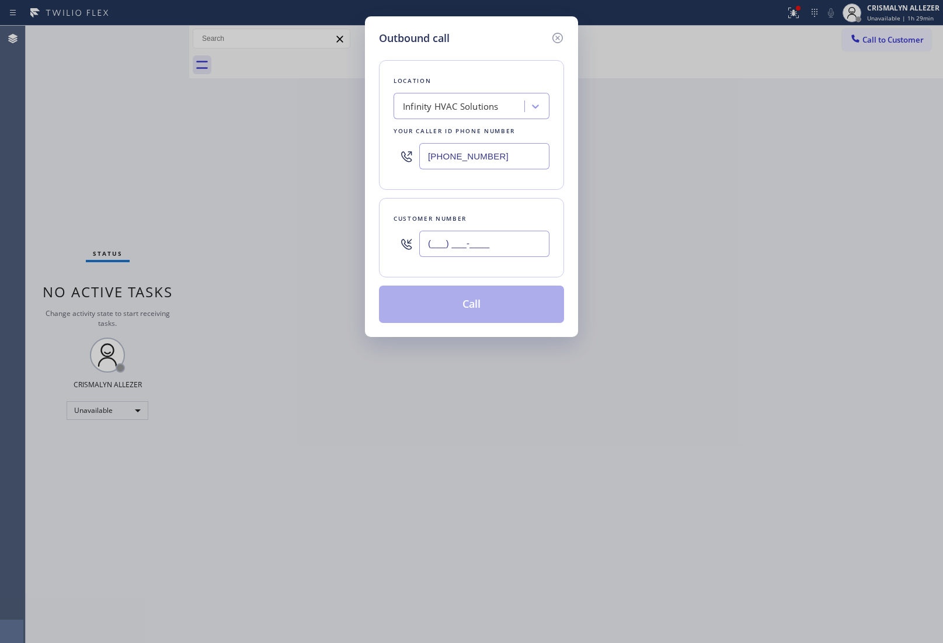
paste input "704) 649-5128"
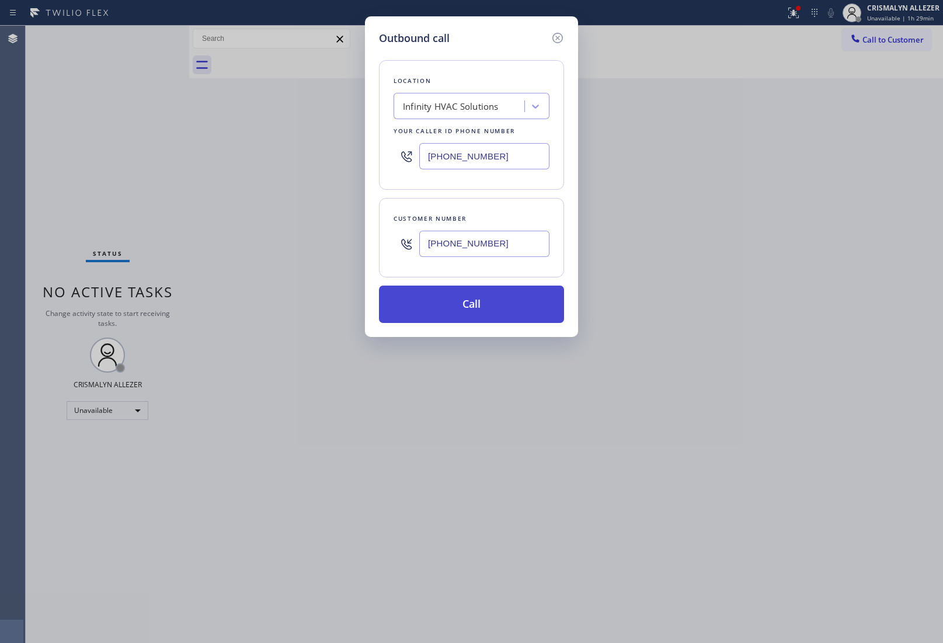
type input "[PHONE_NUMBER]"
click at [477, 302] on button "Call" at bounding box center [471, 304] width 185 height 37
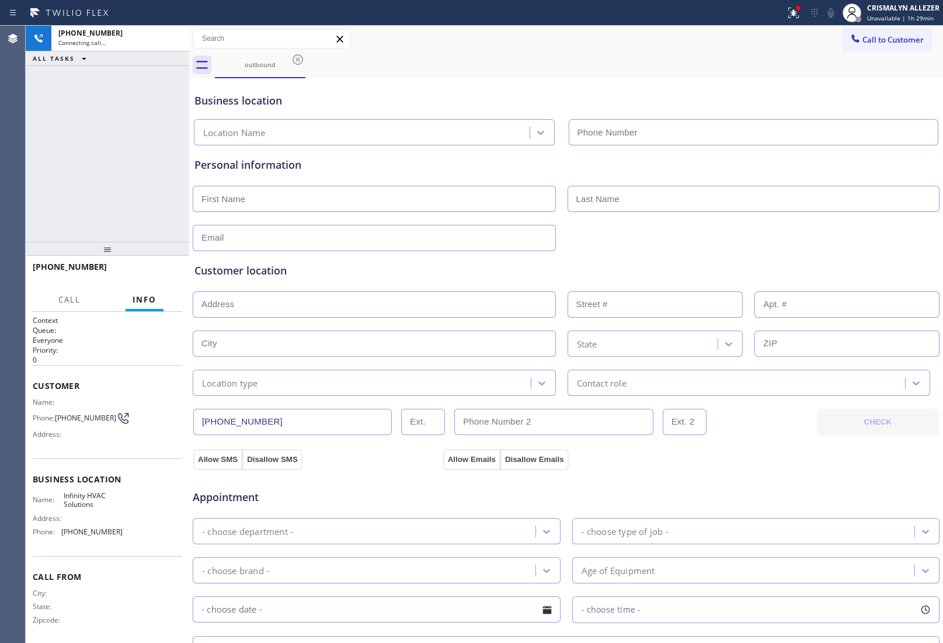
type input "[PHONE_NUMBER]"
click at [898, 15] on span "Unavailable | 1h 30min" at bounding box center [900, 18] width 67 height 8
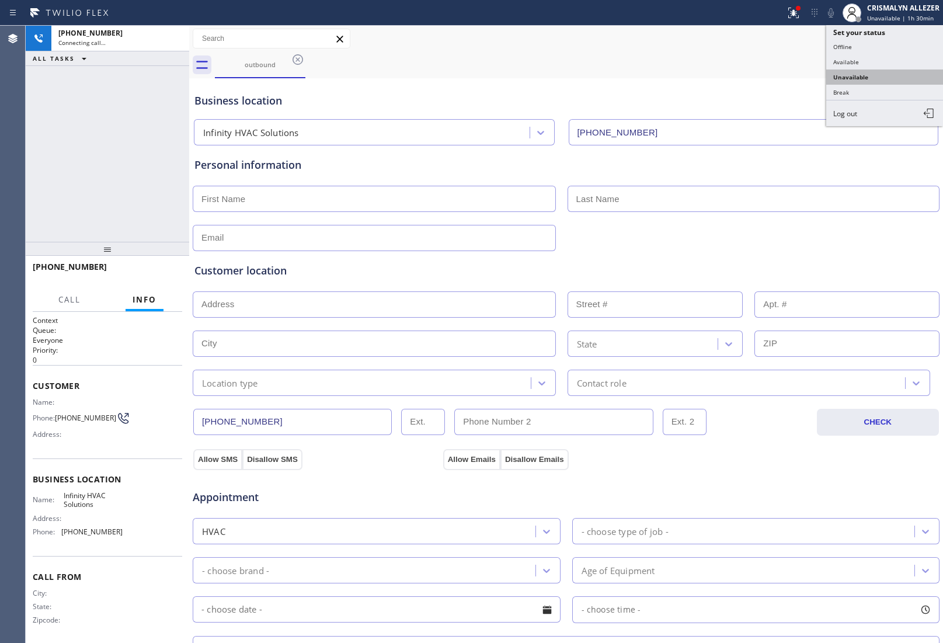
click at [873, 83] on button "Unavailable" at bounding box center [884, 76] width 117 height 15
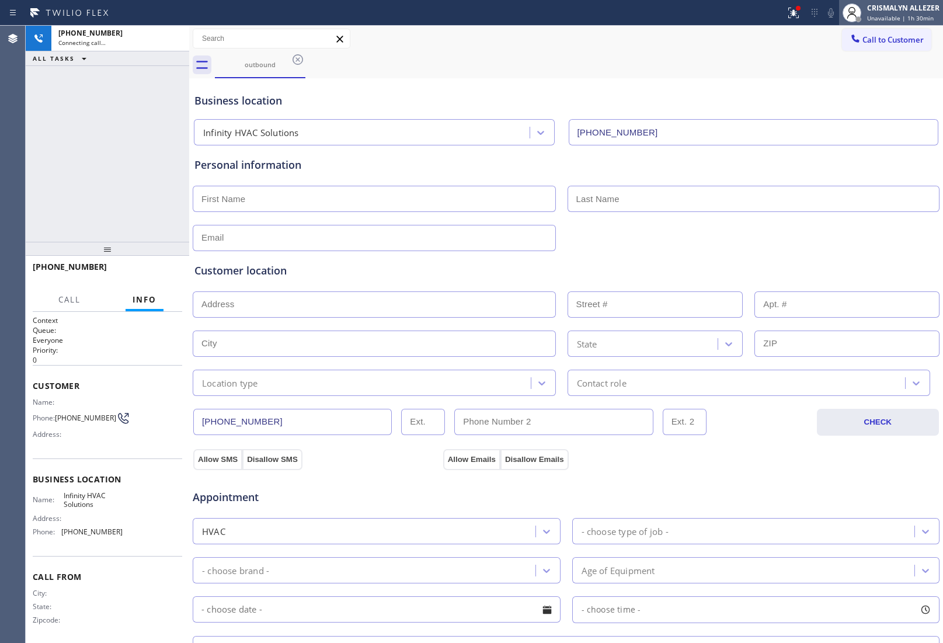
click at [903, 18] on span "Unavailable | 1h 30min" at bounding box center [900, 18] width 67 height 8
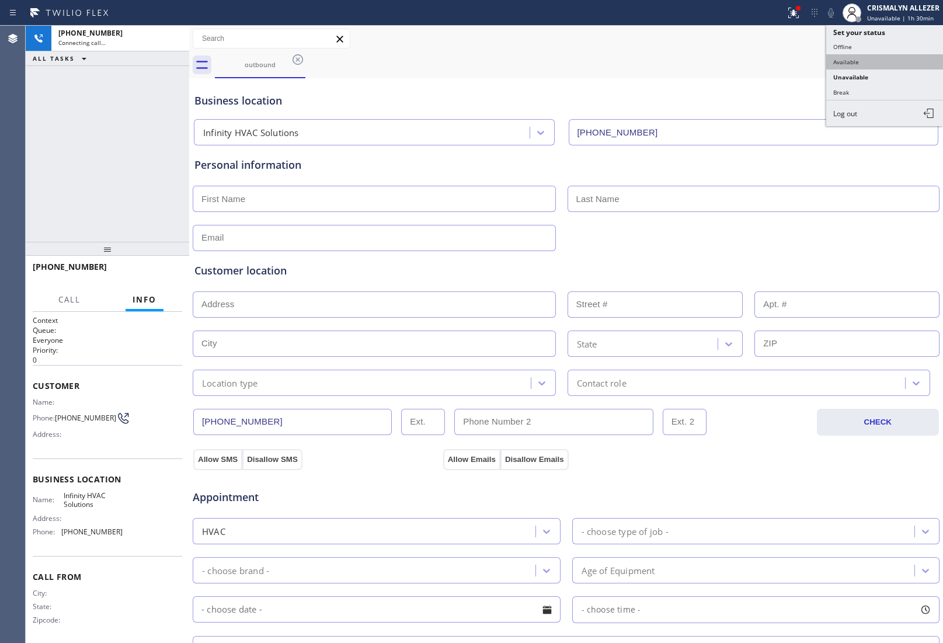
click at [854, 66] on button "Available" at bounding box center [884, 61] width 117 height 15
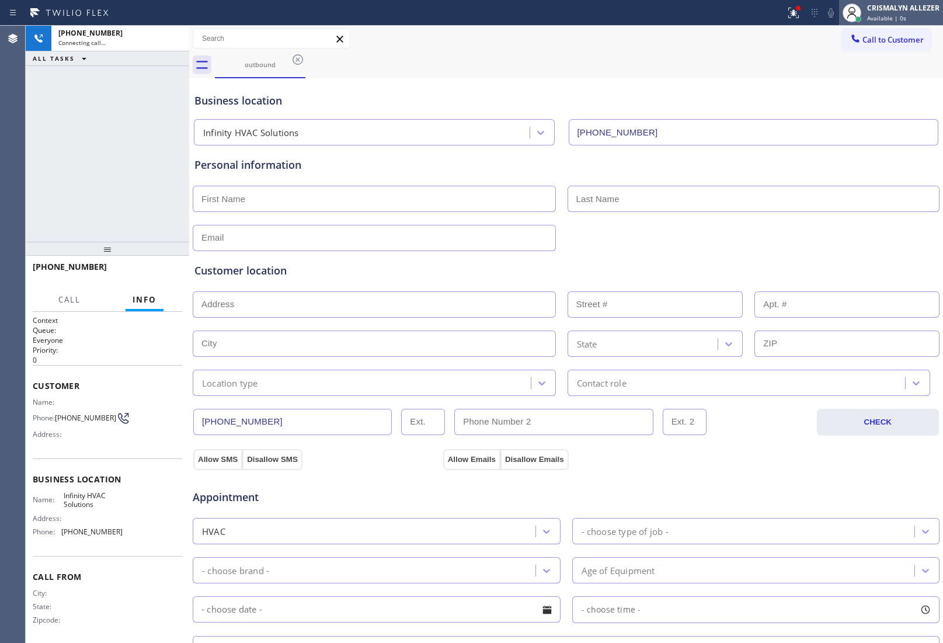
click at [906, 20] on div "Available | 0s" at bounding box center [903, 18] width 72 height 8
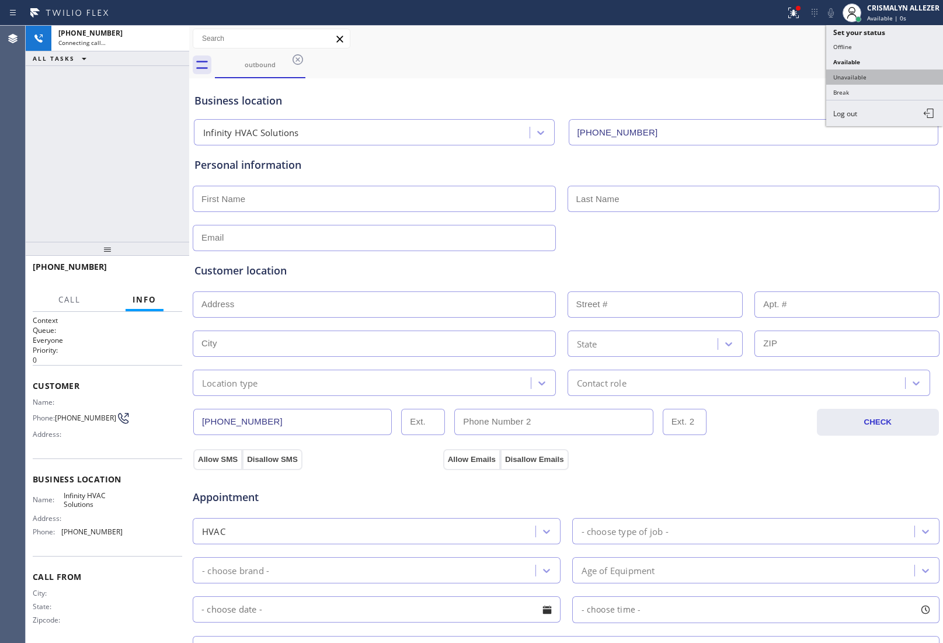
click at [860, 79] on button "Unavailable" at bounding box center [884, 76] width 117 height 15
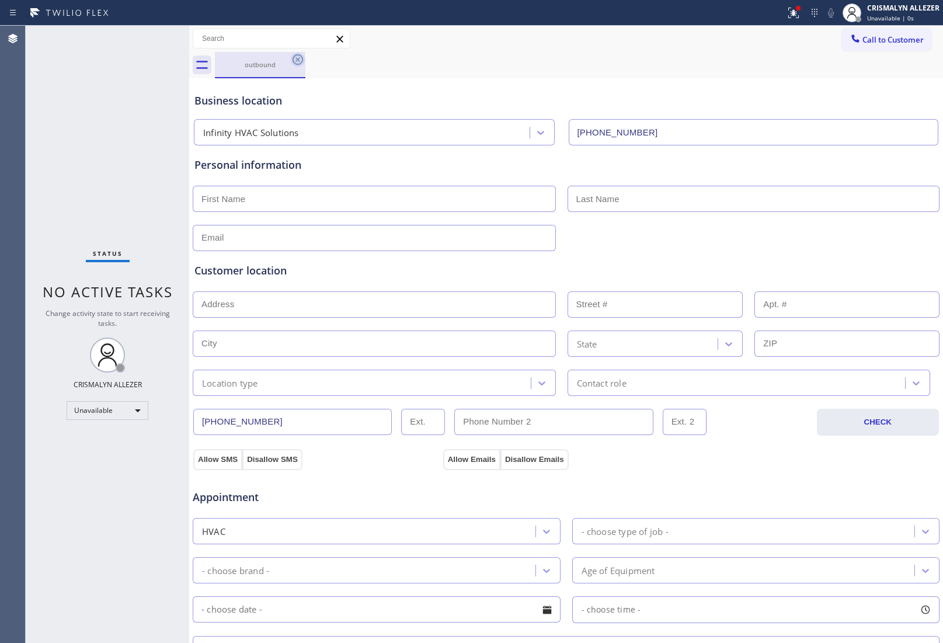
click at [296, 62] on icon at bounding box center [298, 60] width 14 height 14
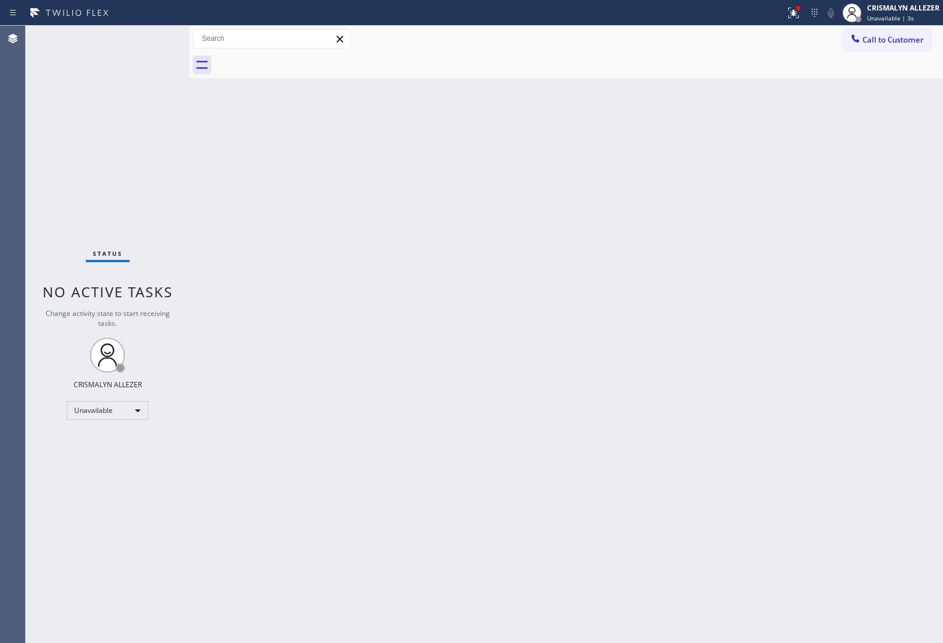
drag, startPoint x: 872, startPoint y: 45, endPoint x: 838, endPoint y: 70, distance: 42.2
click at [872, 45] on button "Call to Customer" at bounding box center [886, 40] width 89 height 22
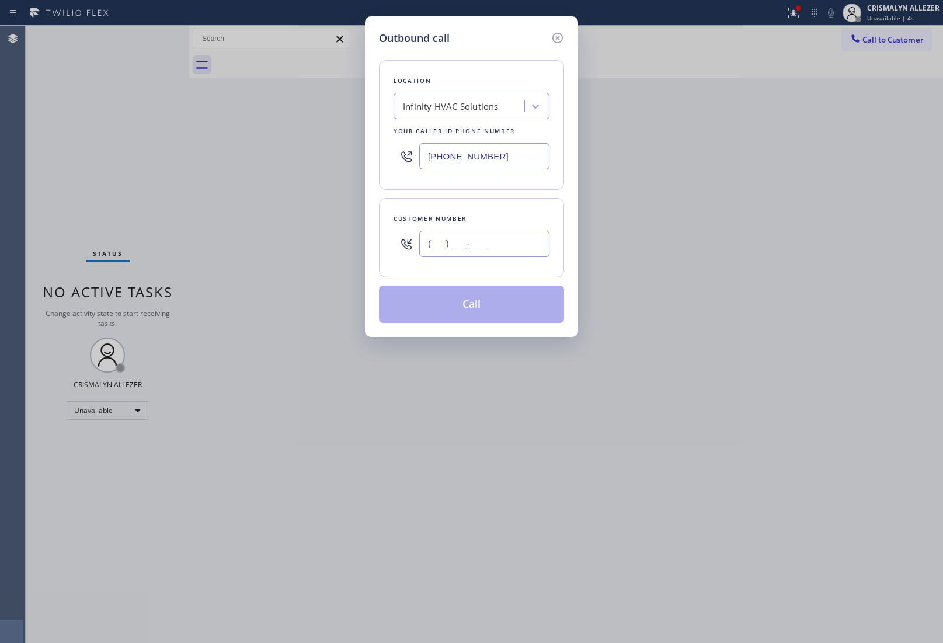
click at [533, 254] on input "(___) ___-____" at bounding box center [484, 244] width 130 height 26
paste input "704) 649-5128"
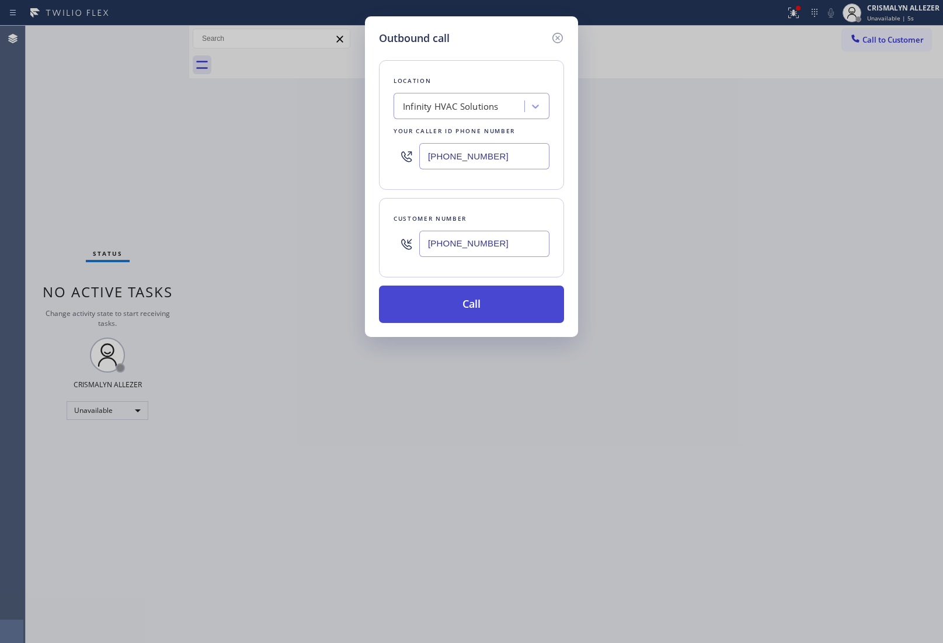
type input "[PHONE_NUMBER]"
click at [468, 315] on button "Call" at bounding box center [471, 304] width 185 height 37
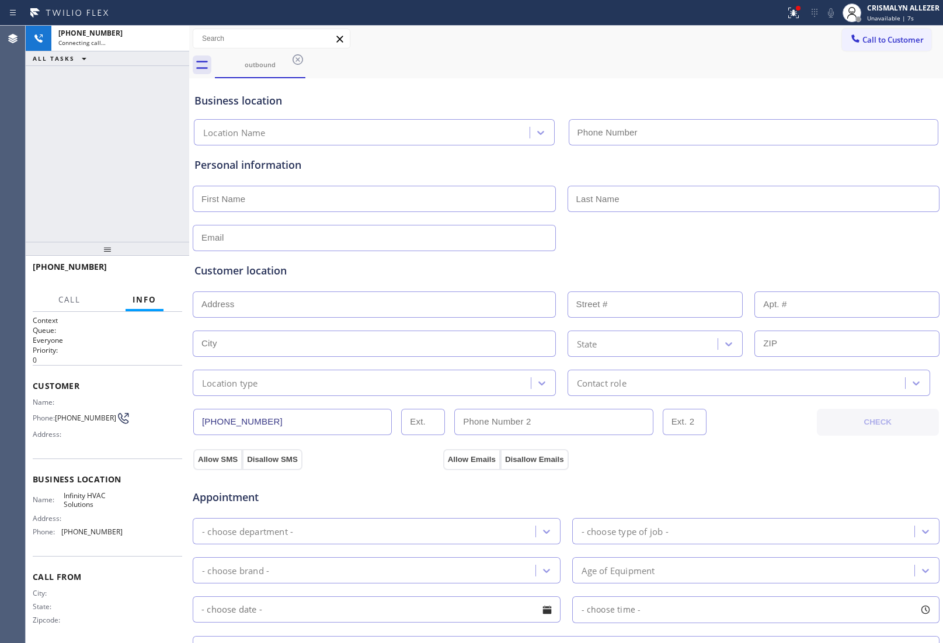
type input "[PHONE_NUMBER]"
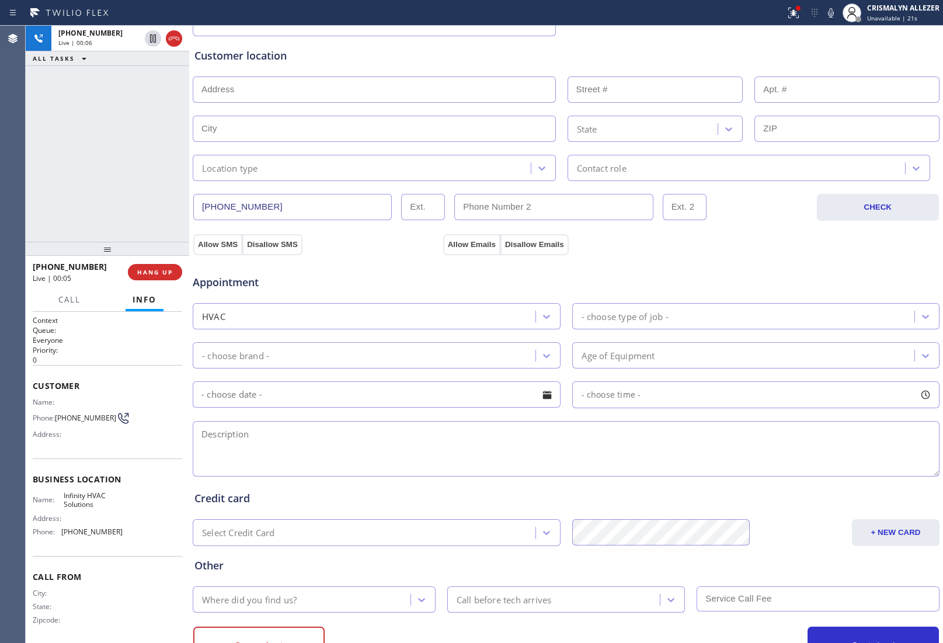
scroll to position [219, 0]
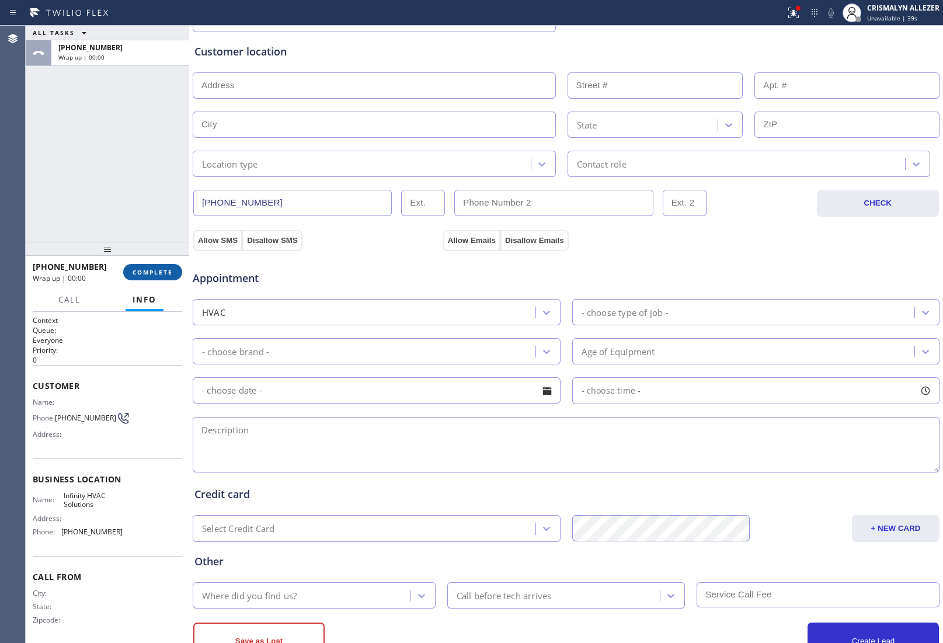
click at [151, 270] on span "COMPLETE" at bounding box center [153, 272] width 40 height 8
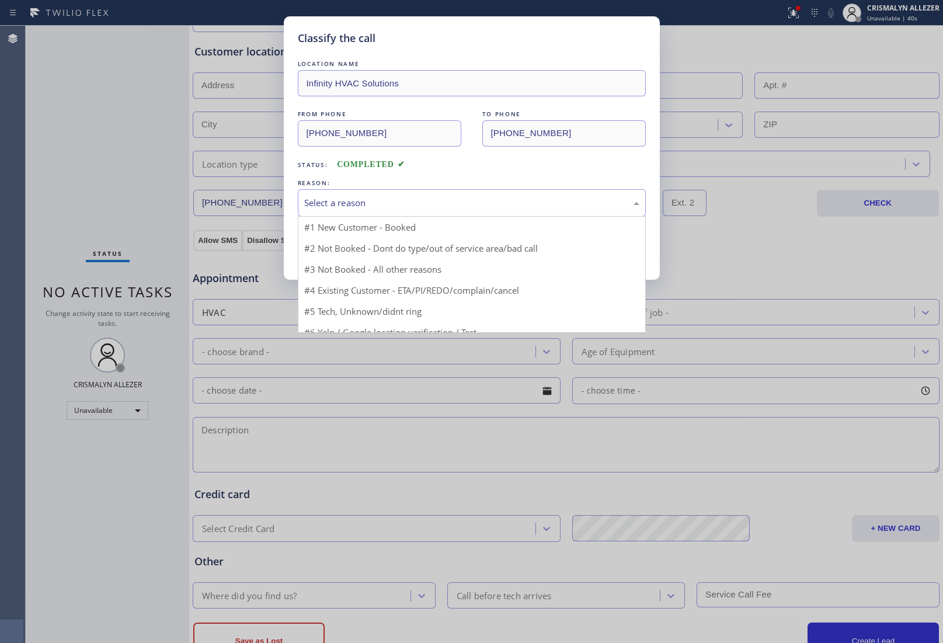
click at [471, 196] on div "Select a reason" at bounding box center [471, 202] width 335 height 13
click at [476, 208] on div "Select a reason" at bounding box center [471, 202] width 335 height 13
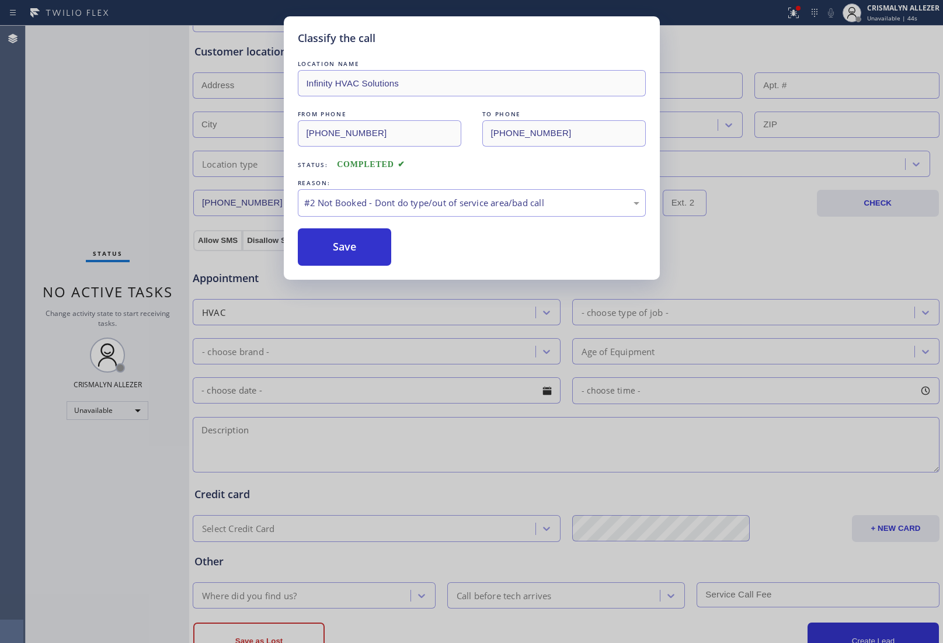
click at [353, 252] on button "Save" at bounding box center [345, 246] width 94 height 37
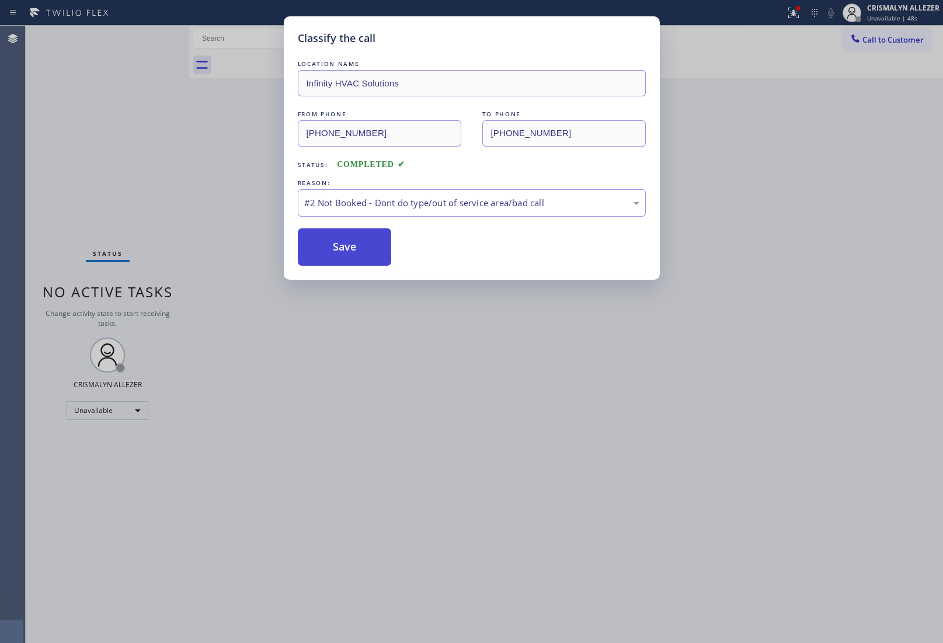
click at [355, 252] on button "Save" at bounding box center [345, 246] width 94 height 37
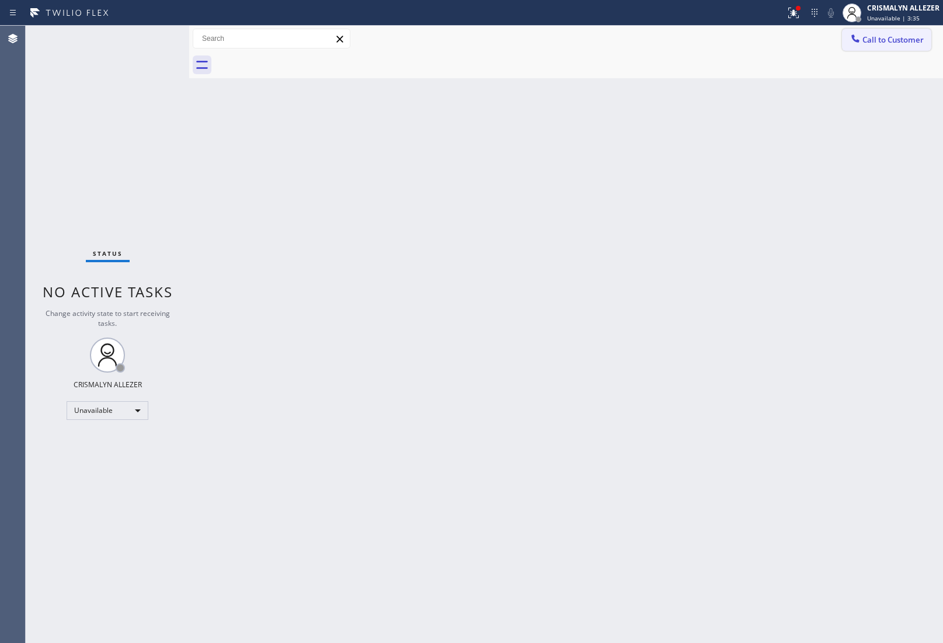
click at [887, 40] on span "Call to Customer" at bounding box center [893, 39] width 61 height 11
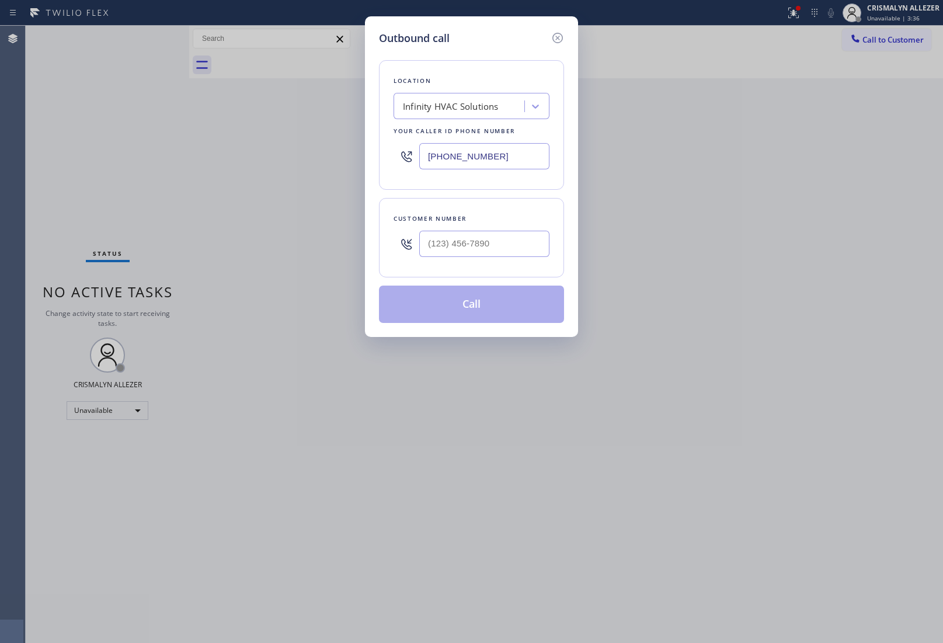
drag, startPoint x: 512, startPoint y: 165, endPoint x: 371, endPoint y: 187, distance: 143.1
click at [371, 186] on div "Outbound call Location Infinity HVAC Solutions Your caller id phone number [PHO…" at bounding box center [471, 176] width 213 height 321
paste input "425) 215-0809"
type input "[PHONE_NUMBER]"
click at [479, 241] on input "(___) ___-____" at bounding box center [484, 244] width 130 height 26
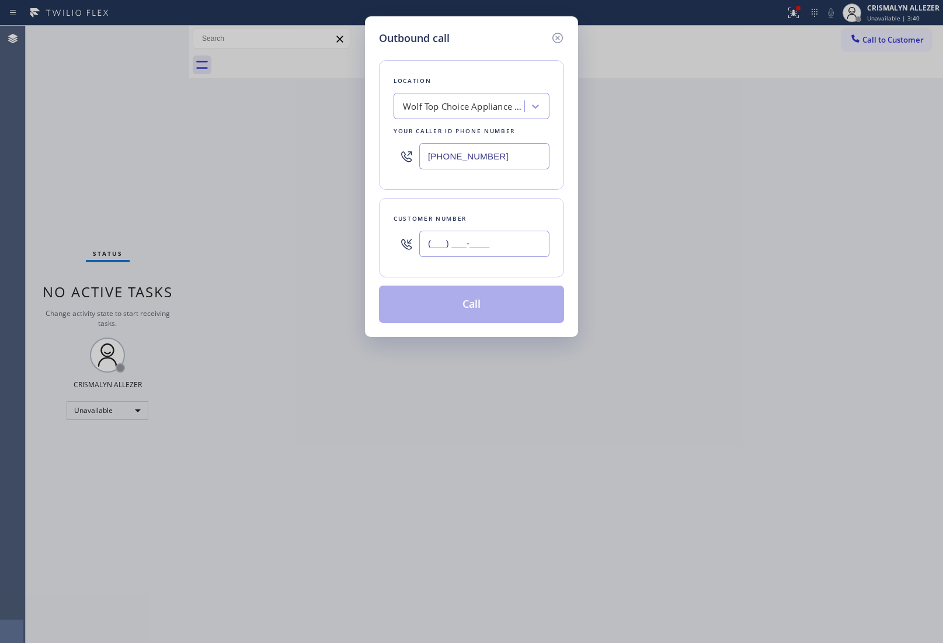
paste input "877) 820-0615"
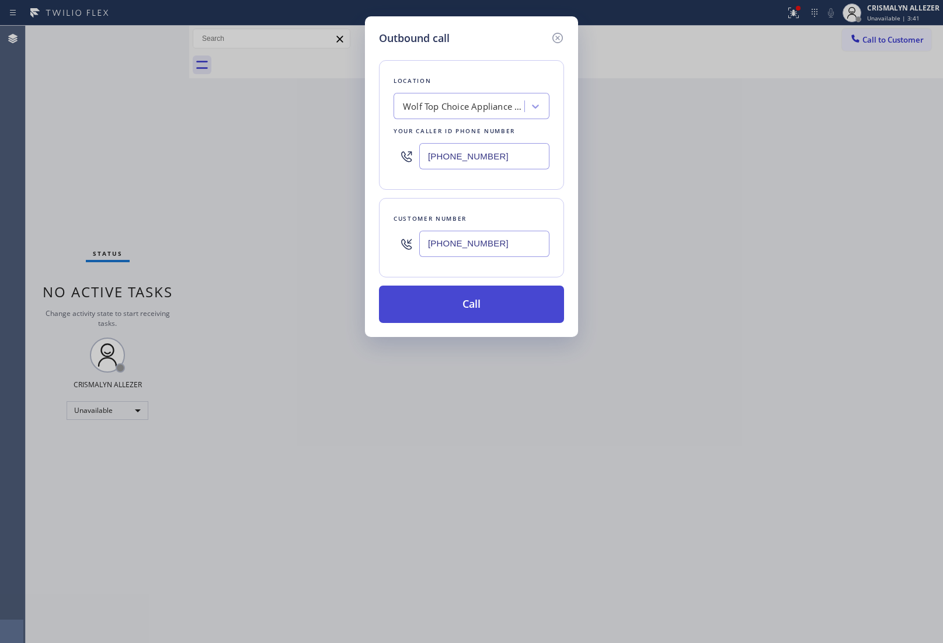
type input "[PHONE_NUMBER]"
click at [480, 305] on button "Call" at bounding box center [471, 304] width 185 height 37
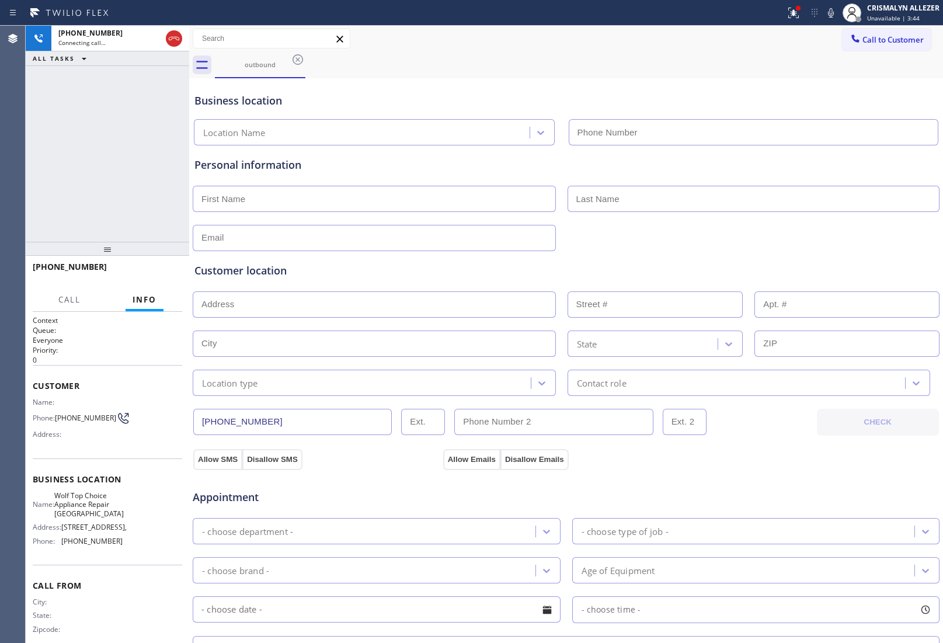
type input "[PHONE_NUMBER]"
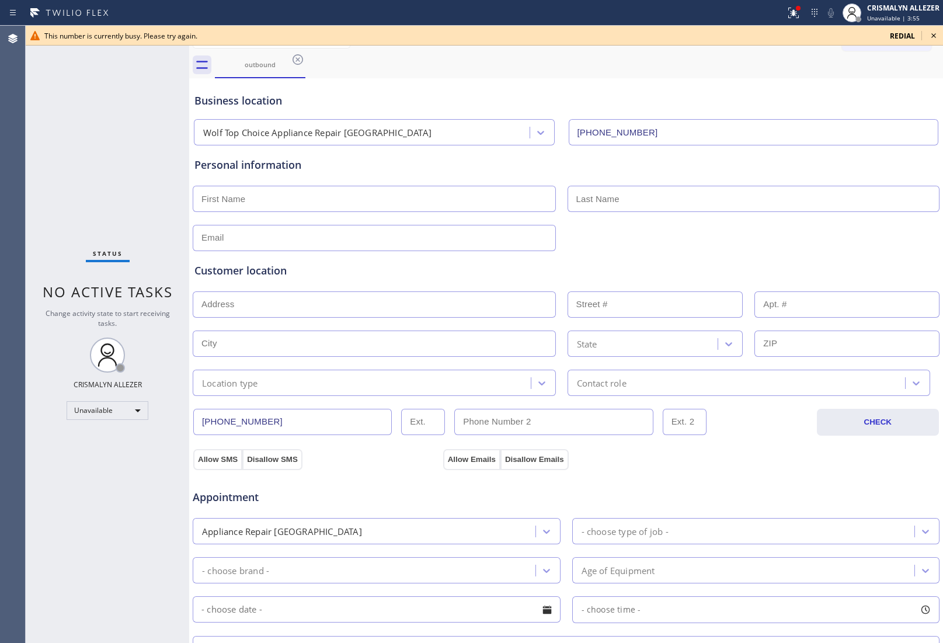
drag, startPoint x: 936, startPoint y: 35, endPoint x: 892, endPoint y: 58, distance: 49.1
click at [936, 35] on icon at bounding box center [934, 36] width 14 height 14
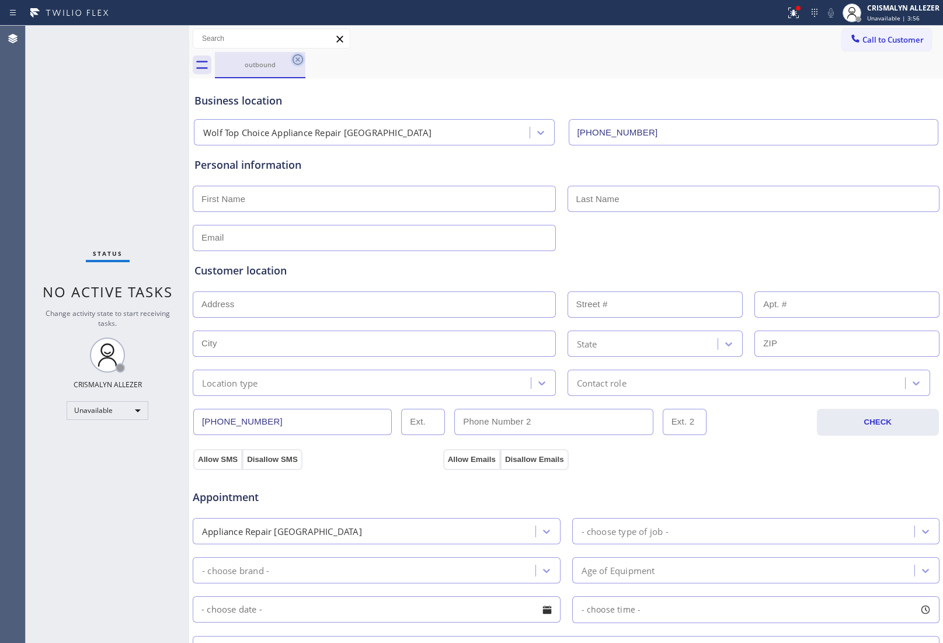
click at [300, 60] on icon at bounding box center [298, 60] width 14 height 14
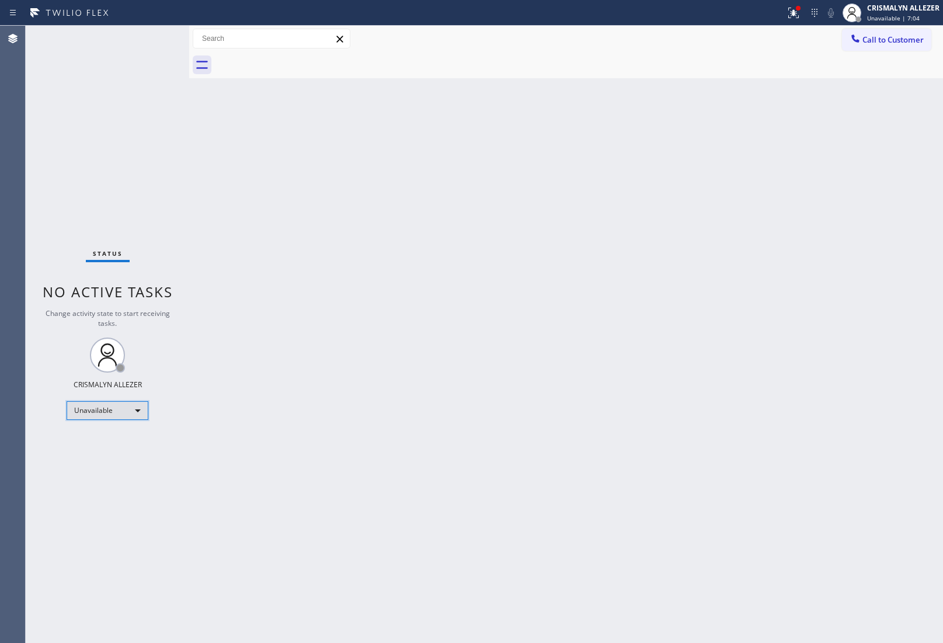
click at [141, 411] on div "Unavailable" at bounding box center [108, 410] width 82 height 19
click at [112, 474] on li "Break" at bounding box center [106, 470] width 79 height 14
click at [141, 410] on div "Break" at bounding box center [108, 410] width 82 height 19
click at [110, 460] on li "Unavailable" at bounding box center [106, 456] width 79 height 14
click at [889, 42] on span "Call to Customer" at bounding box center [893, 39] width 61 height 11
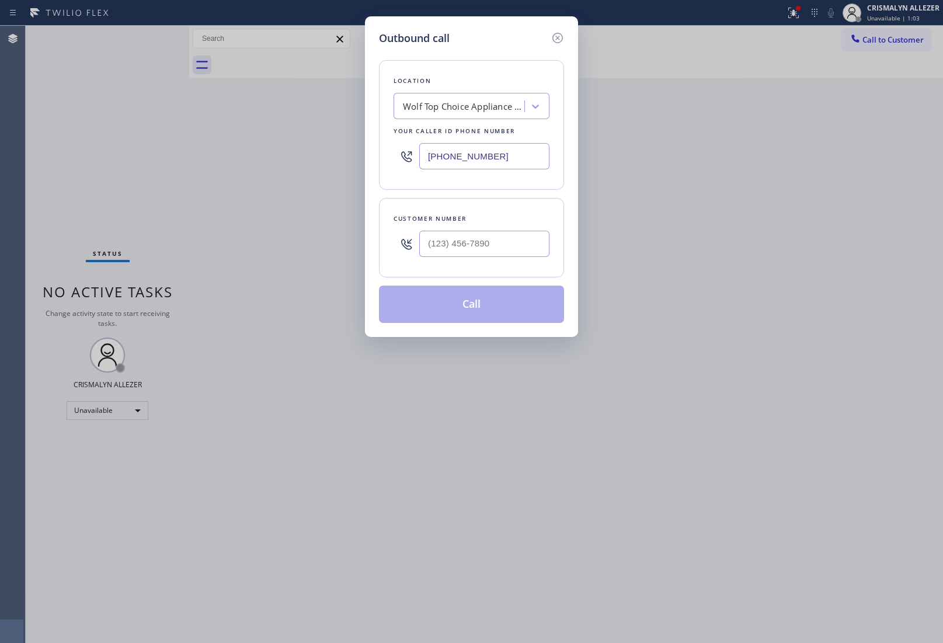
drag, startPoint x: 538, startPoint y: 164, endPoint x: 301, endPoint y: 173, distance: 237.9
click at [303, 173] on div "Outbound call Location Wolf Top Choice Appliance Repair [GEOGRAPHIC_DATA] Your …" at bounding box center [471, 321] width 943 height 643
paste input "980) 333-7261"
type input "[PHONE_NUMBER]"
click at [830, 340] on div "Outbound call Location Wolf Top Choice Appliance Repair [GEOGRAPHIC_DATA] Your …" at bounding box center [471, 321] width 943 height 643
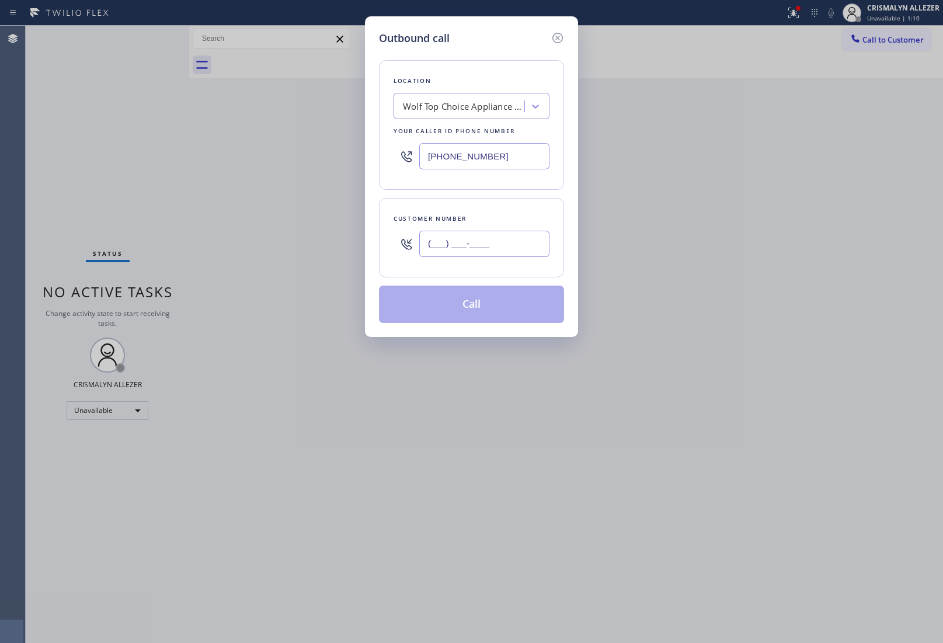
click at [500, 257] on input "(___) ___-____" at bounding box center [484, 244] width 130 height 26
paste input "980) 333-7261"
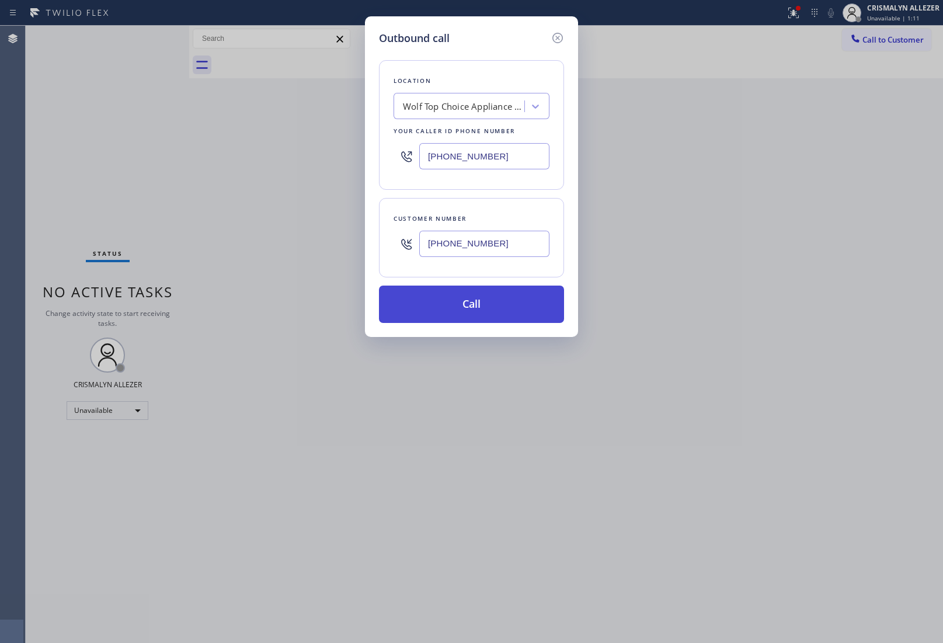
type input "[PHONE_NUMBER]"
click at [481, 301] on button "Call" at bounding box center [471, 304] width 185 height 37
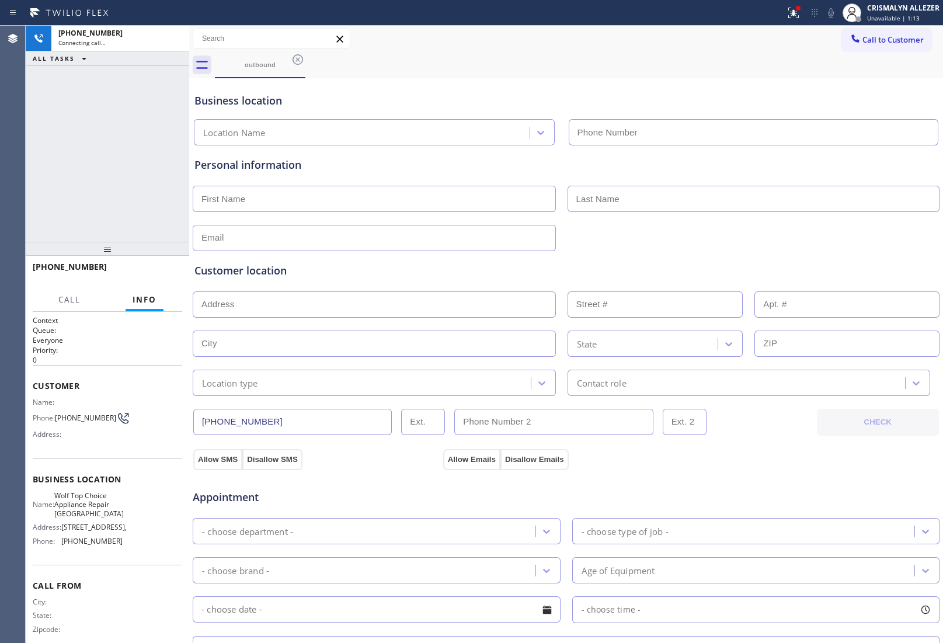
type input "[PHONE_NUMBER]"
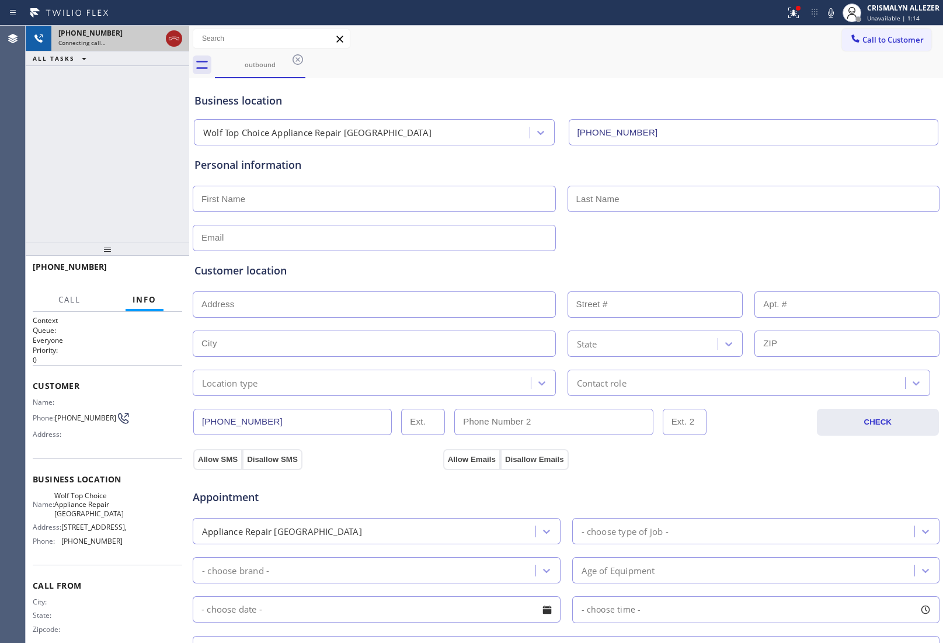
click at [174, 38] on icon at bounding box center [174, 39] width 11 height 4
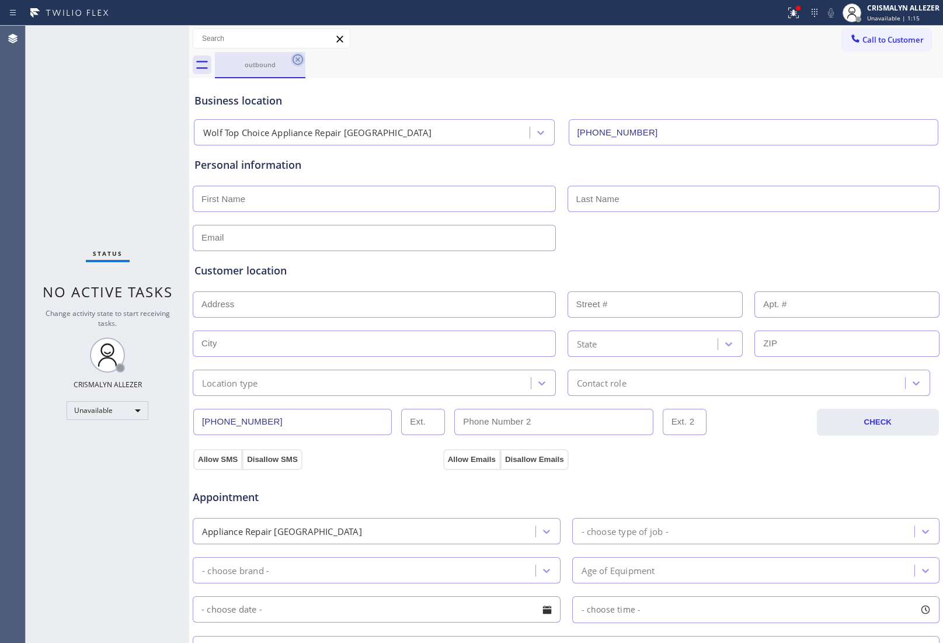
click at [301, 60] on icon at bounding box center [298, 60] width 14 height 14
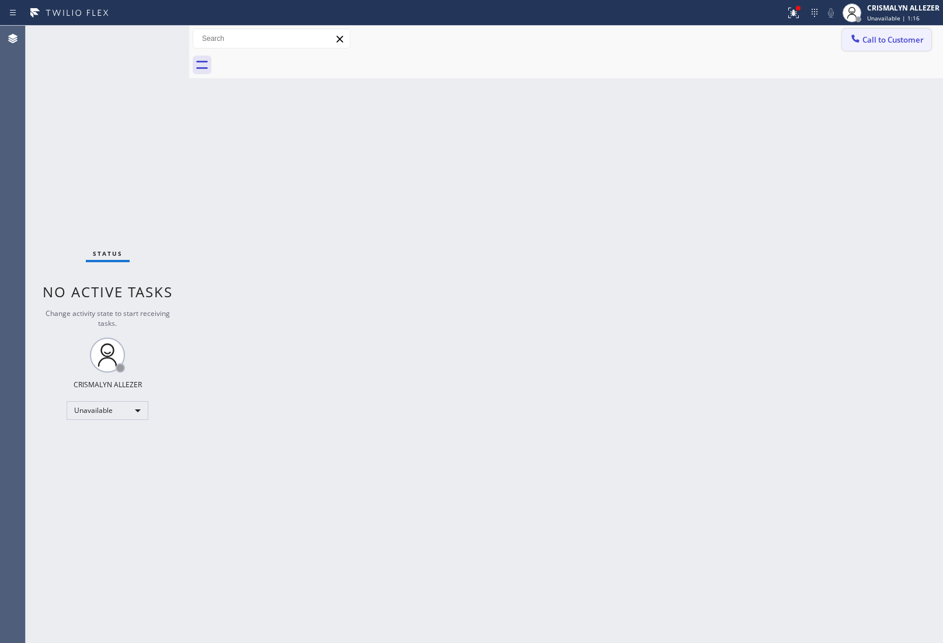
click at [906, 33] on button "Call to Customer" at bounding box center [886, 40] width 89 height 22
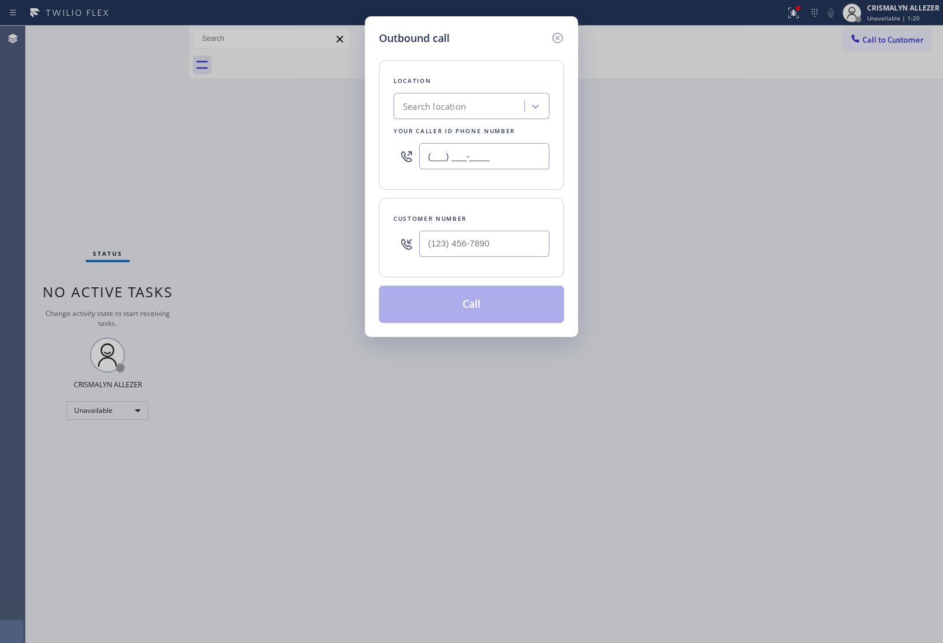
click at [515, 159] on input "(___) ___-____" at bounding box center [484, 156] width 130 height 26
paste input "310) 997-4455"
type input "[PHONE_NUMBER]"
click at [494, 250] on input "(___) ___-____" at bounding box center [484, 244] width 130 height 26
paste input "980) 333-7261"
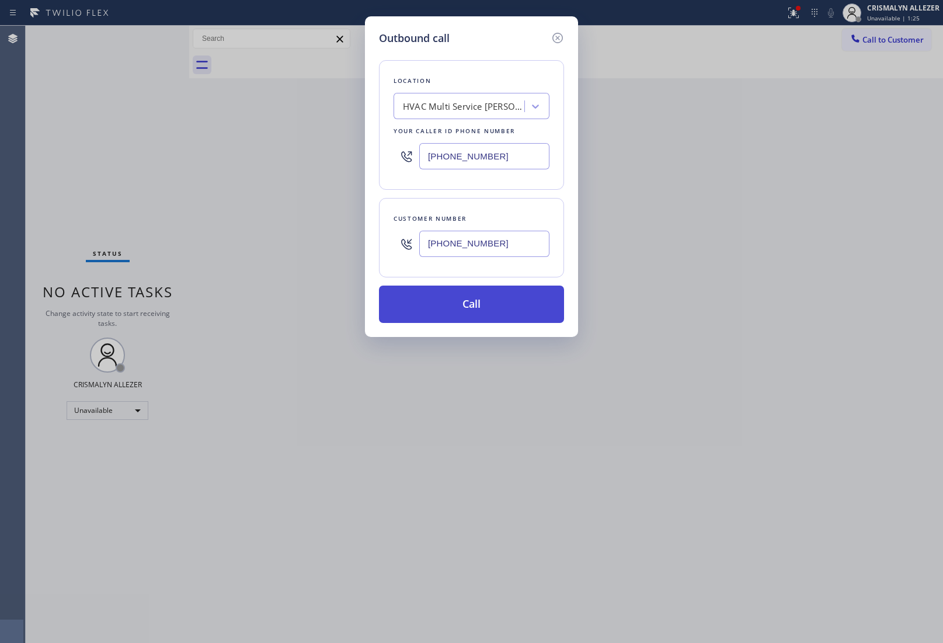
type input "[PHONE_NUMBER]"
click at [476, 308] on button "Call" at bounding box center [471, 304] width 185 height 37
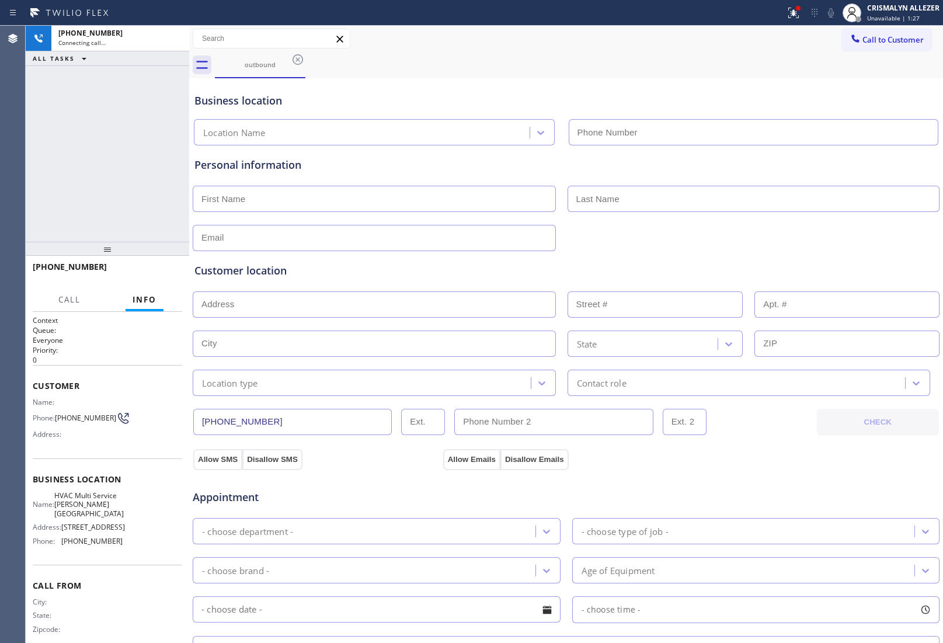
type input "[PHONE_NUMBER]"
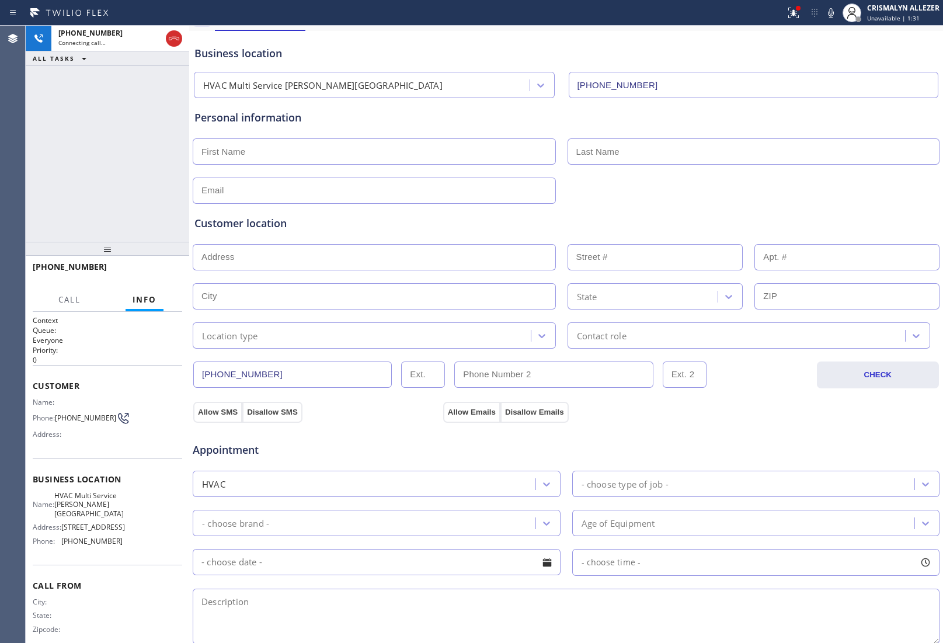
scroll to position [264, 0]
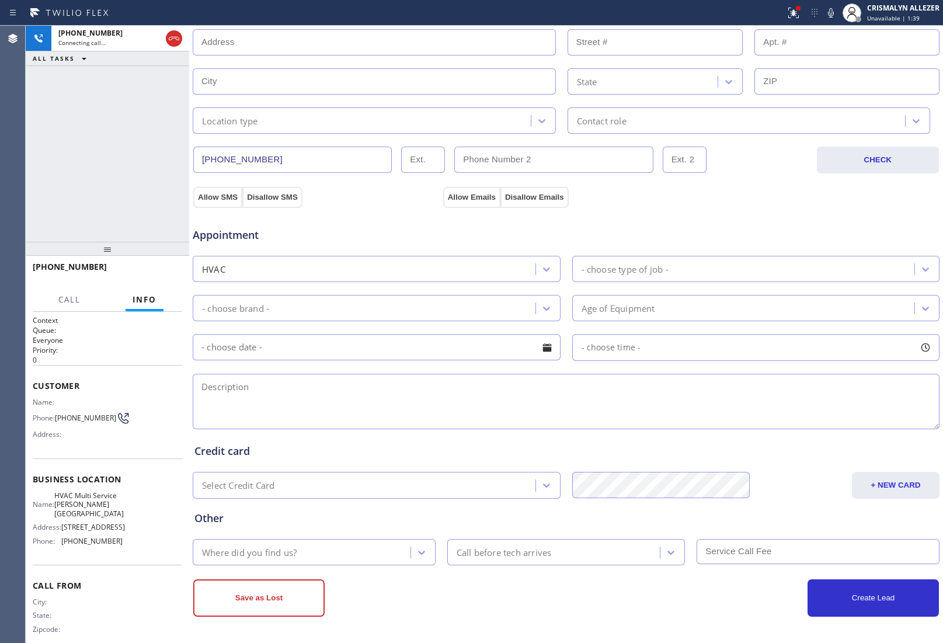
click at [809, 406] on textarea at bounding box center [566, 401] width 747 height 55
paste textarea "HVAC unit is not turning on | [GEOGRAPHIC_DATA]"
type textarea "HVAC unit is not turning on | [GEOGRAPHIC_DATA]"
click at [156, 272] on span "HANG UP" at bounding box center [155, 272] width 36 height 8
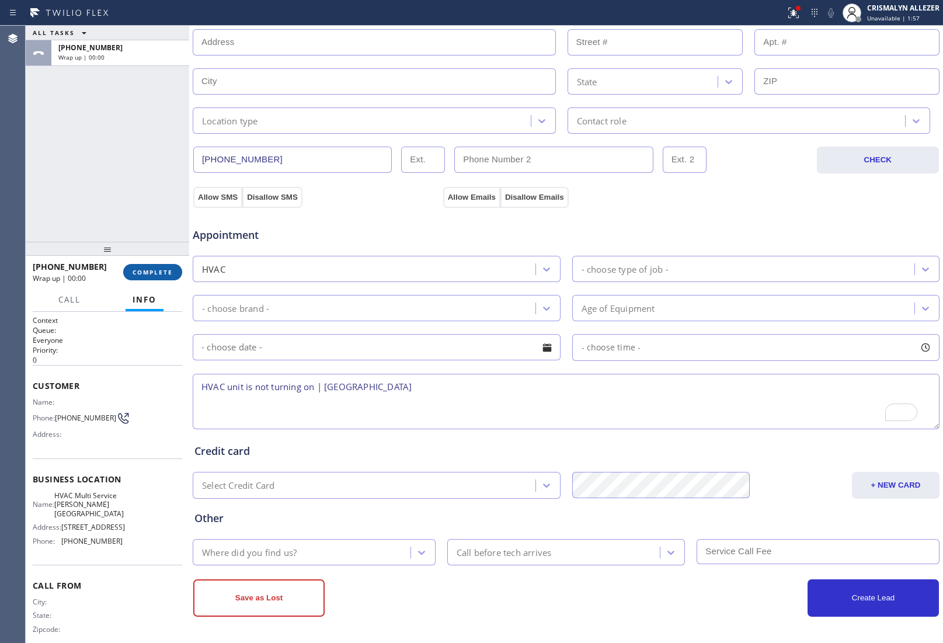
click at [148, 273] on span "COMPLETE" at bounding box center [153, 272] width 40 height 8
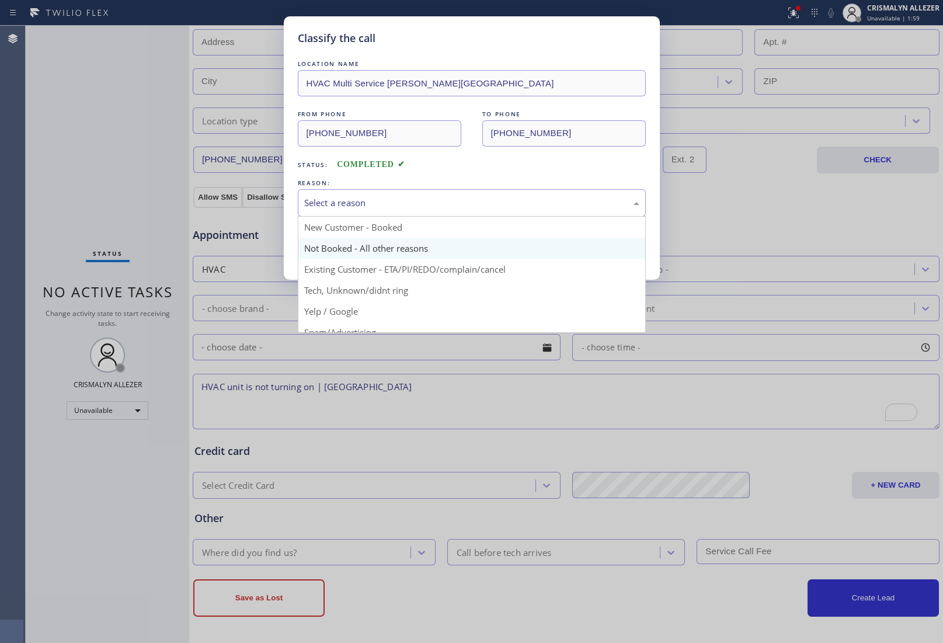
drag, startPoint x: 503, startPoint y: 211, endPoint x: 395, endPoint y: 242, distance: 112.0
click at [470, 217] on div "Select a reason New Customer - Booked Not Booked - All other reasons Existing C…" at bounding box center [472, 202] width 348 height 27
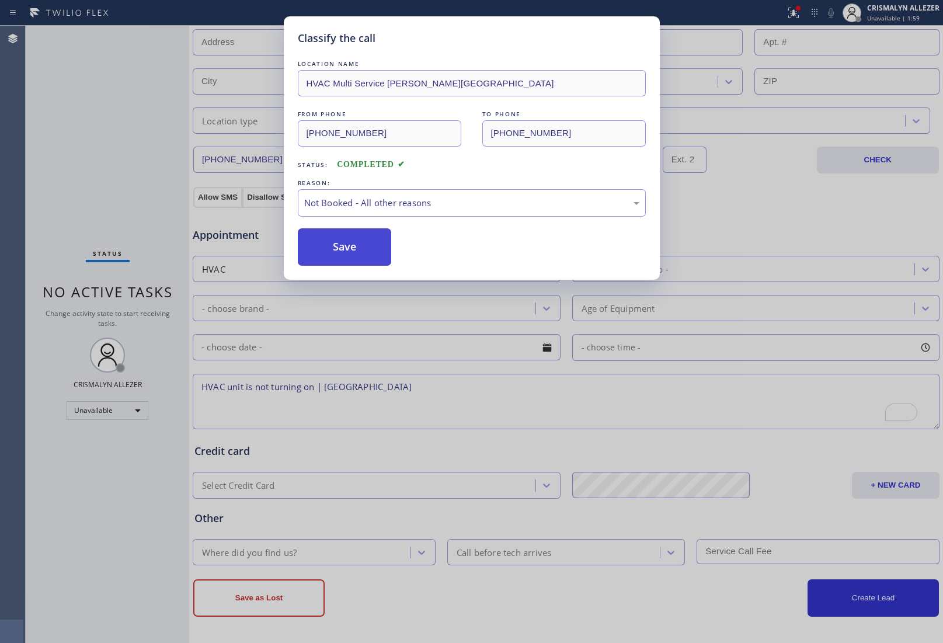
click at [358, 247] on button "Save" at bounding box center [345, 246] width 94 height 37
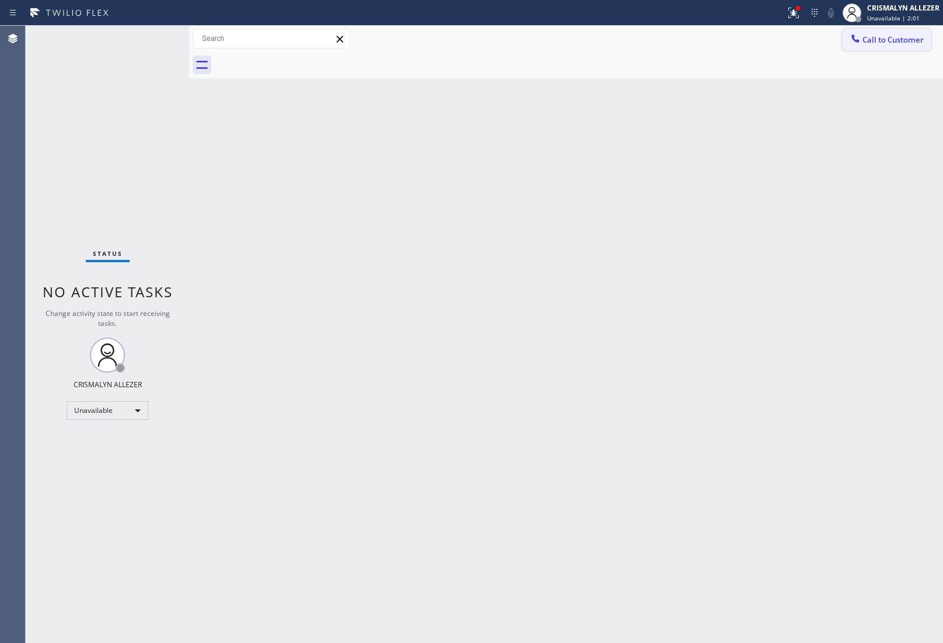
click at [895, 39] on span "Call to Customer" at bounding box center [893, 39] width 61 height 11
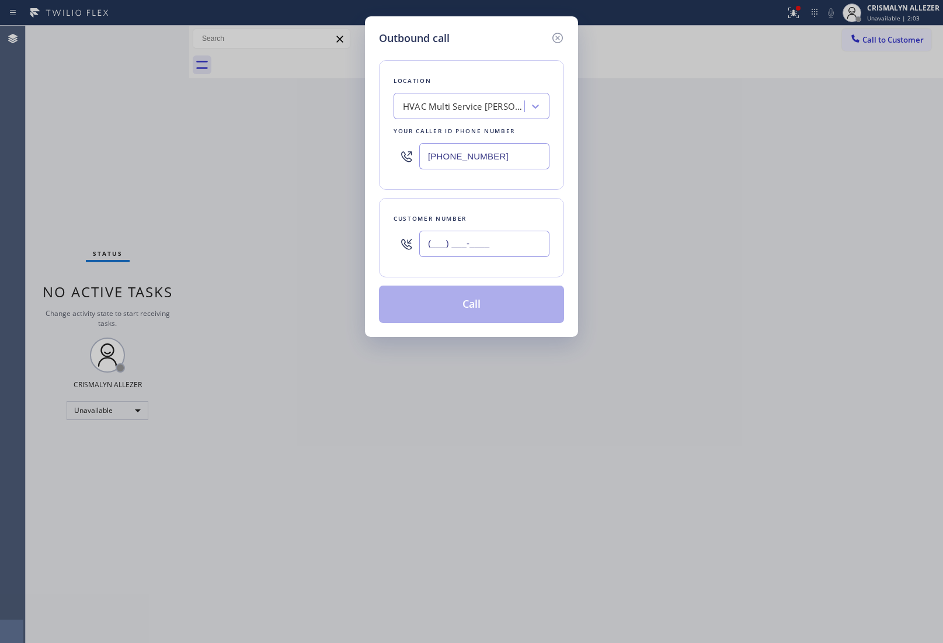
click at [515, 249] on input "(___) ___-____" at bounding box center [484, 244] width 130 height 26
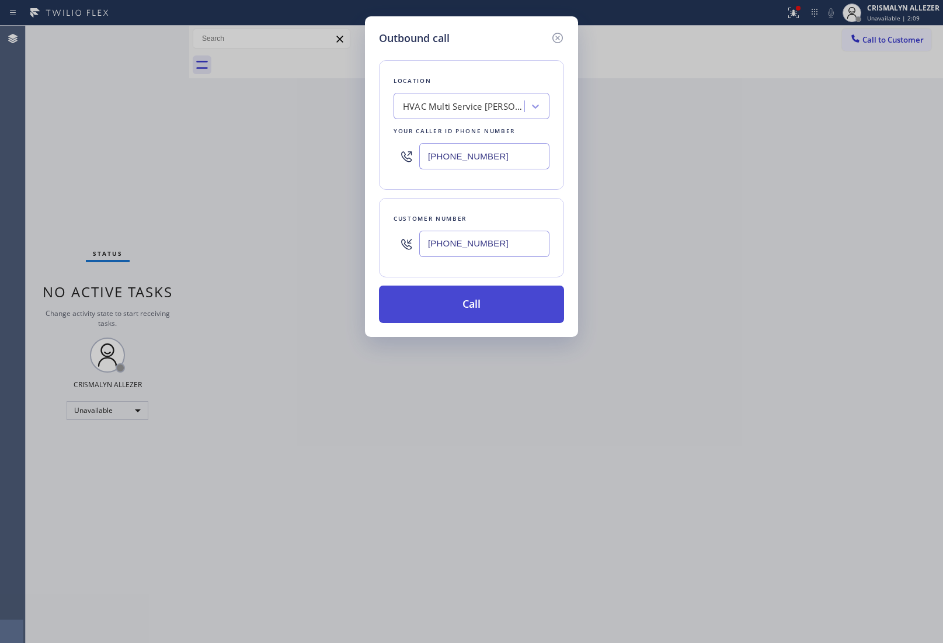
type input "[PHONE_NUMBER]"
click at [454, 307] on button "Call" at bounding box center [471, 304] width 185 height 37
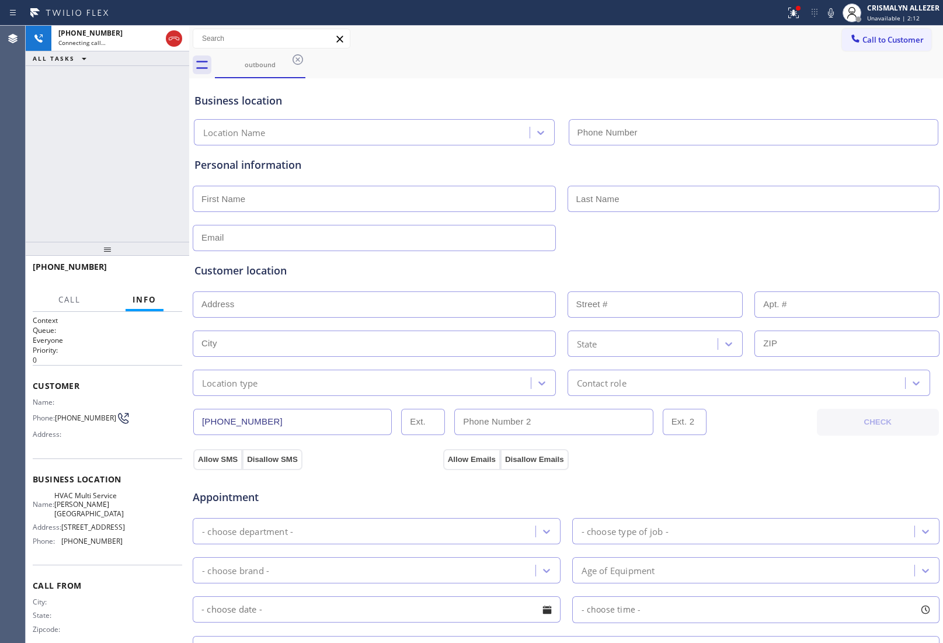
type input "[PHONE_NUMBER]"
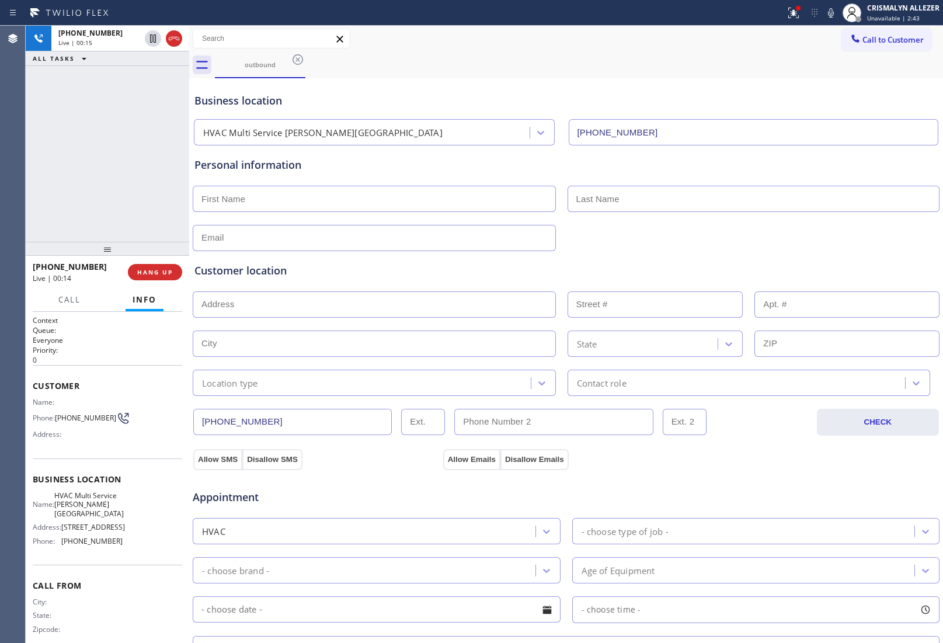
click at [793, 496] on div "Appointment" at bounding box center [566, 490] width 749 height 30
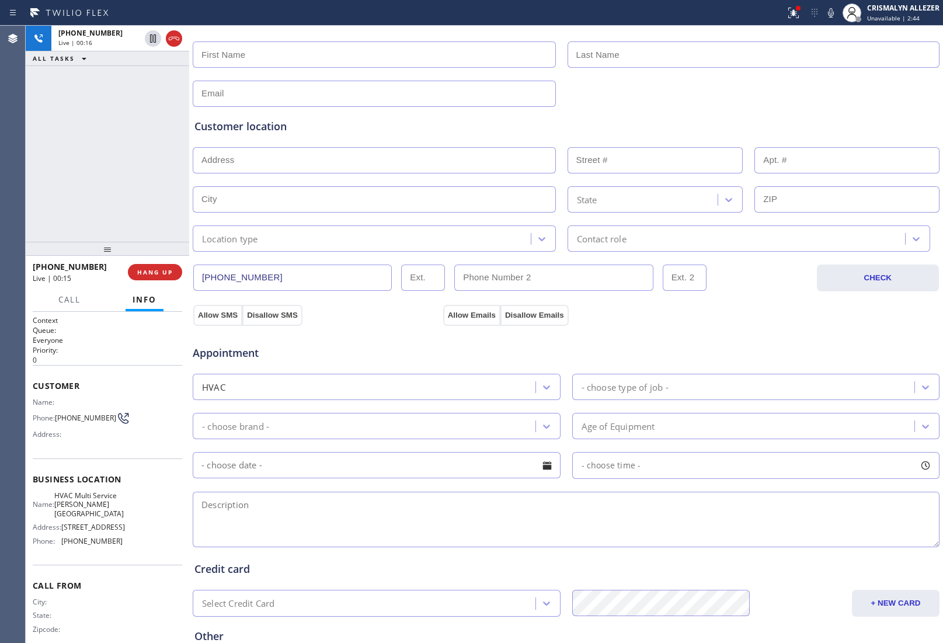
scroll to position [146, 0]
click at [290, 508] on textarea at bounding box center [566, 517] width 747 height 55
paste textarea "HVAC unit is not turning on | [GEOGRAPHIC_DATA]"
click at [203, 505] on textarea "HVAC unit is not turning on | [GEOGRAPHIC_DATA]" at bounding box center [566, 517] width 747 height 55
click at [463, 503] on textarea "HVAC unit is not turning on | [GEOGRAPHIC_DATA]" at bounding box center [566, 517] width 747 height 55
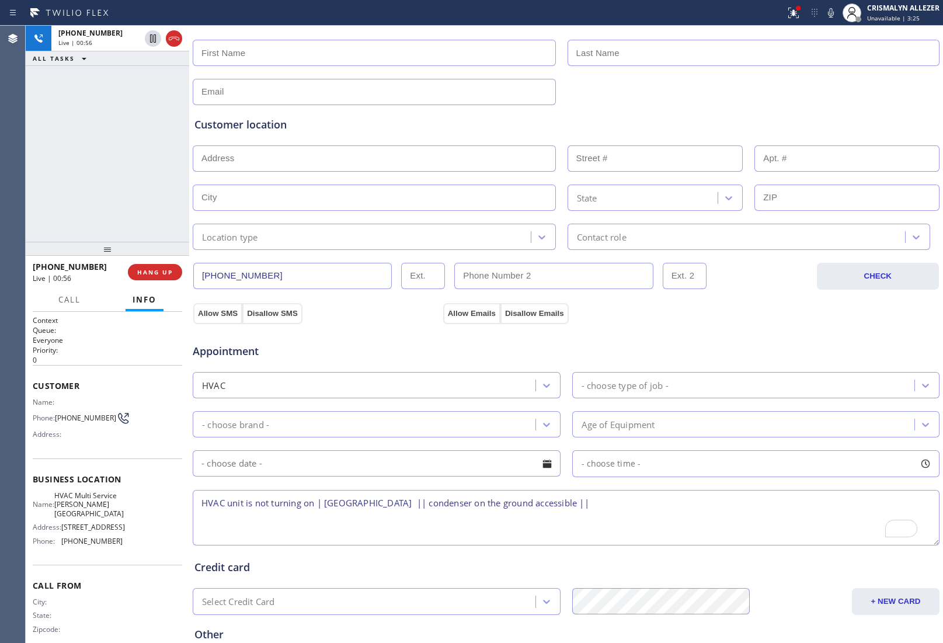
drag, startPoint x: 328, startPoint y: 502, endPoint x: 416, endPoint y: 505, distance: 88.2
click at [416, 505] on textarea "HVAC unit is not turning on | [GEOGRAPHIC_DATA] || condenser on the ground acce…" at bounding box center [566, 517] width 747 height 55
click at [625, 509] on textarea "HVAC unit is not turning on | [GEOGRAPHIC_DATA] || condenser on the ground acce…" at bounding box center [566, 517] width 747 height 55
drag, startPoint x: 325, startPoint y: 504, endPoint x: 416, endPoint y: 503, distance: 90.5
click at [416, 503] on textarea "HVAC unit is not turning on | [GEOGRAPHIC_DATA] || condenser on the ground acce…" at bounding box center [566, 517] width 747 height 55
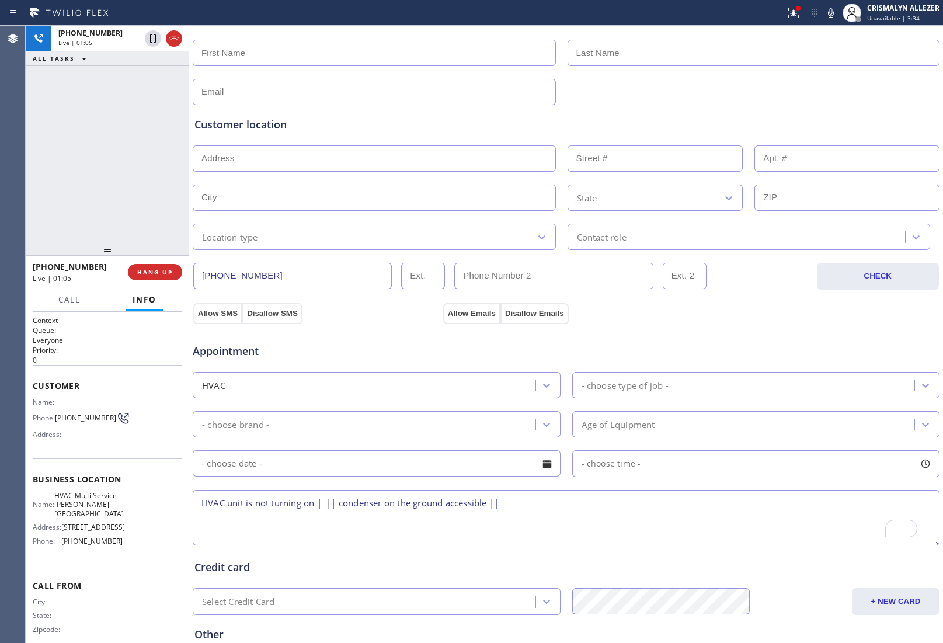
drag, startPoint x: 328, startPoint y: 504, endPoint x: 319, endPoint y: 505, distance: 8.8
click at [319, 505] on textarea "HVAC unit is not turning on | || condenser on the ground accessible ||" at bounding box center [566, 517] width 747 height 55
click at [523, 511] on textarea "HVAC unit is not turning on || condenser on the ground accessible ||" at bounding box center [566, 517] width 747 height 55
paste textarea "[GEOGRAPHIC_DATA]"
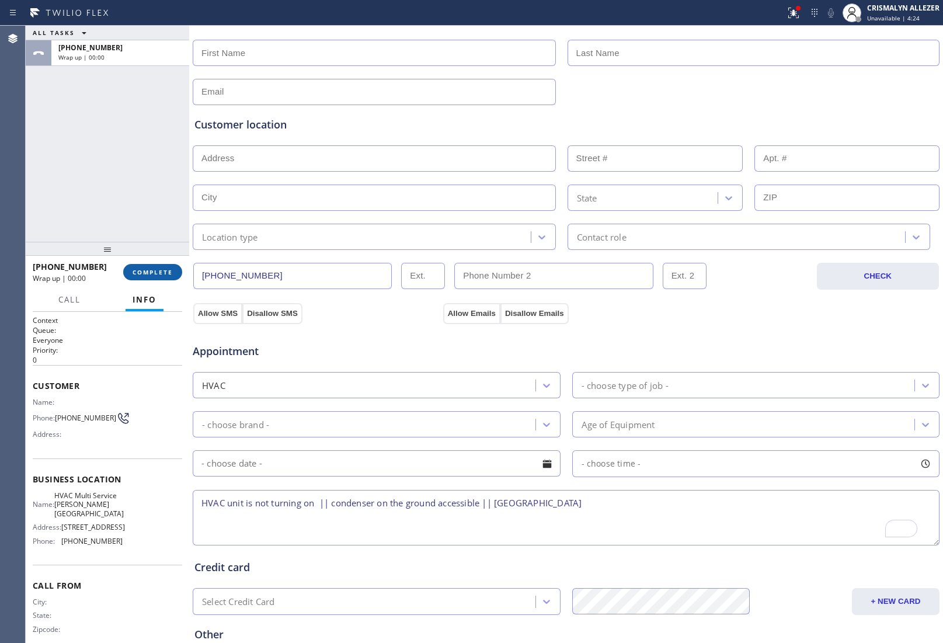
type textarea "HVAC unit is not turning on || condenser on the ground accessible || [GEOGRAPHI…"
click at [146, 270] on span "COMPLETE" at bounding box center [153, 272] width 40 height 8
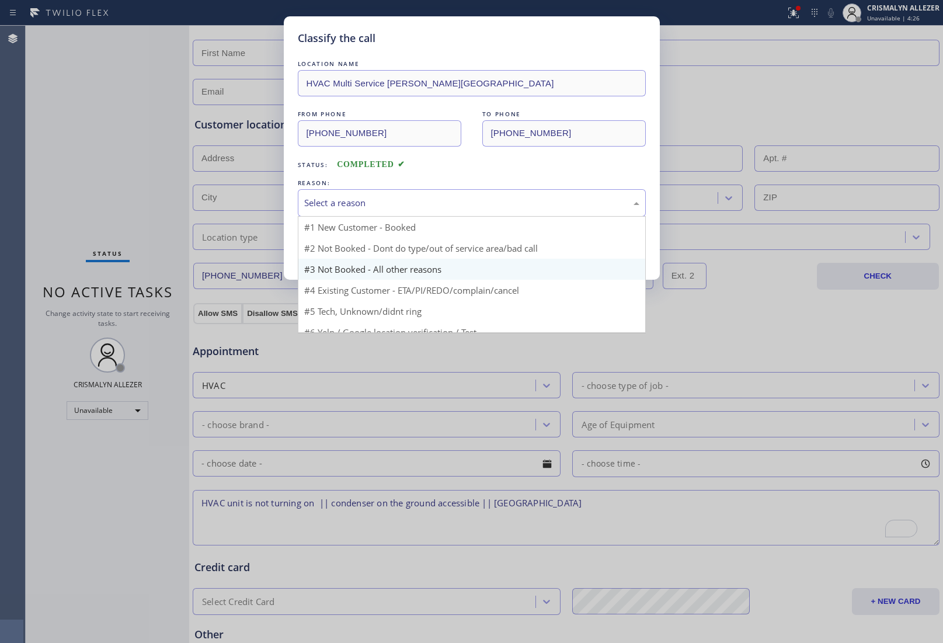
drag, startPoint x: 477, startPoint y: 206, endPoint x: 346, endPoint y: 248, distance: 137.6
click at [468, 208] on div "Select a reason" at bounding box center [471, 202] width 335 height 13
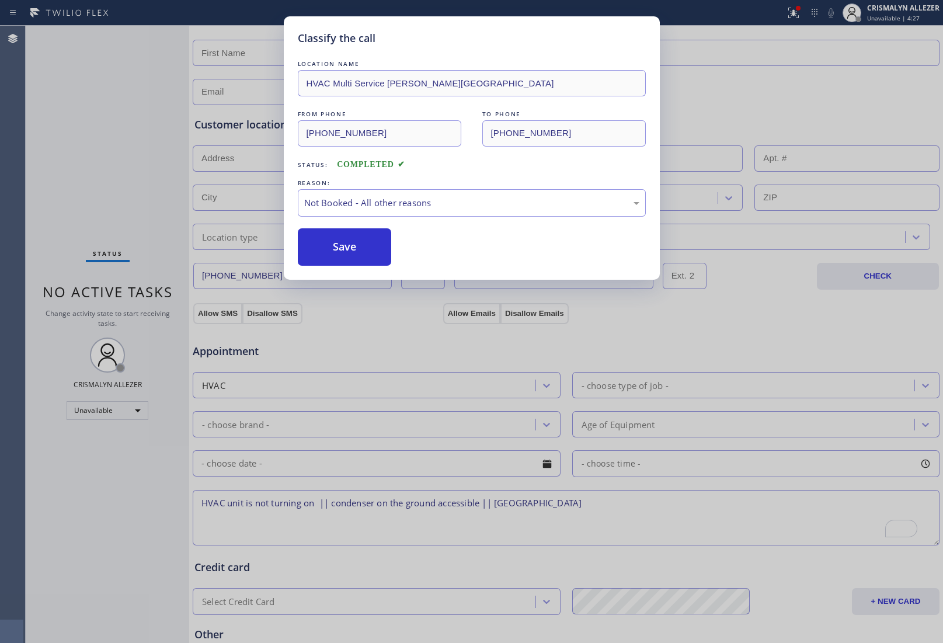
click at [319, 256] on button "Save" at bounding box center [345, 246] width 94 height 37
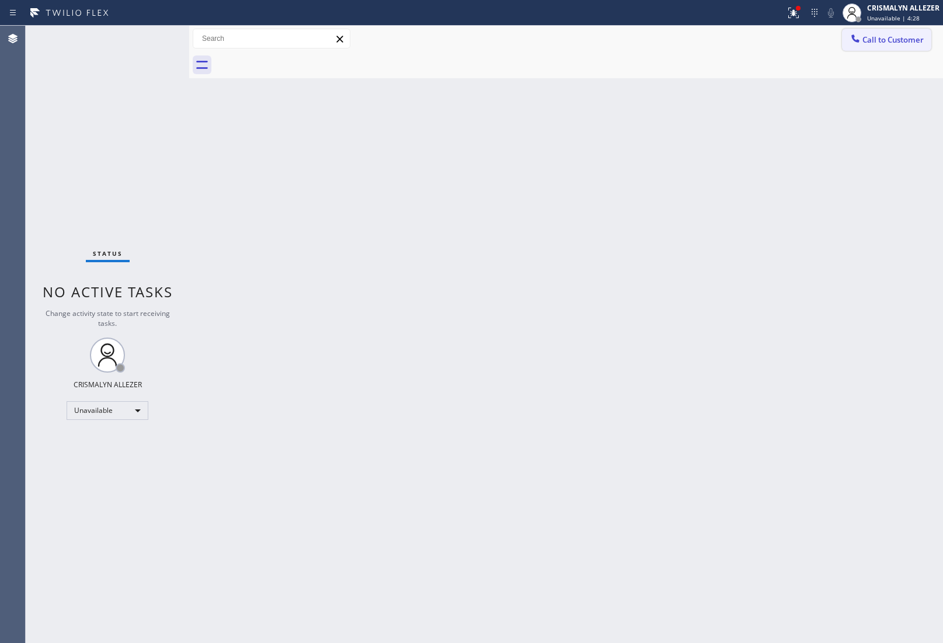
click at [903, 43] on span "Call to Customer" at bounding box center [893, 39] width 61 height 11
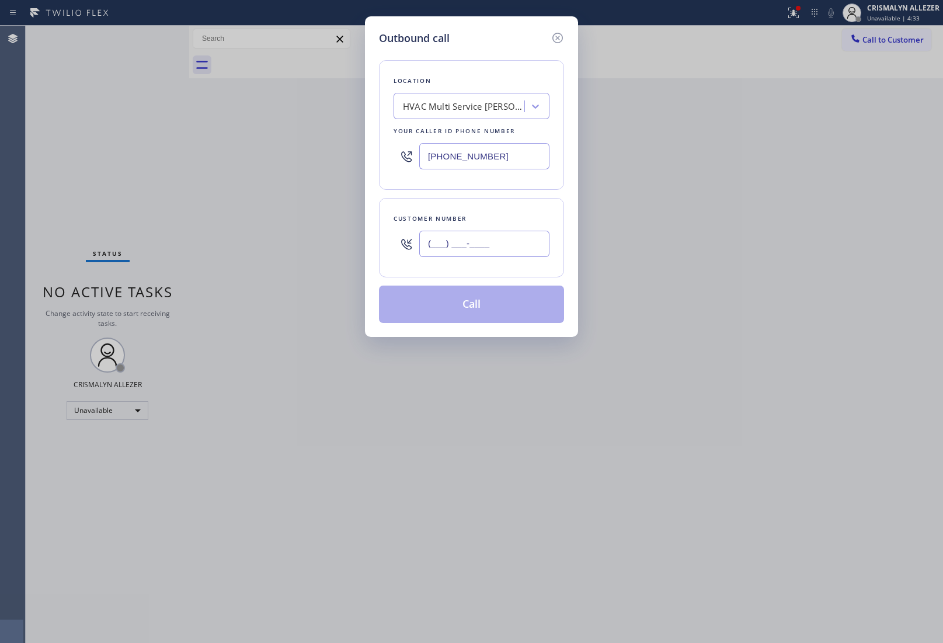
click at [502, 243] on input "(___) ___-____" at bounding box center [484, 244] width 130 height 26
paste input "980) 333-7261"
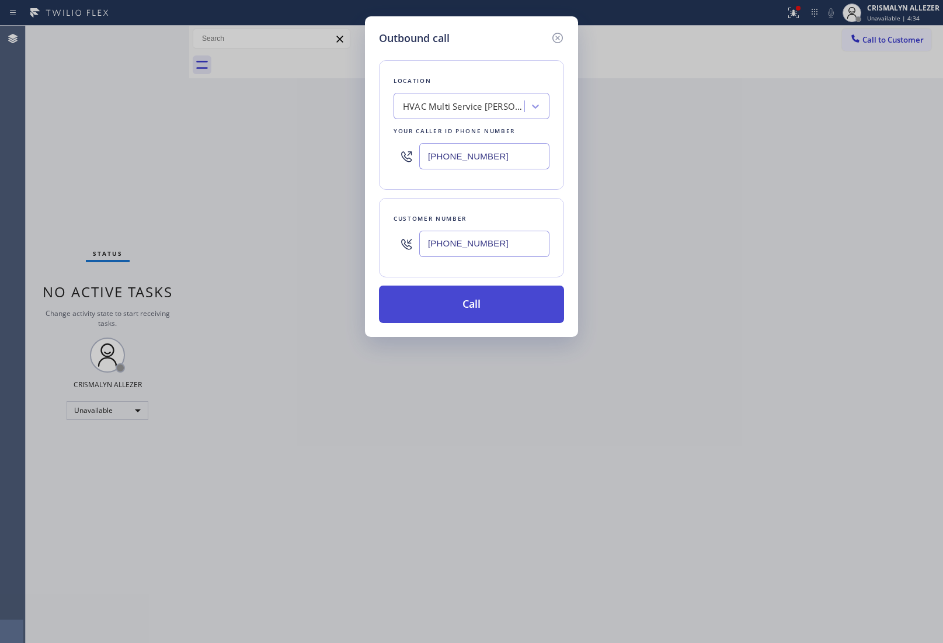
type input "[PHONE_NUMBER]"
click at [479, 312] on button "Call" at bounding box center [471, 304] width 185 height 37
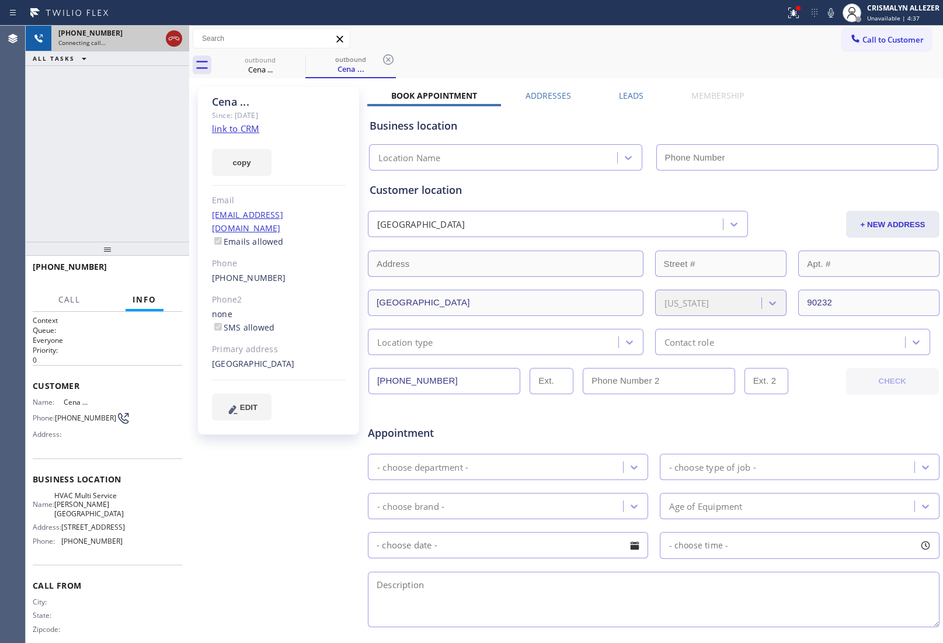
click at [177, 42] on icon at bounding box center [174, 39] width 14 height 14
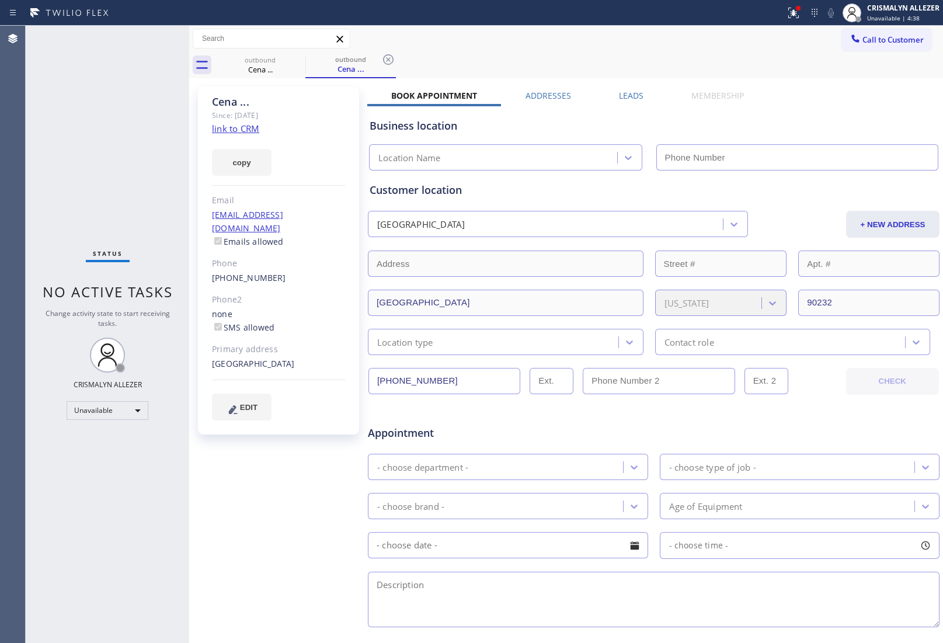
click at [238, 130] on link "link to CRM" at bounding box center [235, 129] width 47 height 12
type input "[PHONE_NUMBER]"
click at [246, 127] on link "link to CRM" at bounding box center [235, 129] width 47 height 12
